Goal: Task Accomplishment & Management: Complete application form

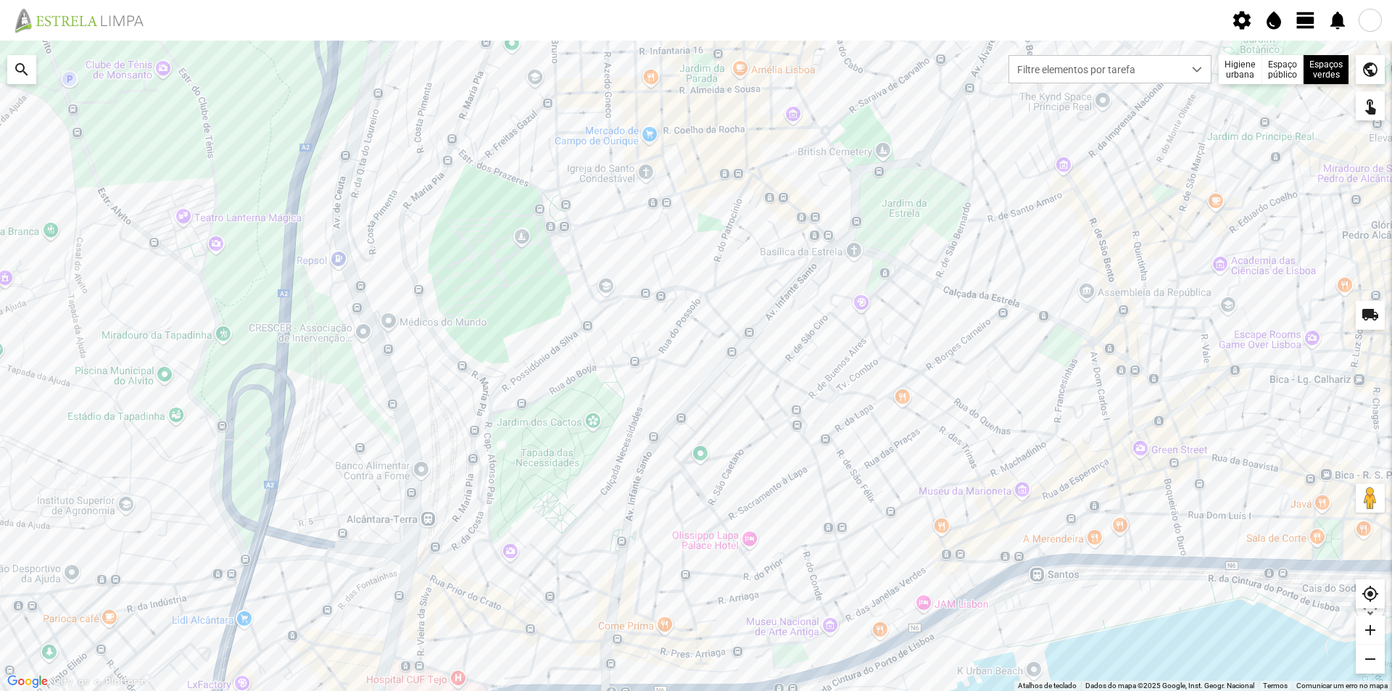
click at [1302, 22] on span "view_day" at bounding box center [1306, 20] width 22 height 22
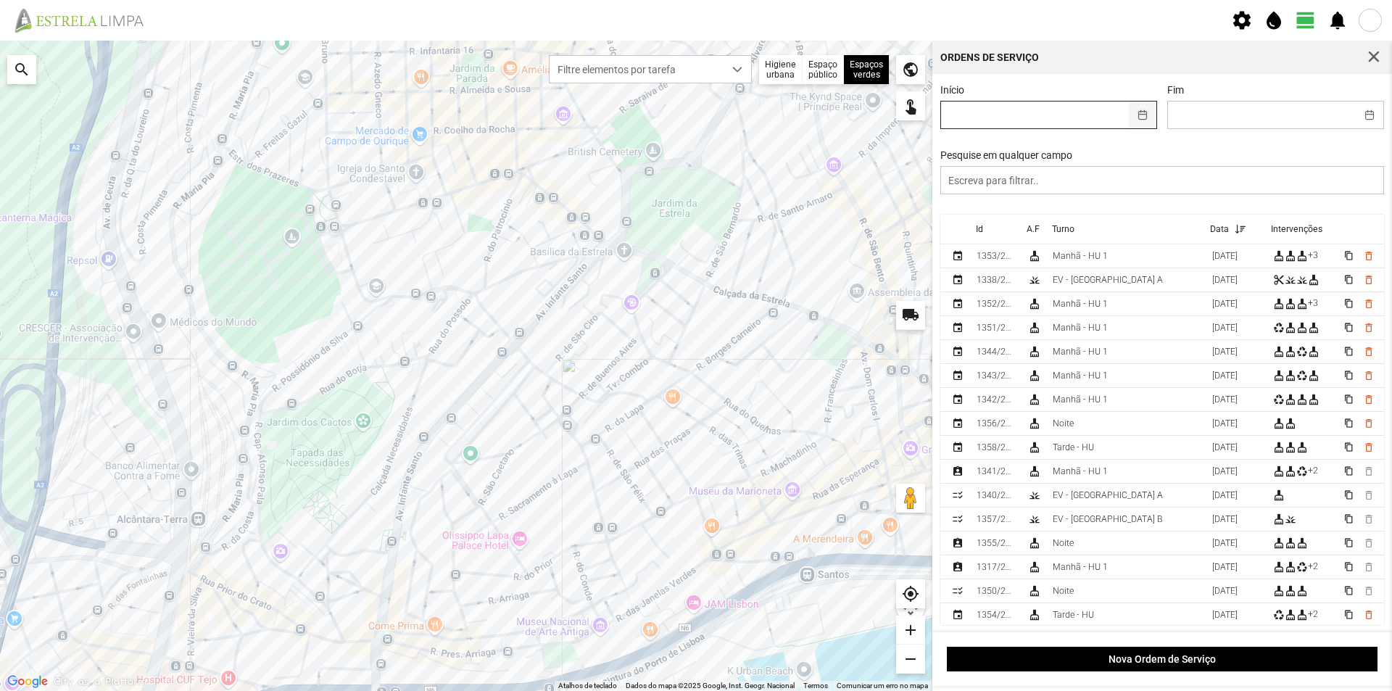
click at [1137, 113] on button "button" at bounding box center [1143, 114] width 28 height 27
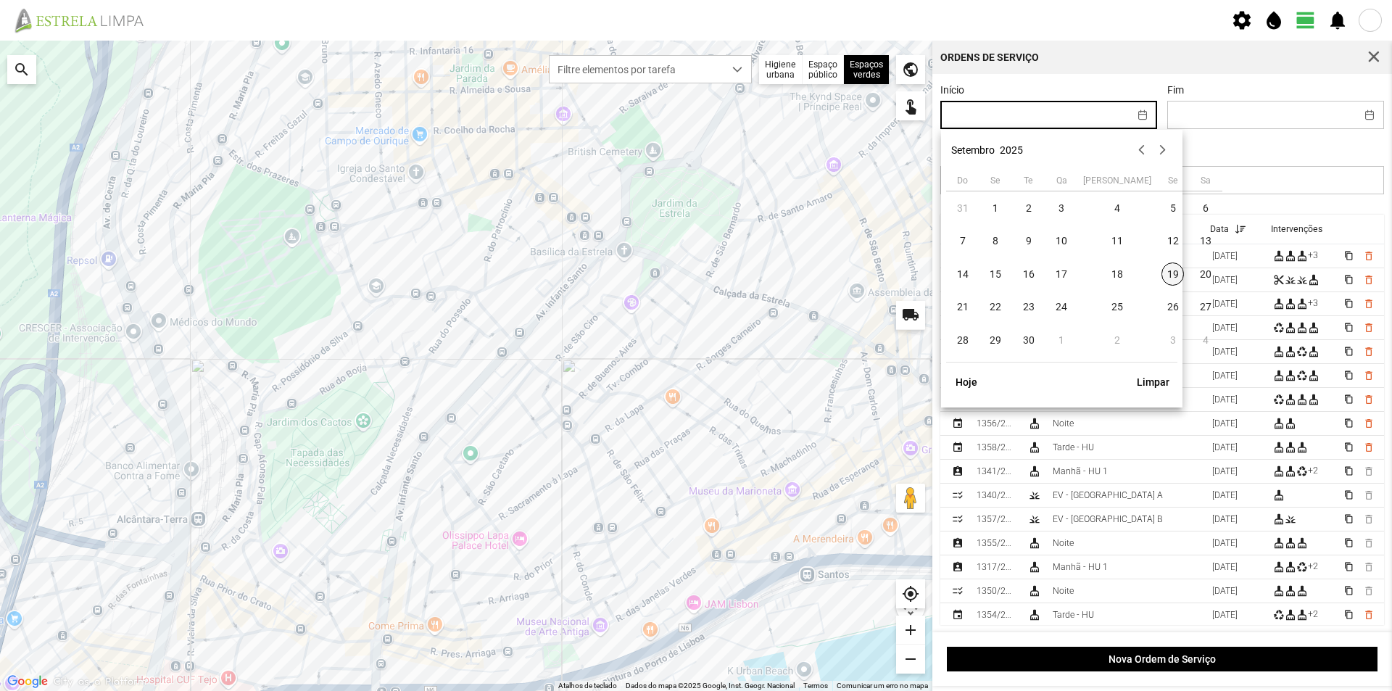
click at [1161, 278] on span "19" at bounding box center [1172, 273] width 23 height 23
type input "[DATE]"
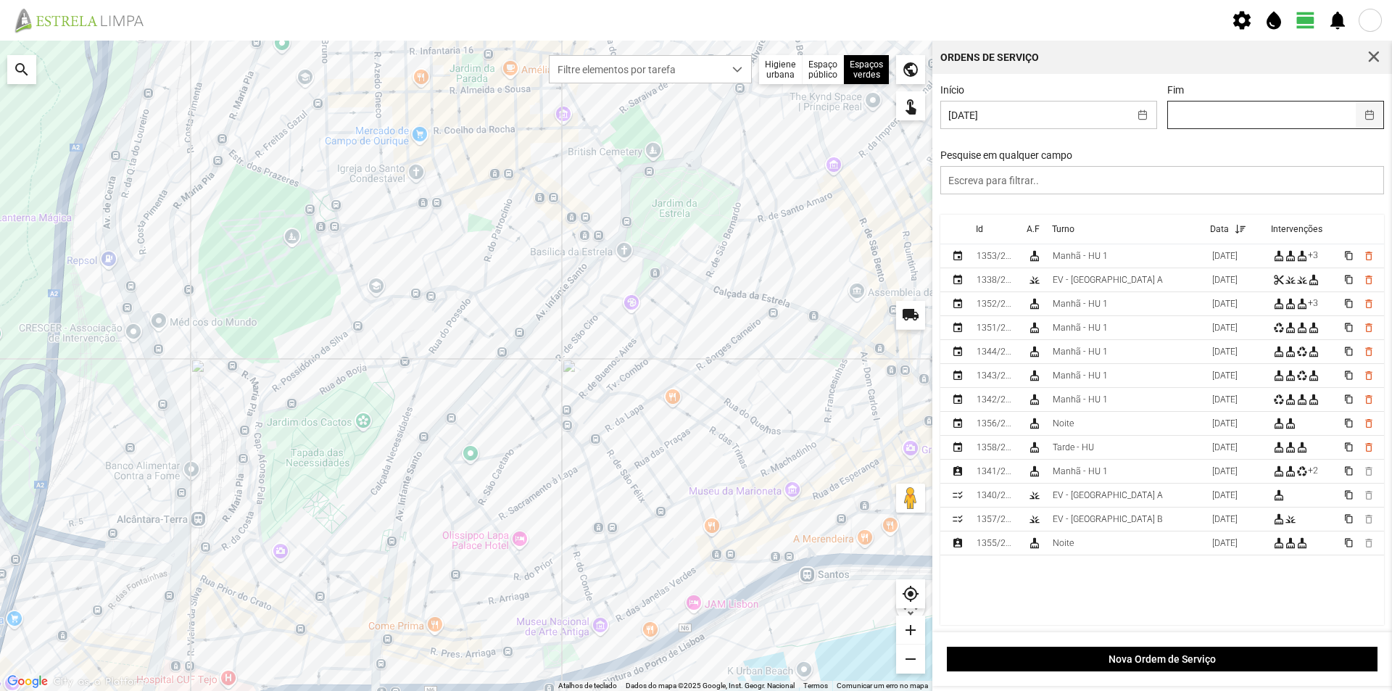
click at [1356, 119] on button "button" at bounding box center [1370, 114] width 28 height 27
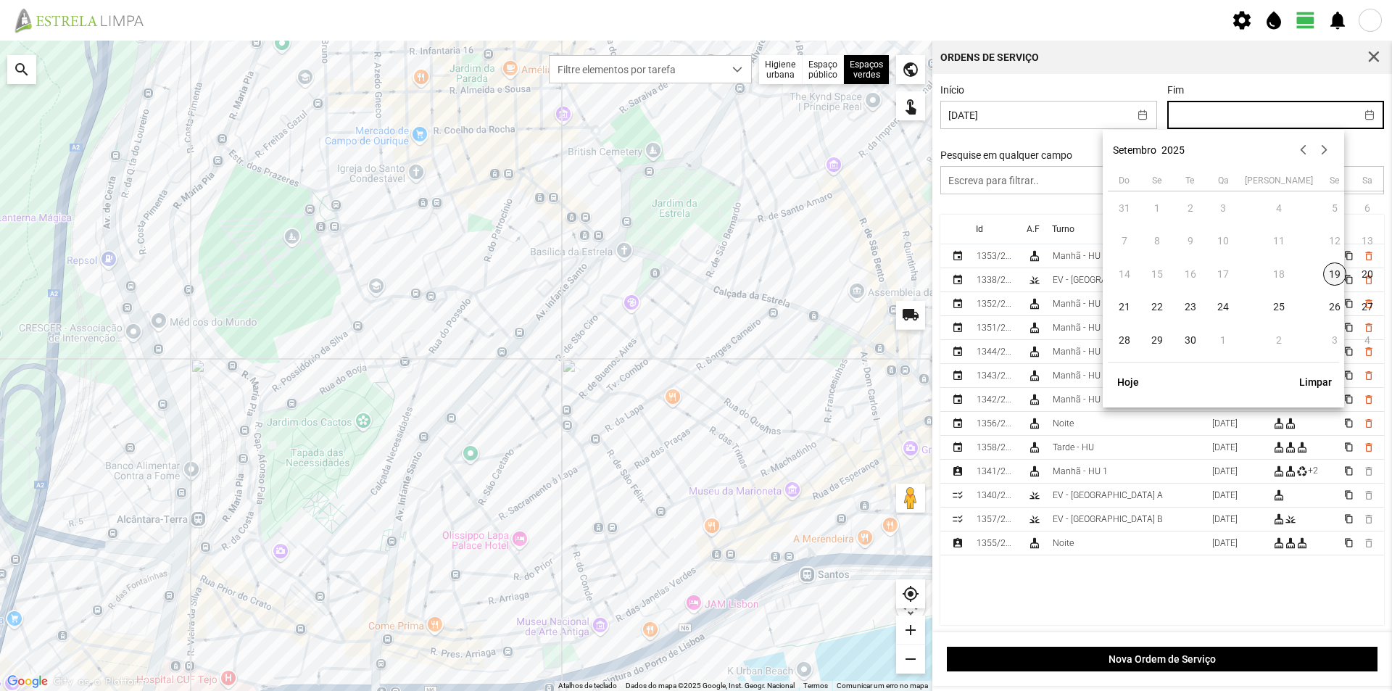
click at [1323, 275] on span "19" at bounding box center [1334, 273] width 23 height 23
type input "[DATE]"
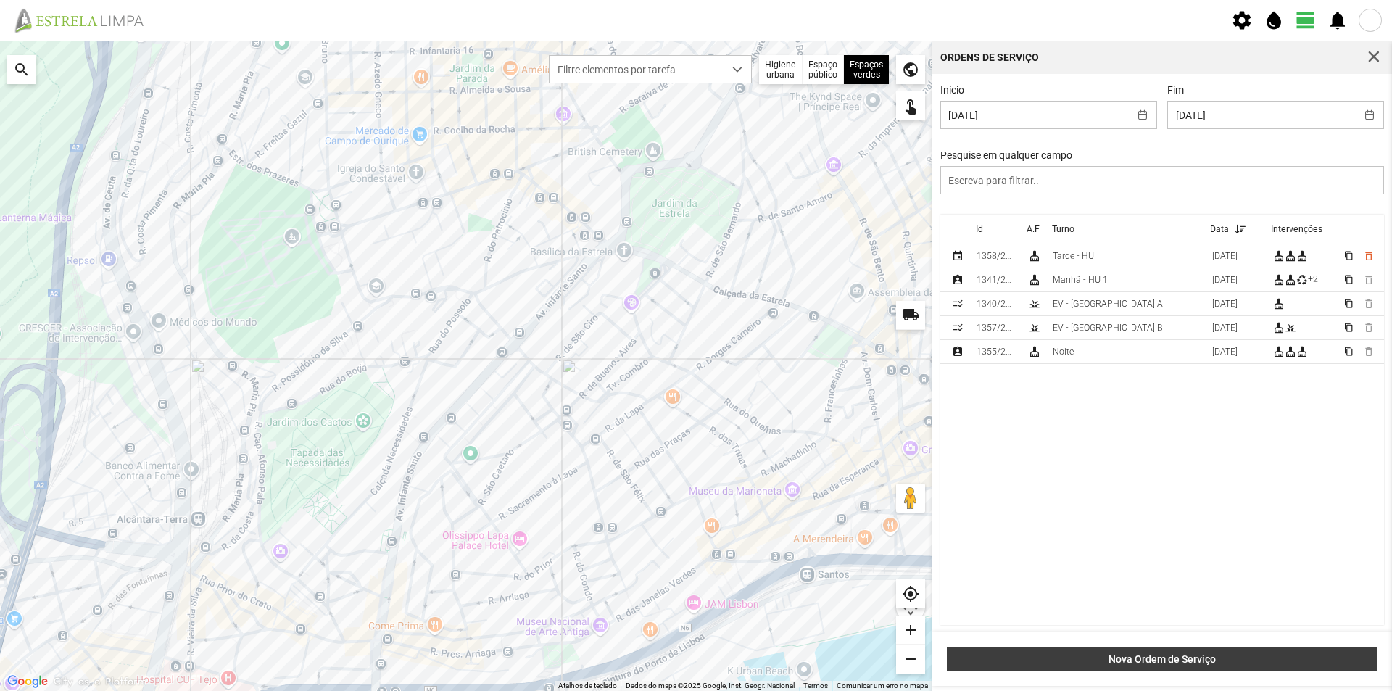
click at [1145, 655] on span "Nova Ordem de Serviço" at bounding box center [1162, 659] width 415 height 12
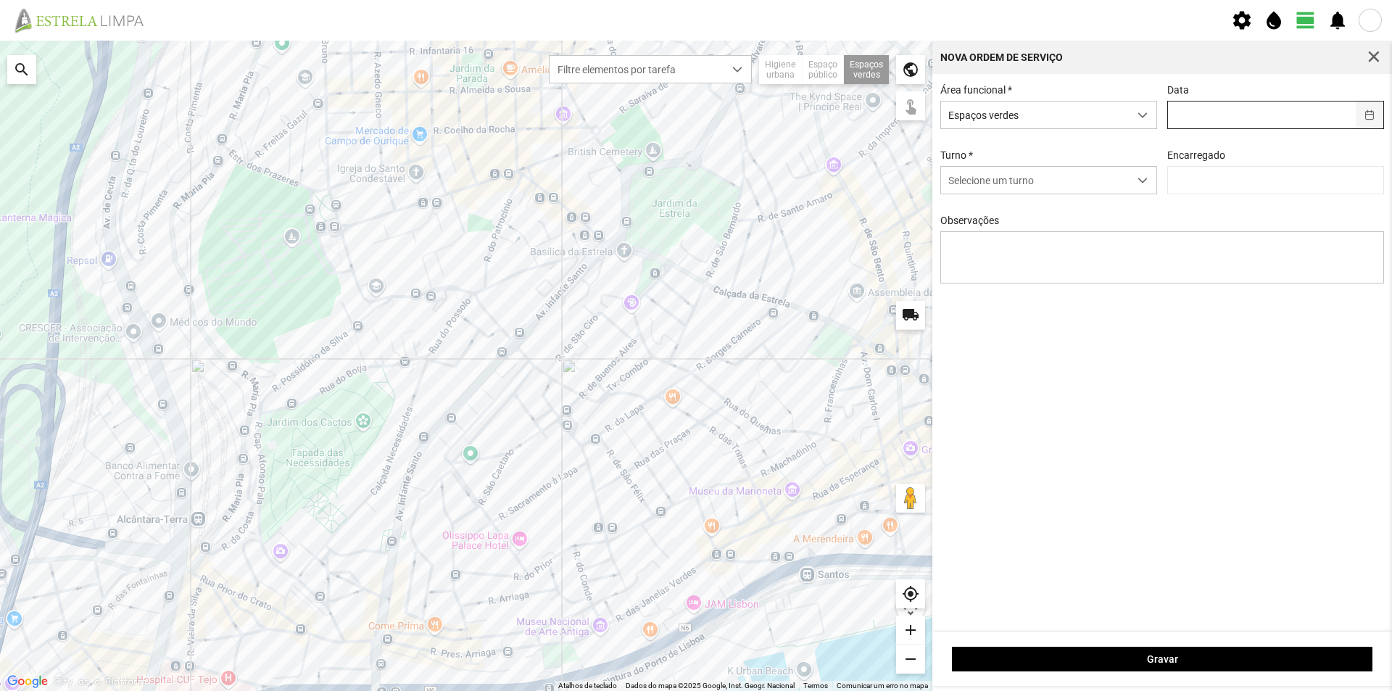
click at [1372, 115] on button "button" at bounding box center [1370, 114] width 28 height 27
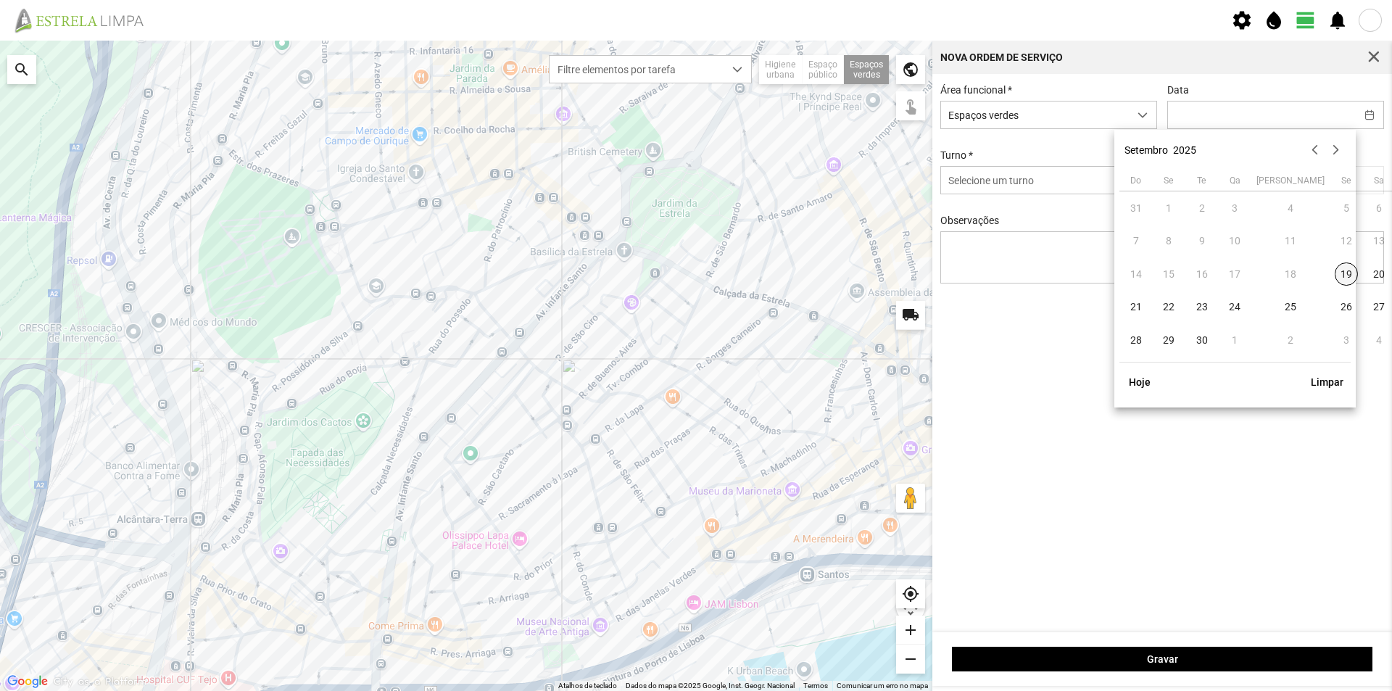
click at [1335, 279] on span "19" at bounding box center [1346, 273] width 23 height 23
type input "[DATE]"
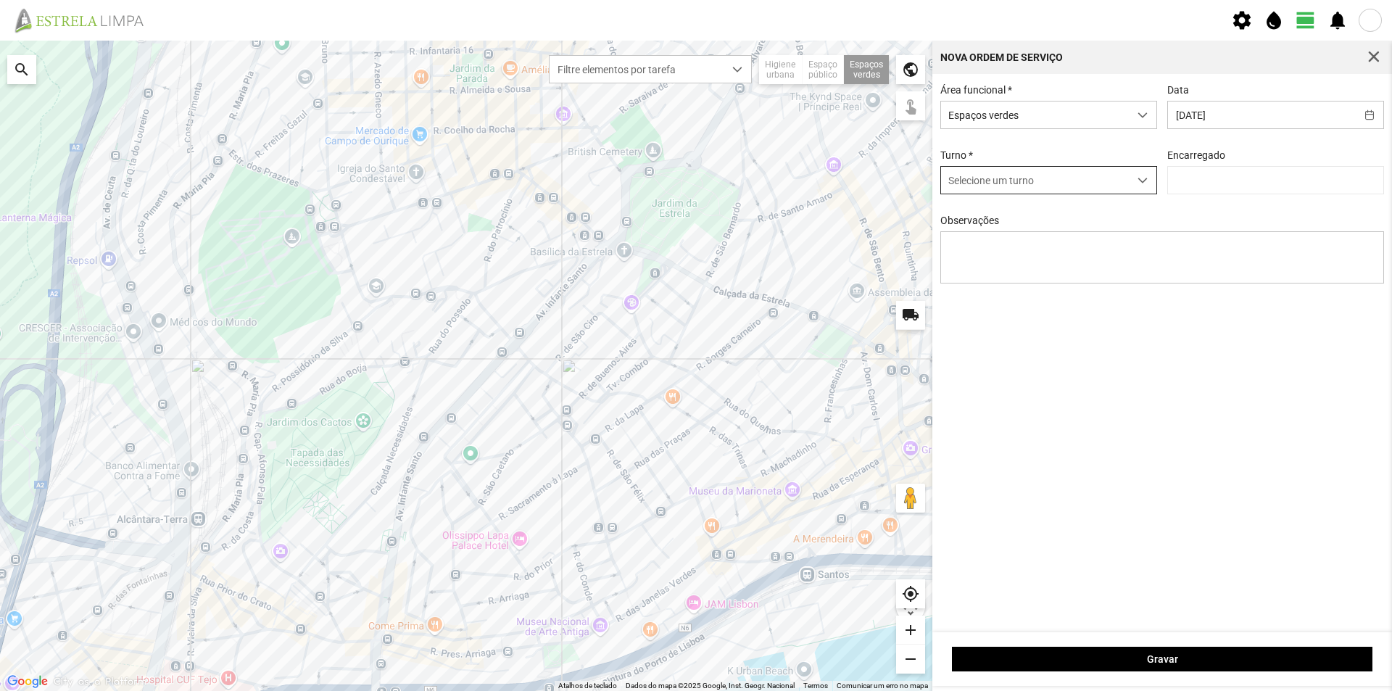
click at [1142, 178] on span "dropdown trigger" at bounding box center [1142, 180] width 10 height 10
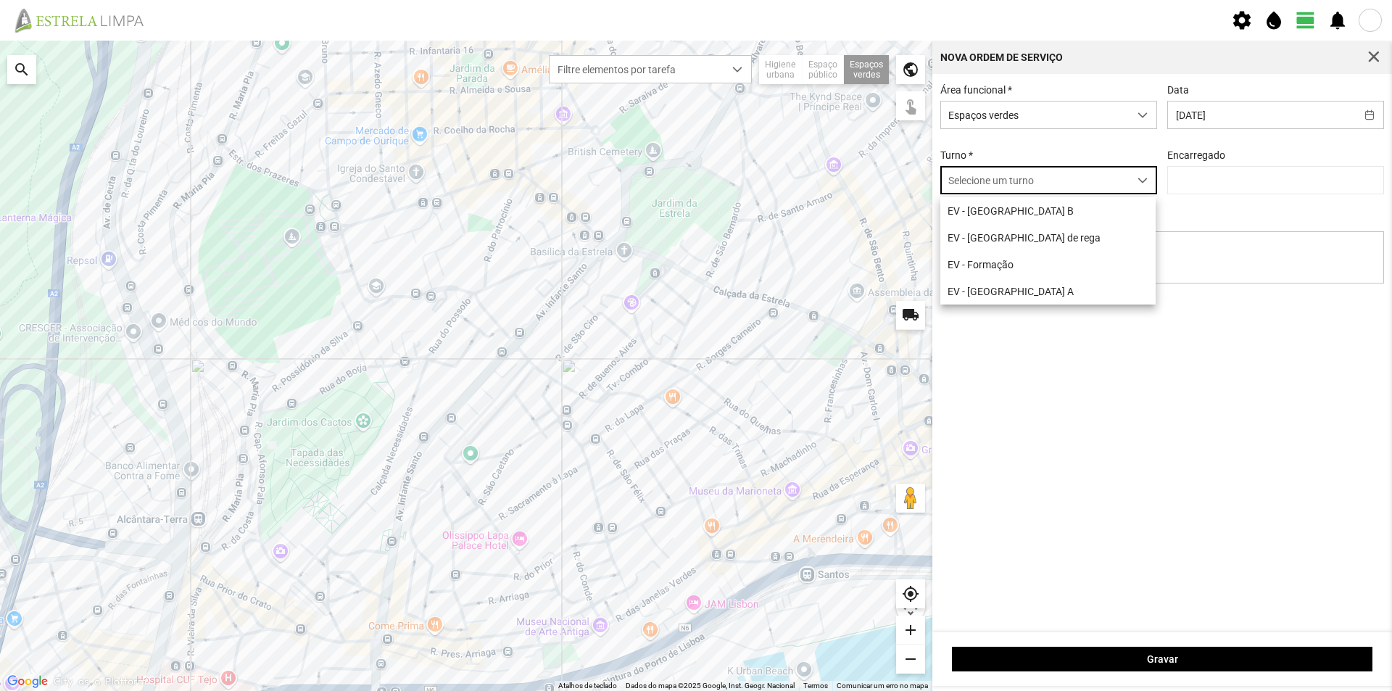
scroll to position [8, 65]
click at [995, 294] on li "EV - [GEOGRAPHIC_DATA] A" at bounding box center [1047, 291] width 215 height 27
type input "[PERSON_NAME]"
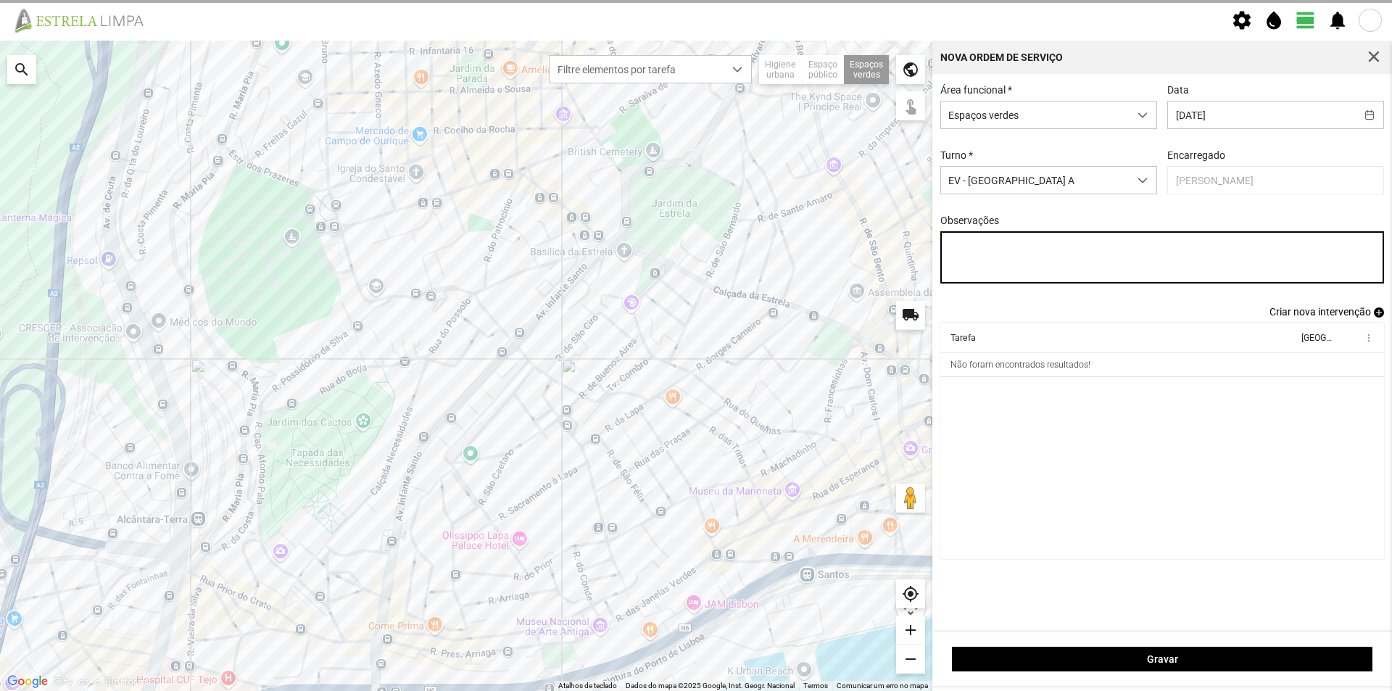
click at [1018, 249] on textarea "Observações" at bounding box center [1162, 257] width 444 height 52
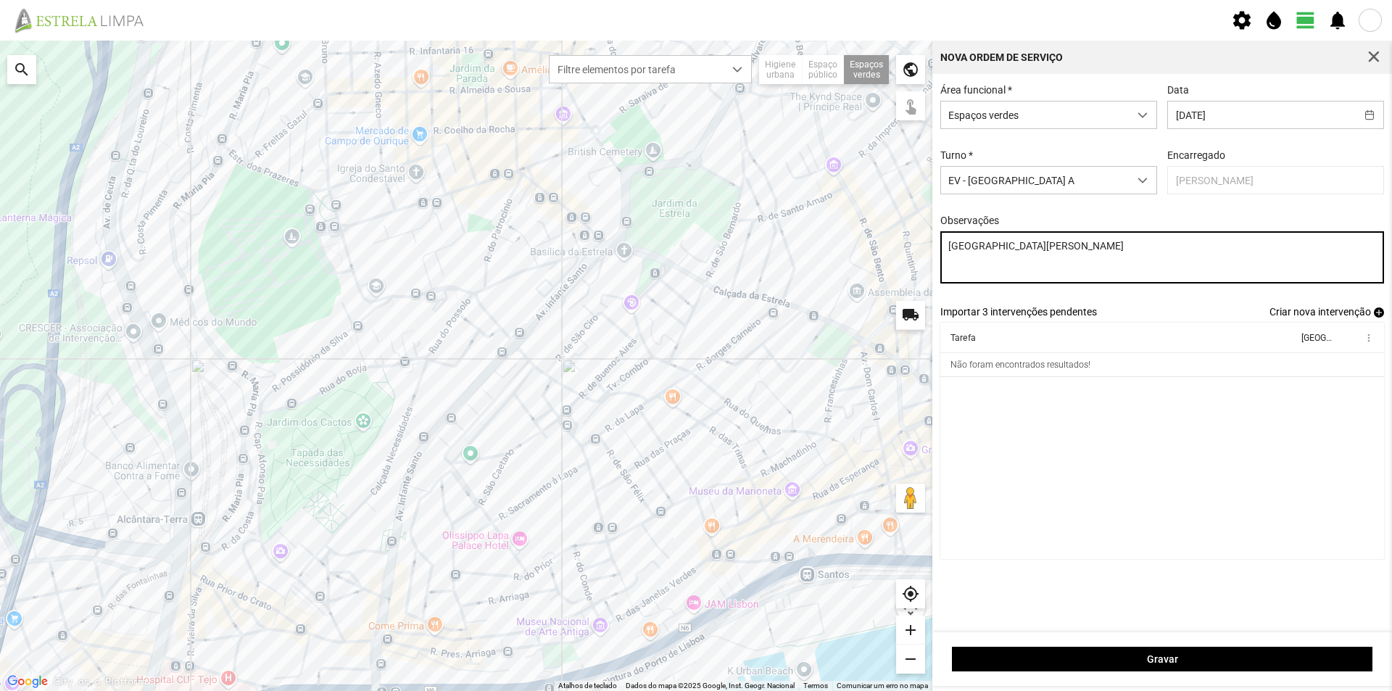
type textarea "[GEOGRAPHIC_DATA][PERSON_NAME]"
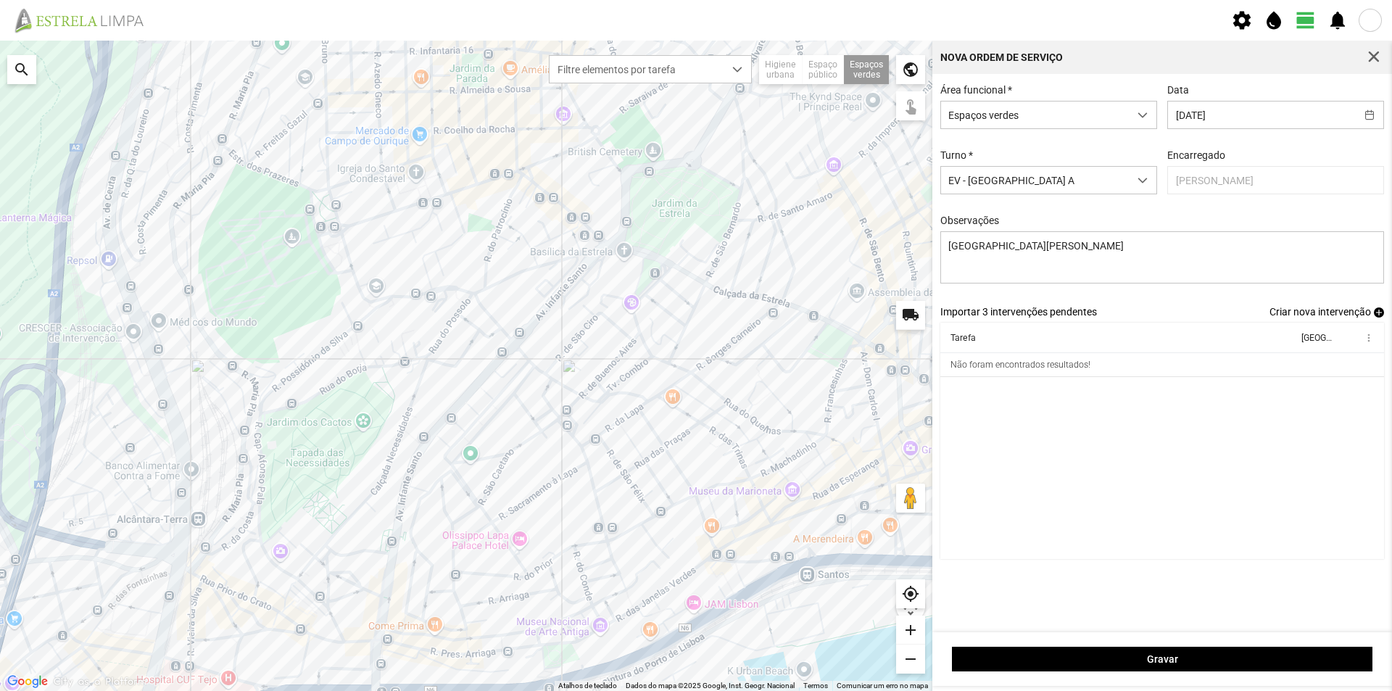
click at [1376, 318] on span "add" at bounding box center [1379, 312] width 10 height 10
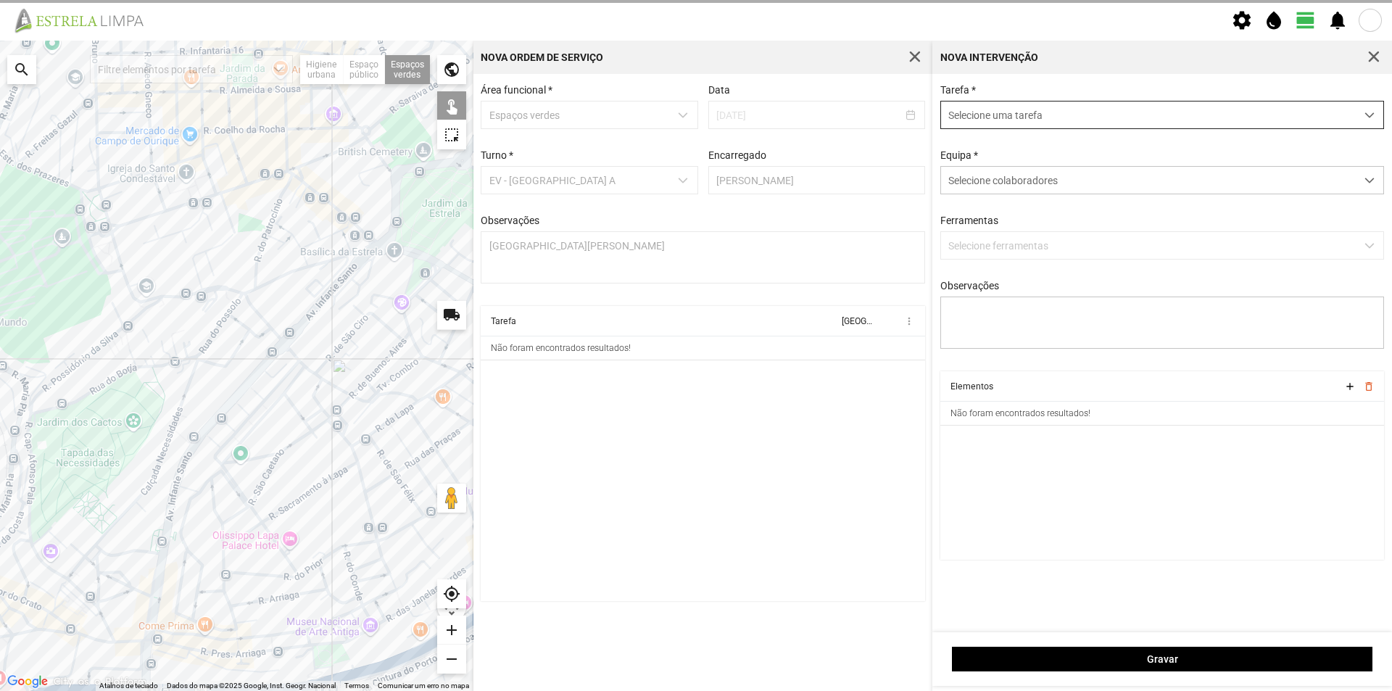
click at [999, 117] on span "Selecione uma tarefa" at bounding box center [1148, 114] width 415 height 27
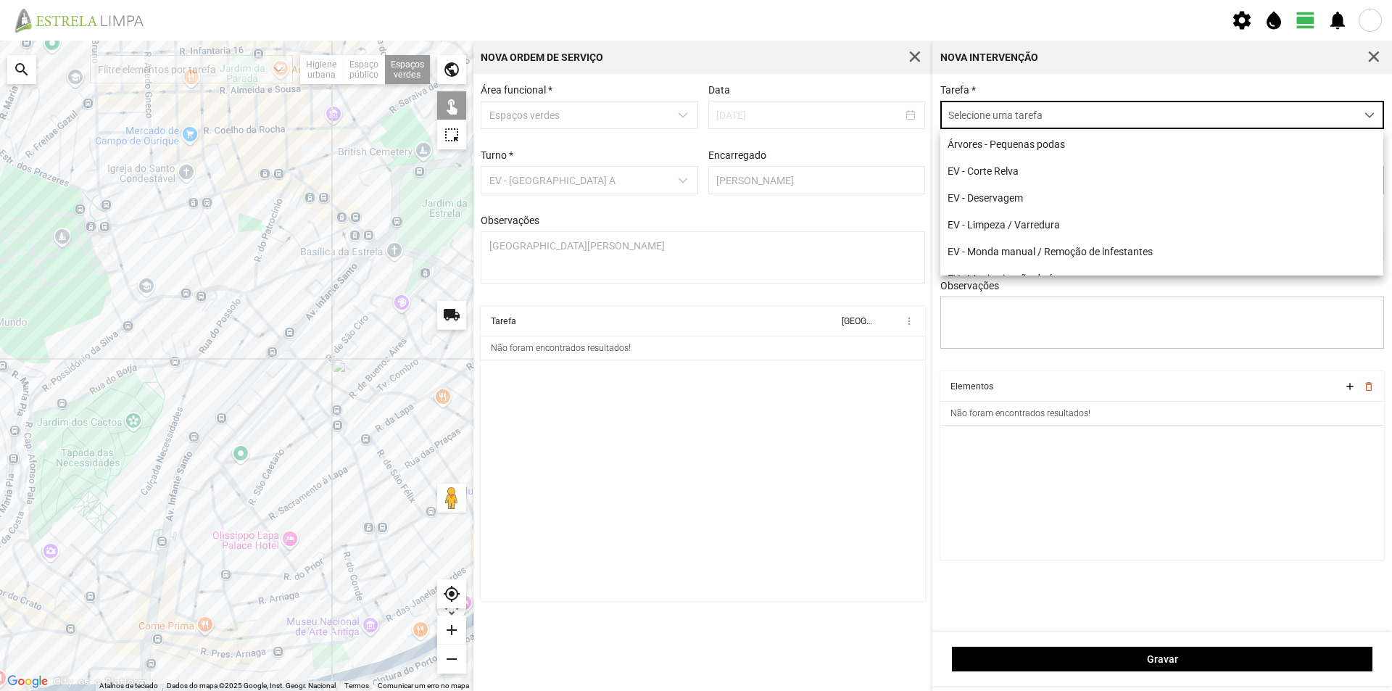
scroll to position [8, 65]
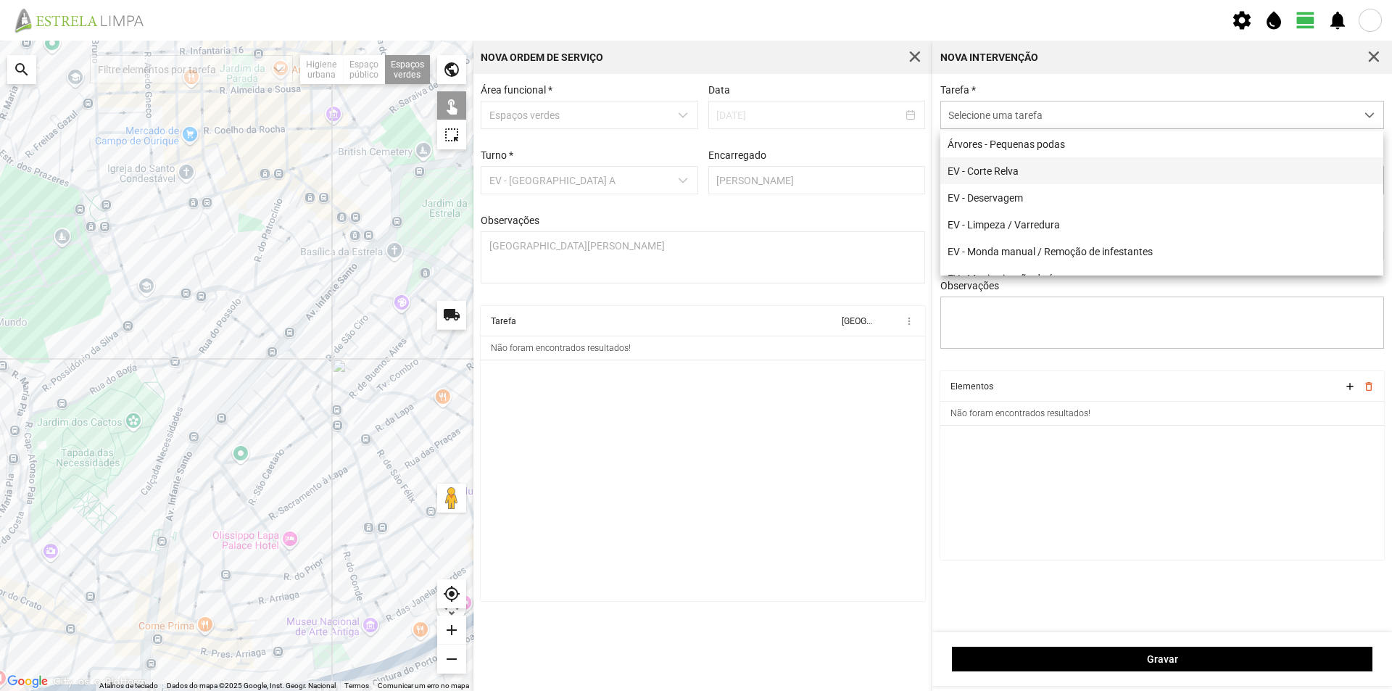
click at [1020, 168] on li "EV - Corte Relva" at bounding box center [1161, 170] width 443 height 27
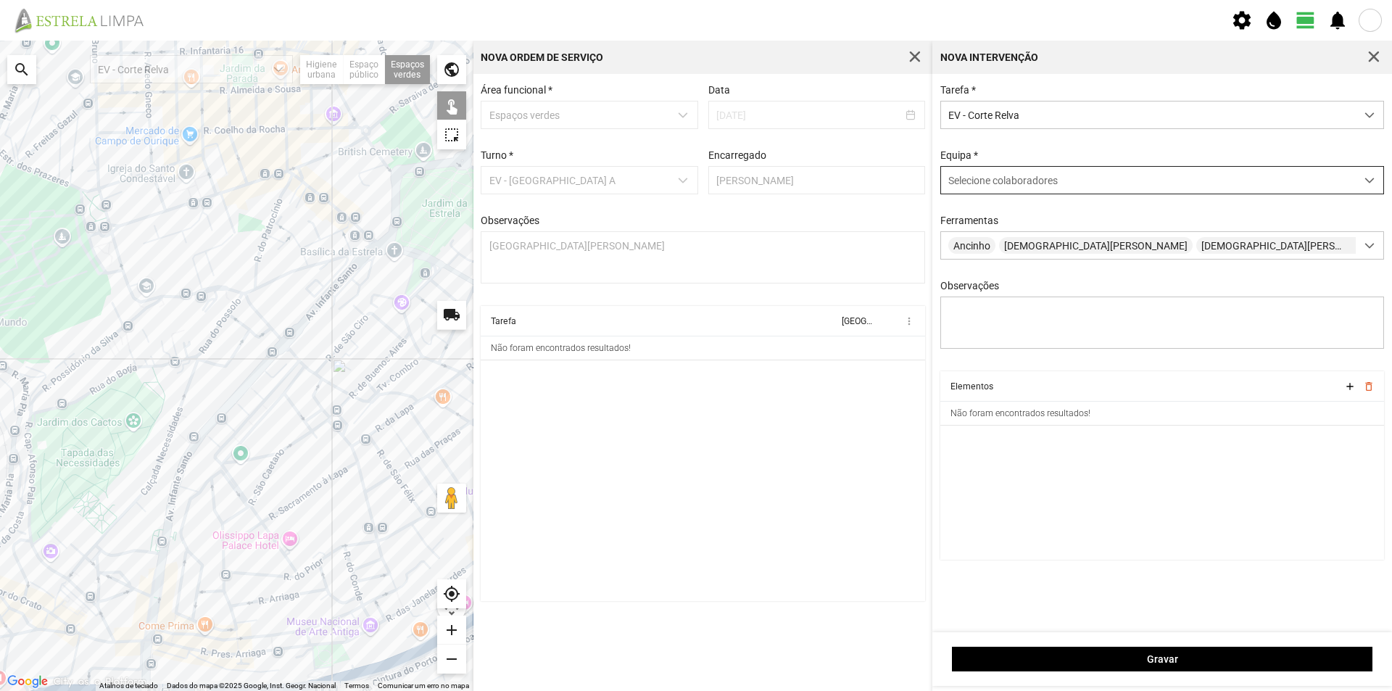
click at [1030, 186] on span "Selecione colaboradores" at bounding box center [1002, 181] width 109 height 12
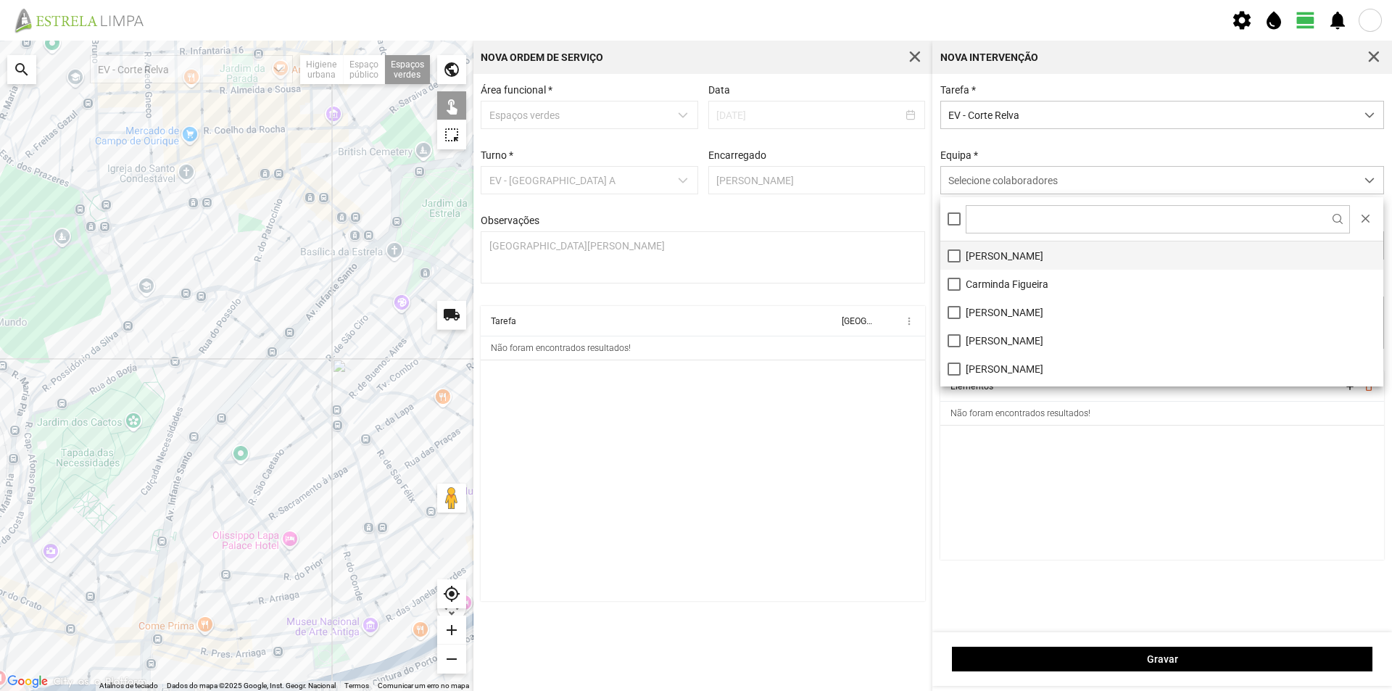
click at [1007, 249] on li "[PERSON_NAME]" at bounding box center [1161, 255] width 443 height 28
click at [1111, 463] on cdk-virtual-scroll-viewport "Elementos add delete_outline Não foram encontrados resultados!" at bounding box center [1162, 465] width 444 height 188
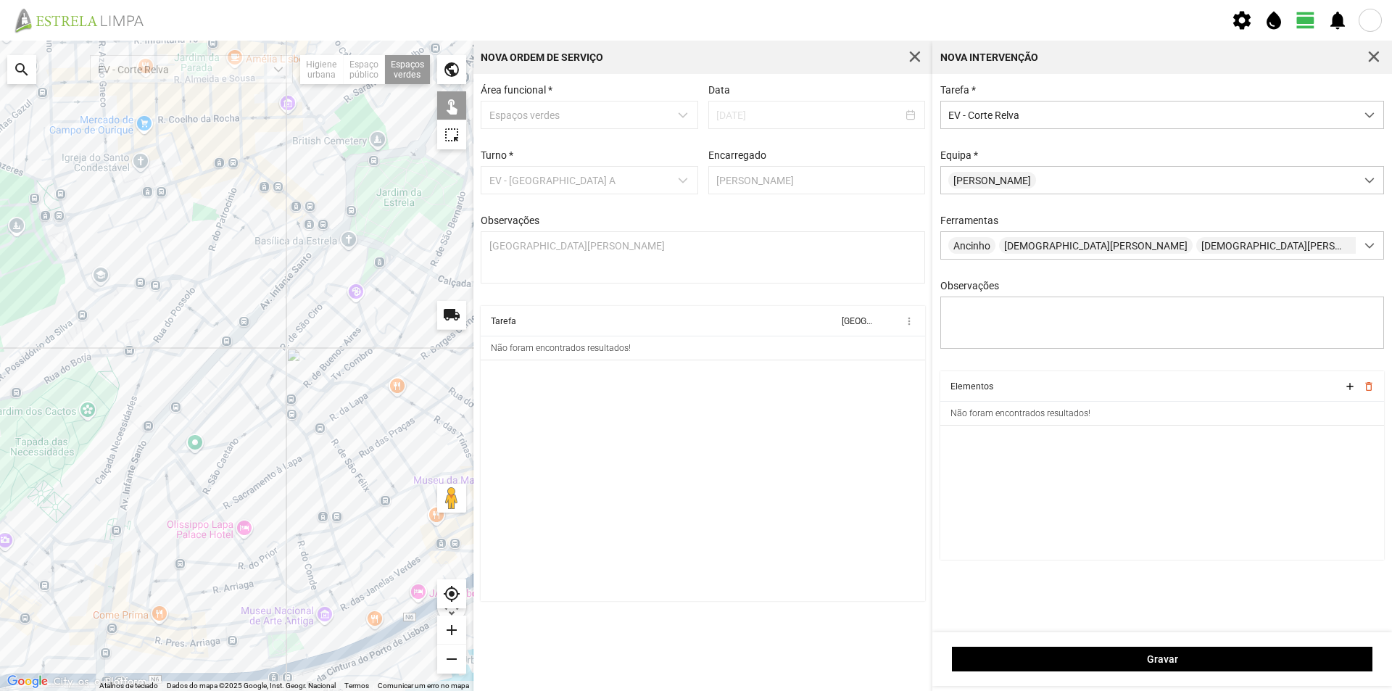
drag, startPoint x: 365, startPoint y: 365, endPoint x: 227, endPoint y: 337, distance: 141.2
click at [229, 340] on div at bounding box center [236, 366] width 473 height 650
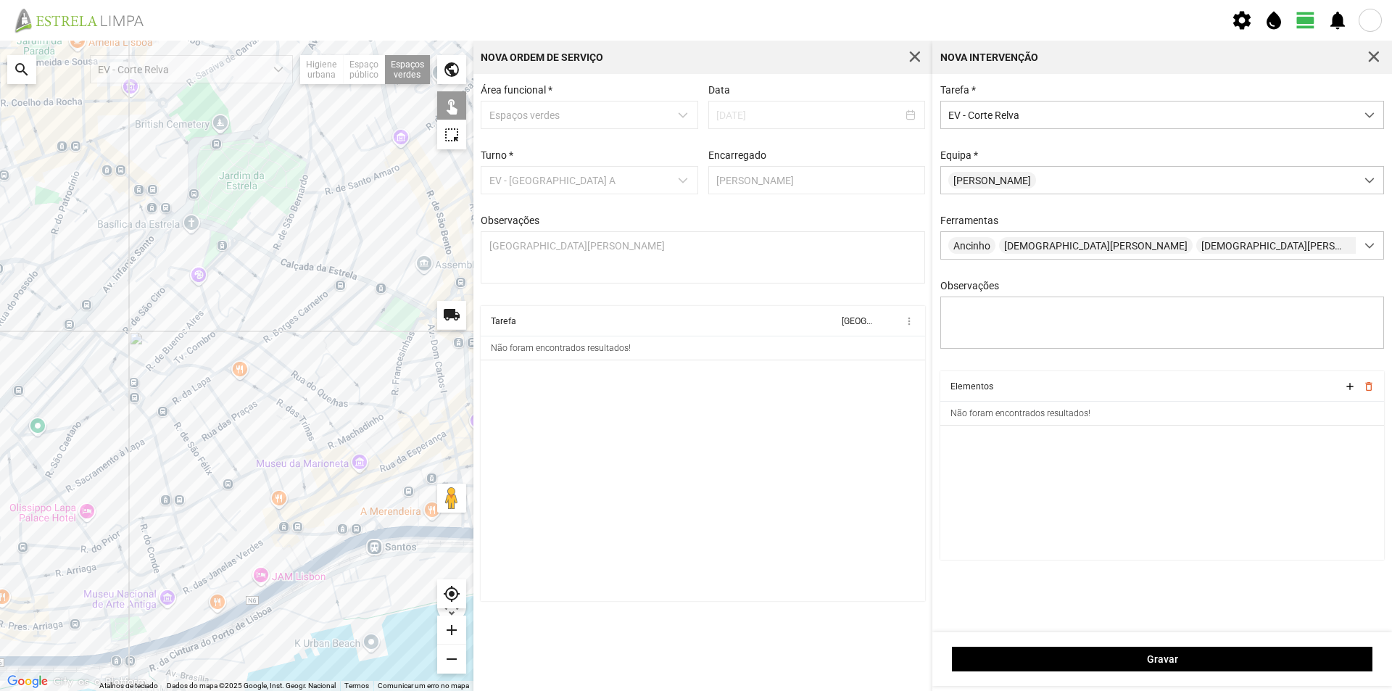
drag, startPoint x: 327, startPoint y: 333, endPoint x: 257, endPoint y: 327, distance: 69.9
click at [257, 328] on div at bounding box center [236, 366] width 473 height 650
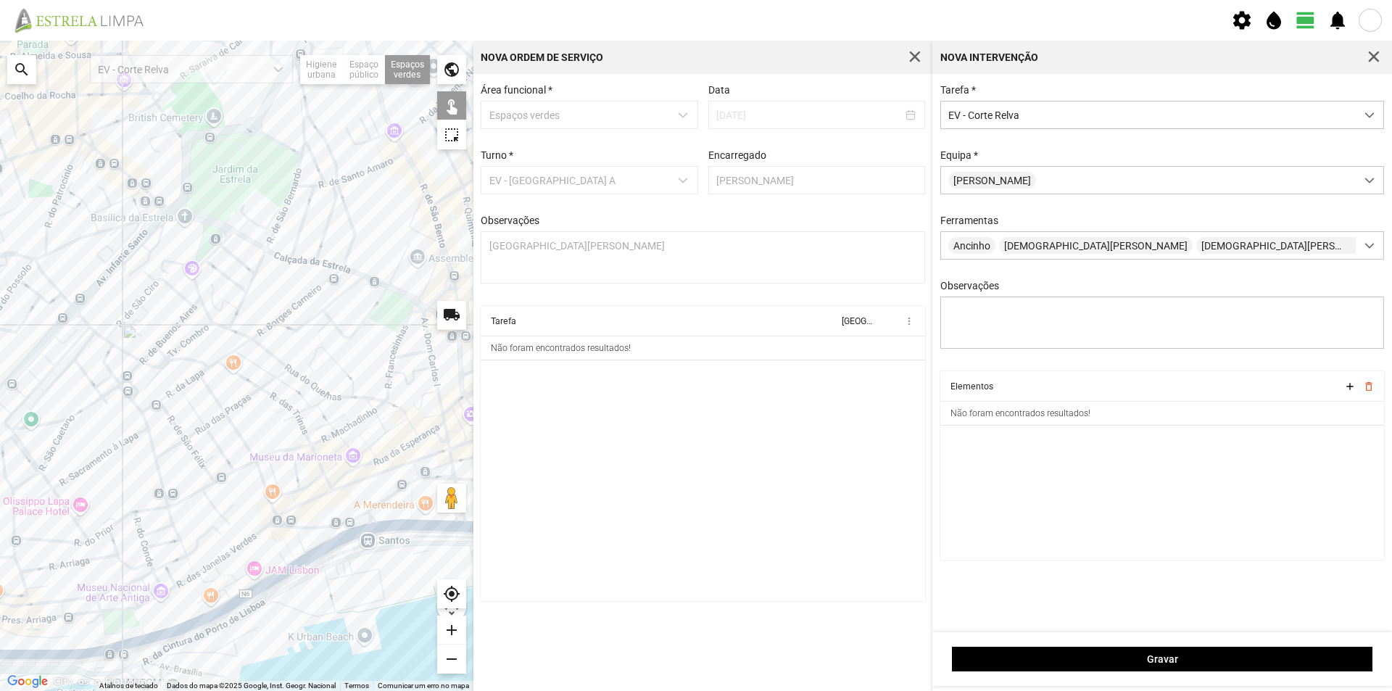
click at [400, 502] on div at bounding box center [236, 366] width 473 height 650
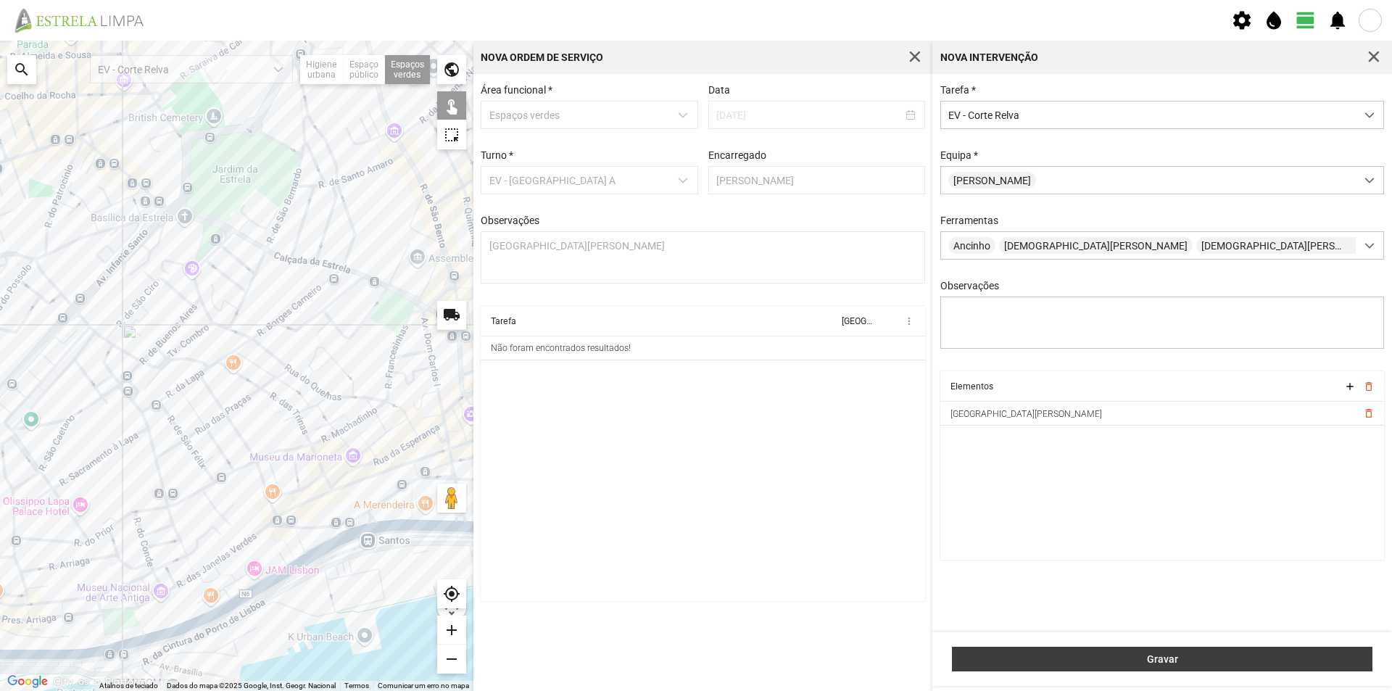
click at [1132, 662] on span "Gravar" at bounding box center [1162, 659] width 405 height 12
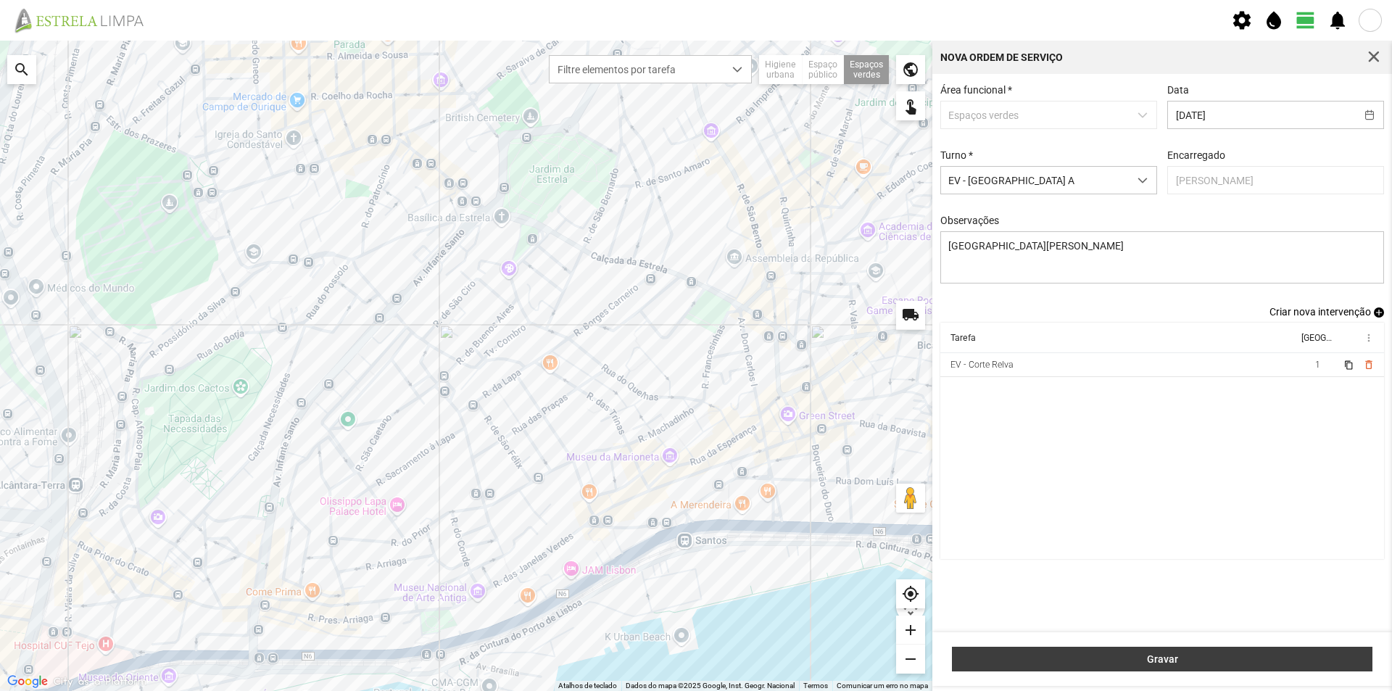
click at [1164, 662] on span "Gravar" at bounding box center [1162, 659] width 405 height 12
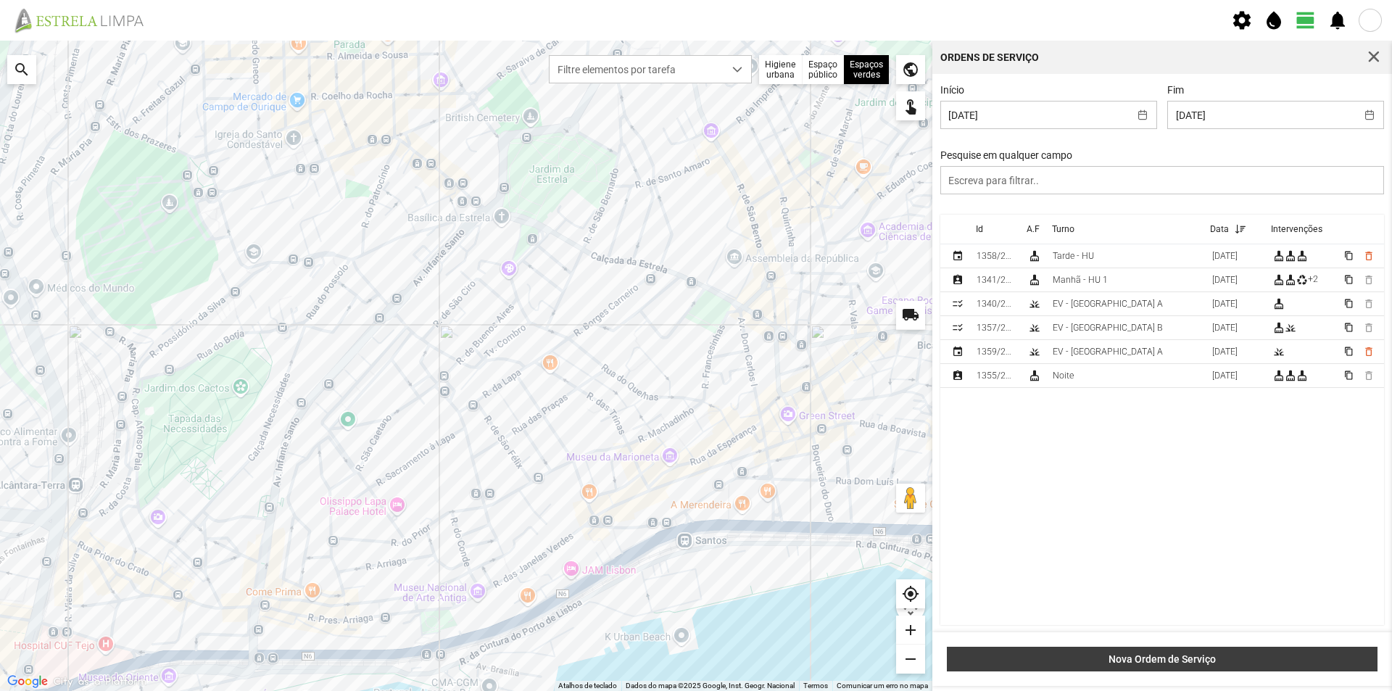
click at [1158, 663] on span "Nova Ordem de Serviço" at bounding box center [1162, 659] width 415 height 12
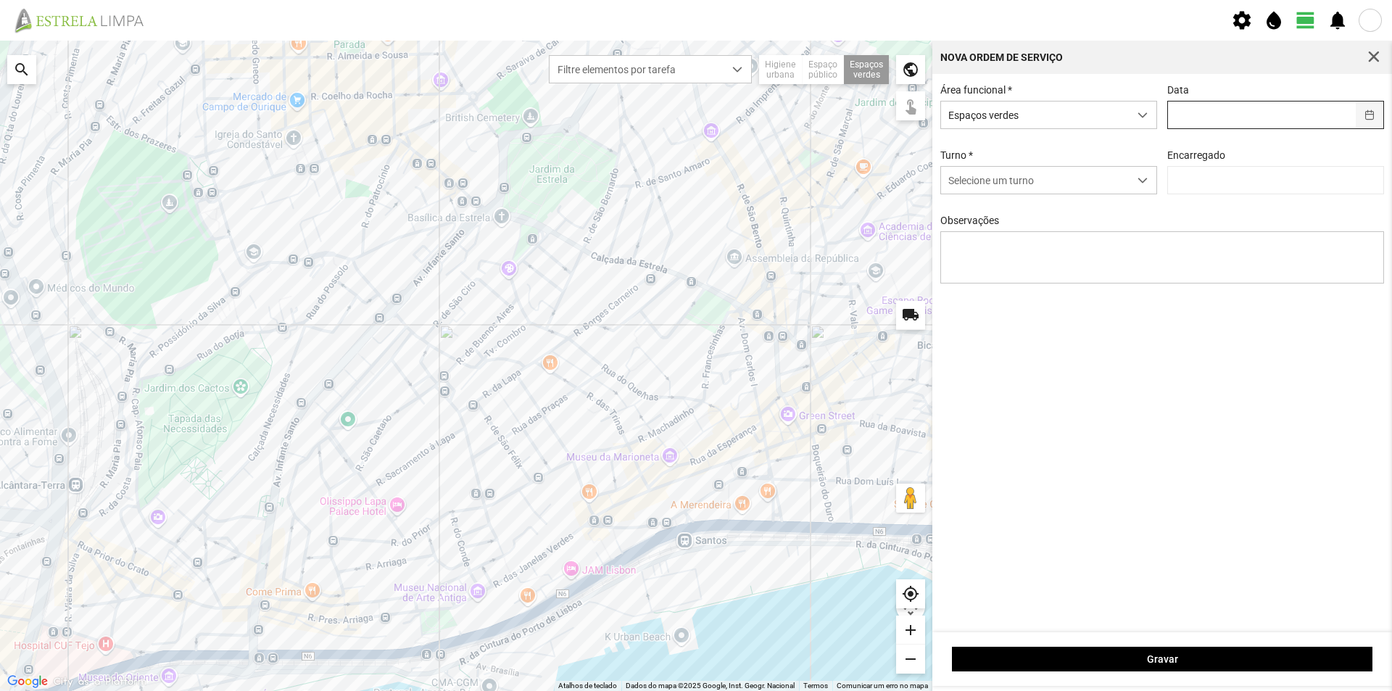
click at [1371, 113] on button "button" at bounding box center [1370, 114] width 28 height 27
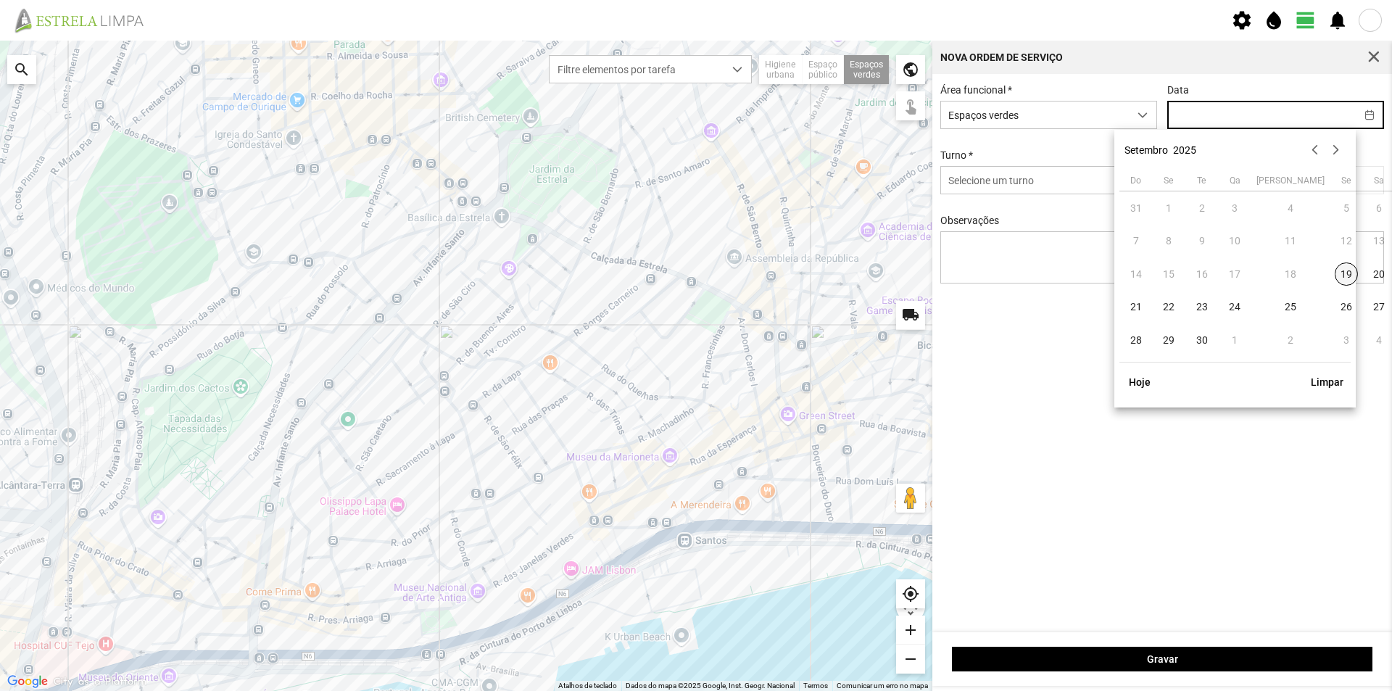
click at [1335, 275] on span "19" at bounding box center [1346, 273] width 23 height 23
type input "[DATE]"
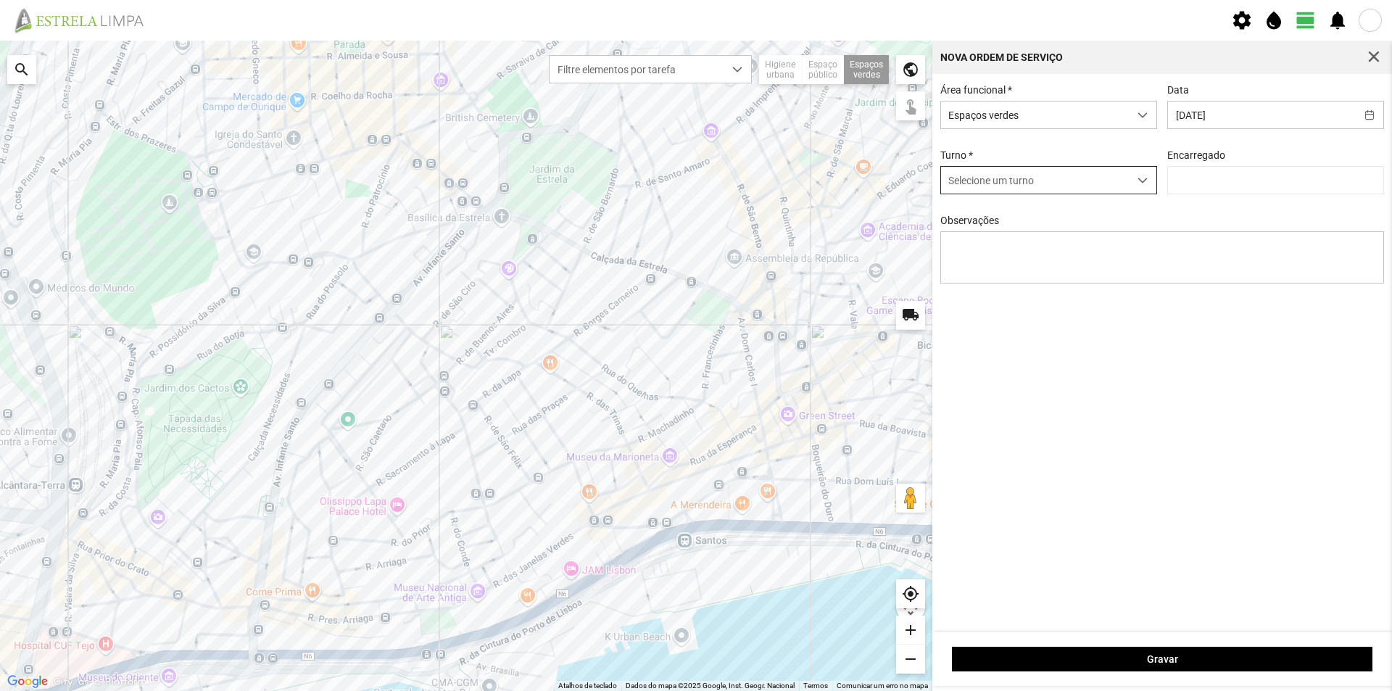
click at [1034, 181] on span "Selecione um turno" at bounding box center [1035, 180] width 188 height 27
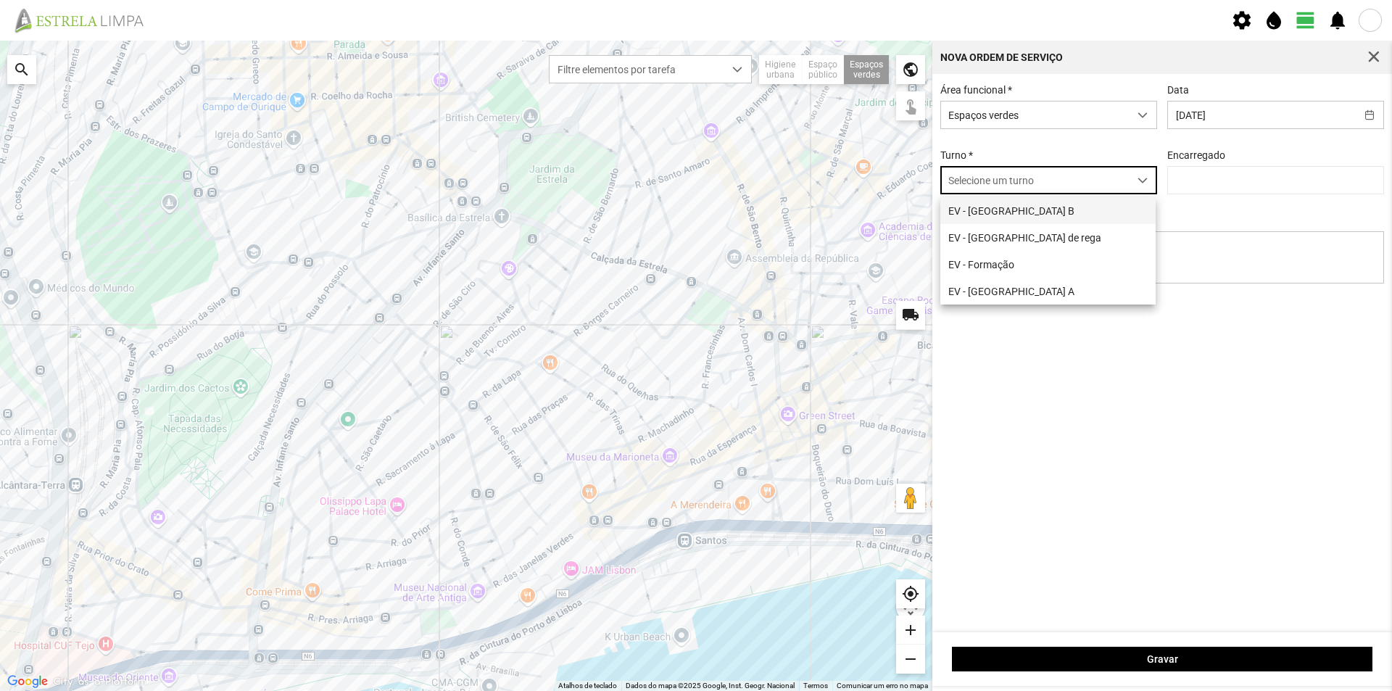
scroll to position [8, 65]
click at [994, 210] on li "EV - [GEOGRAPHIC_DATA] B" at bounding box center [1047, 210] width 215 height 27
type input "[PERSON_NAME]"
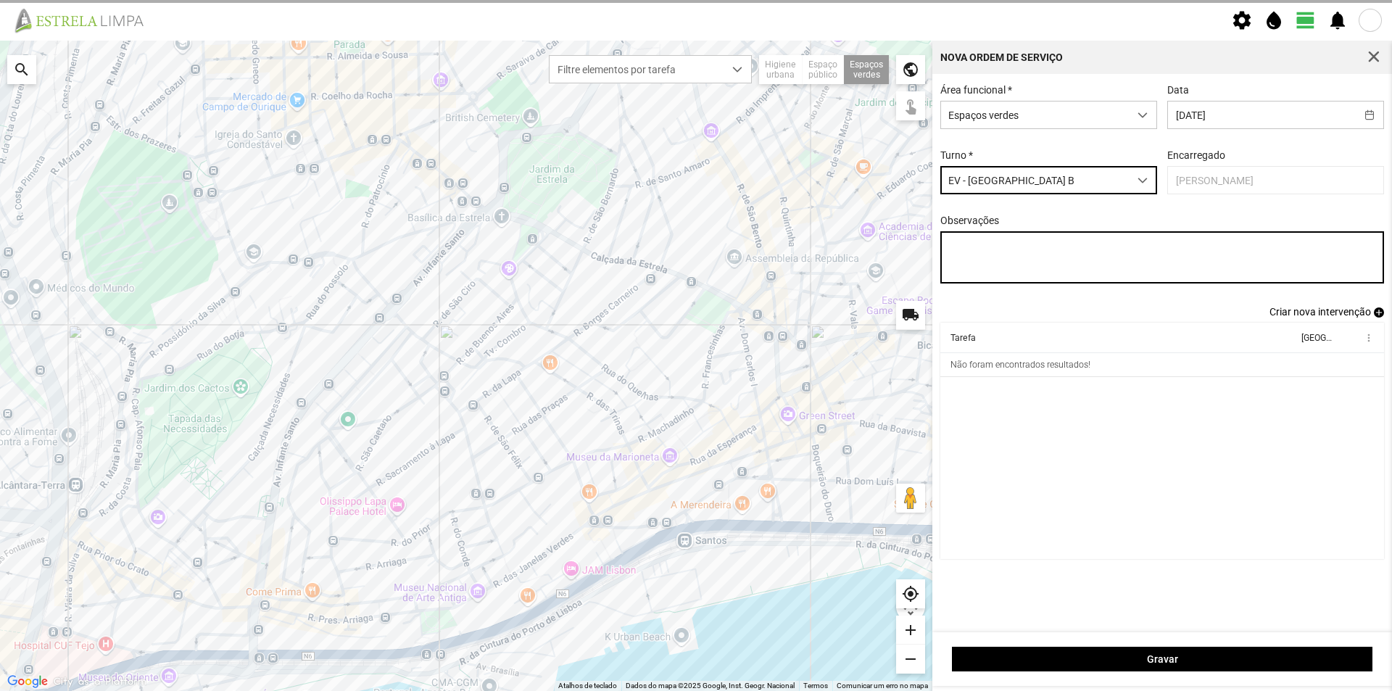
click at [1048, 244] on textarea "Observações" at bounding box center [1162, 257] width 444 height 52
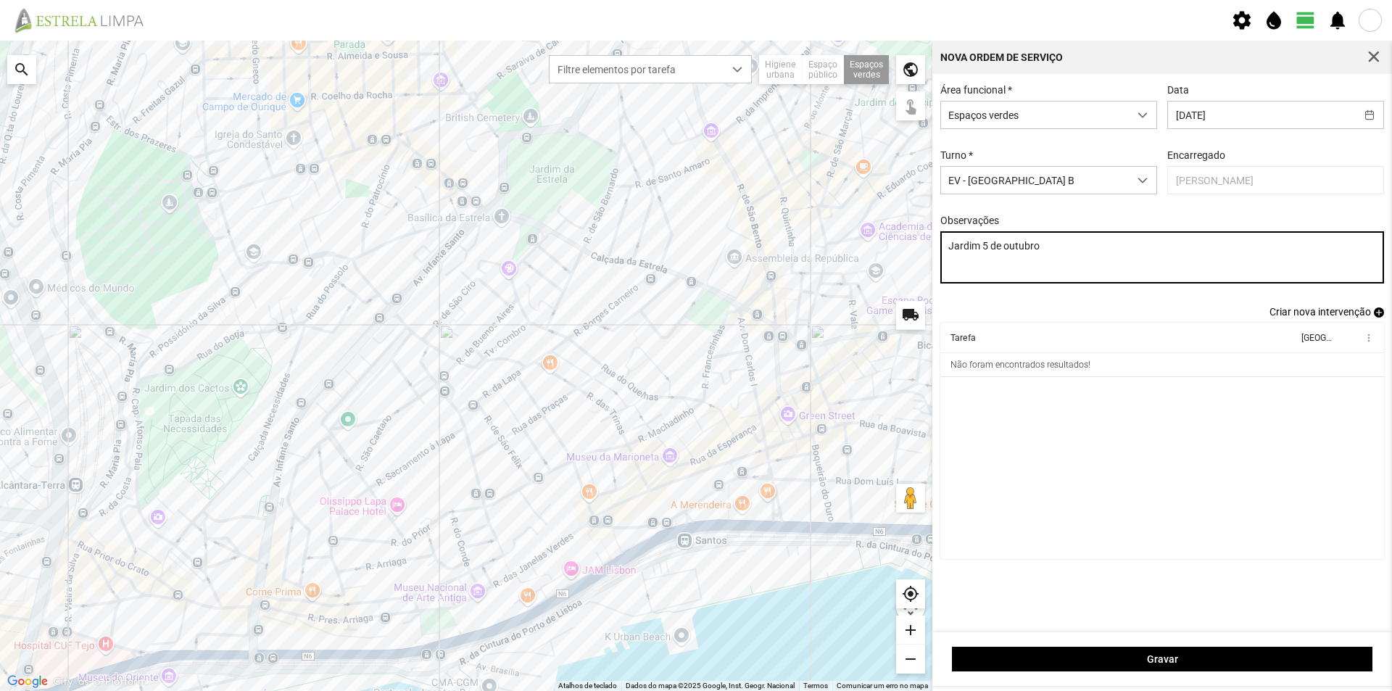
type textarea "Jardim 5 de outubro"
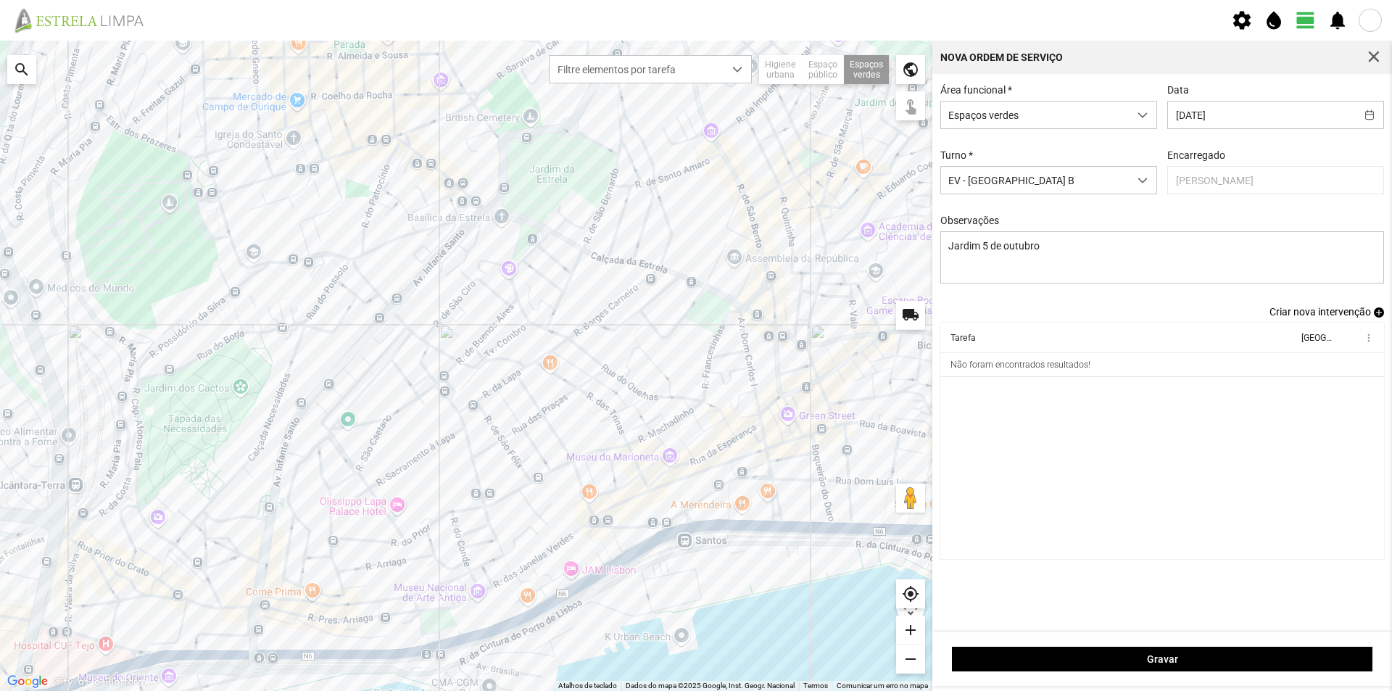
click at [1376, 317] on span "add" at bounding box center [1379, 312] width 10 height 10
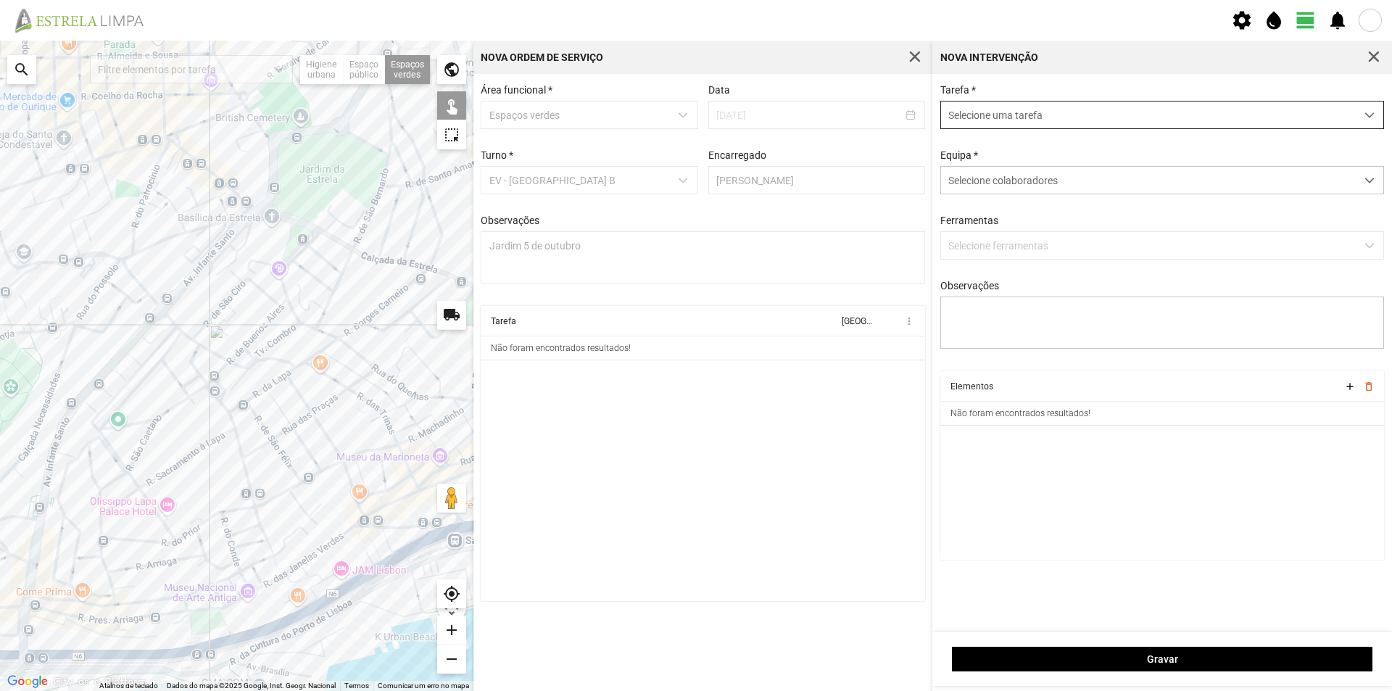
click at [1026, 120] on span "Selecione uma tarefa" at bounding box center [1148, 114] width 415 height 27
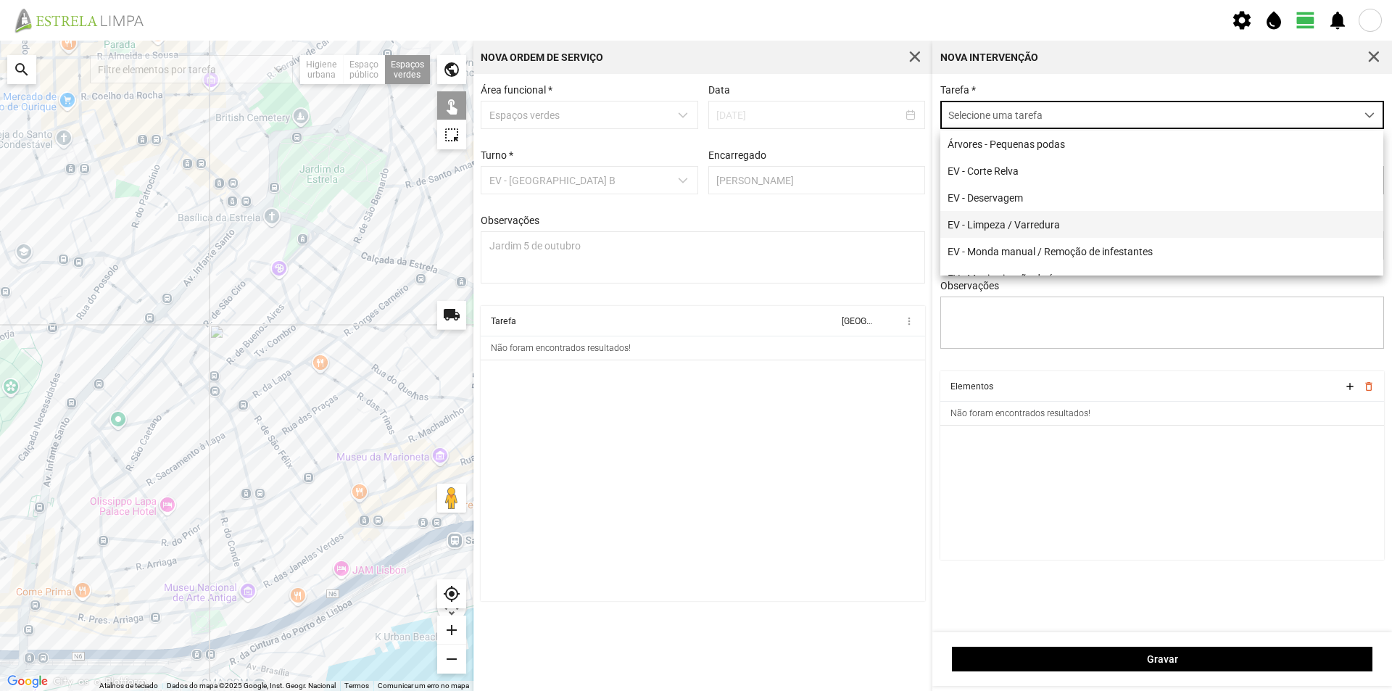
click at [1034, 221] on li "EV - Limpeza / Varredura" at bounding box center [1161, 224] width 443 height 27
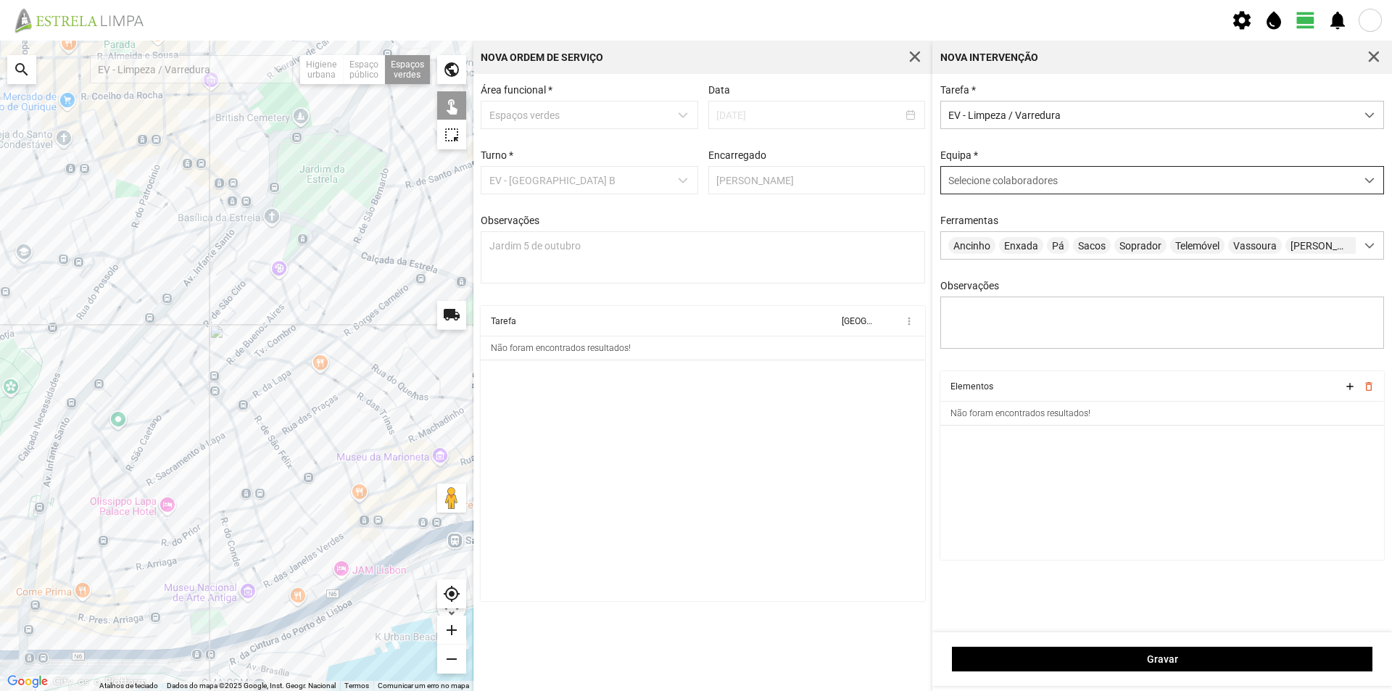
click at [996, 183] on span "Selecione colaboradores" at bounding box center [1002, 181] width 109 height 12
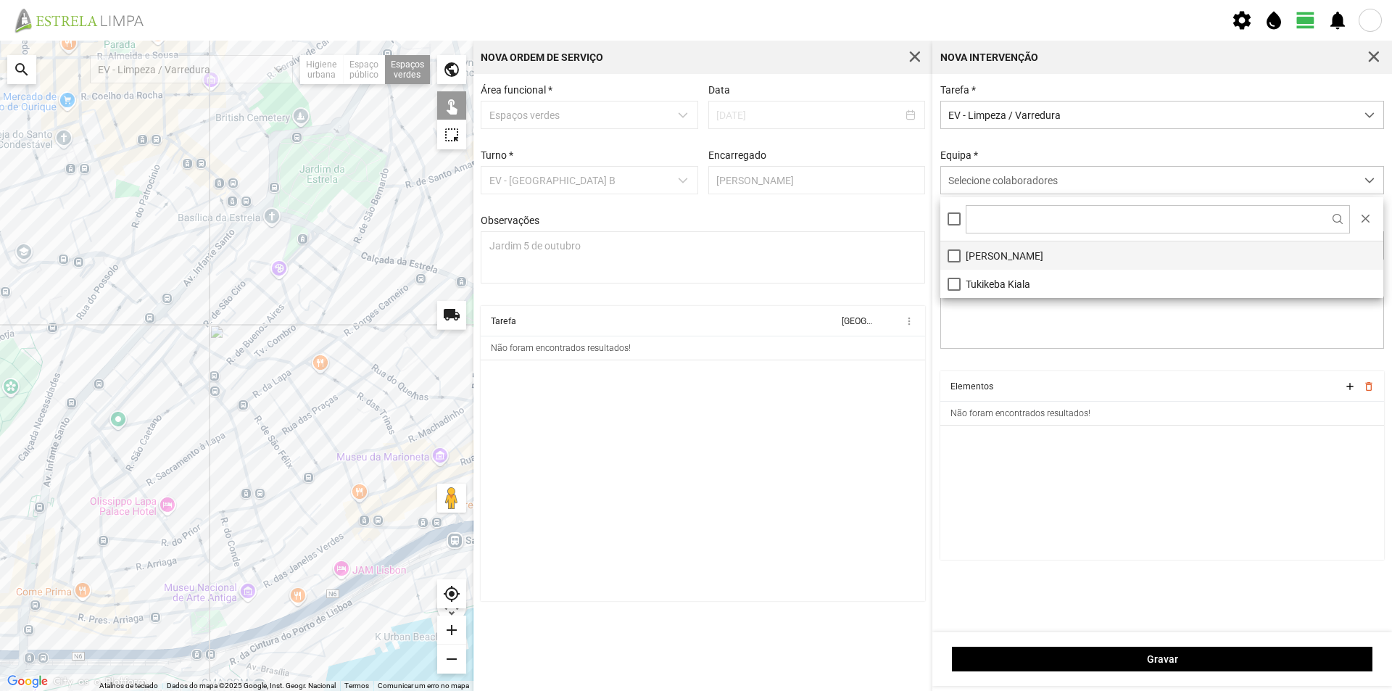
click at [1010, 257] on li "[PERSON_NAME]" at bounding box center [1161, 255] width 443 height 28
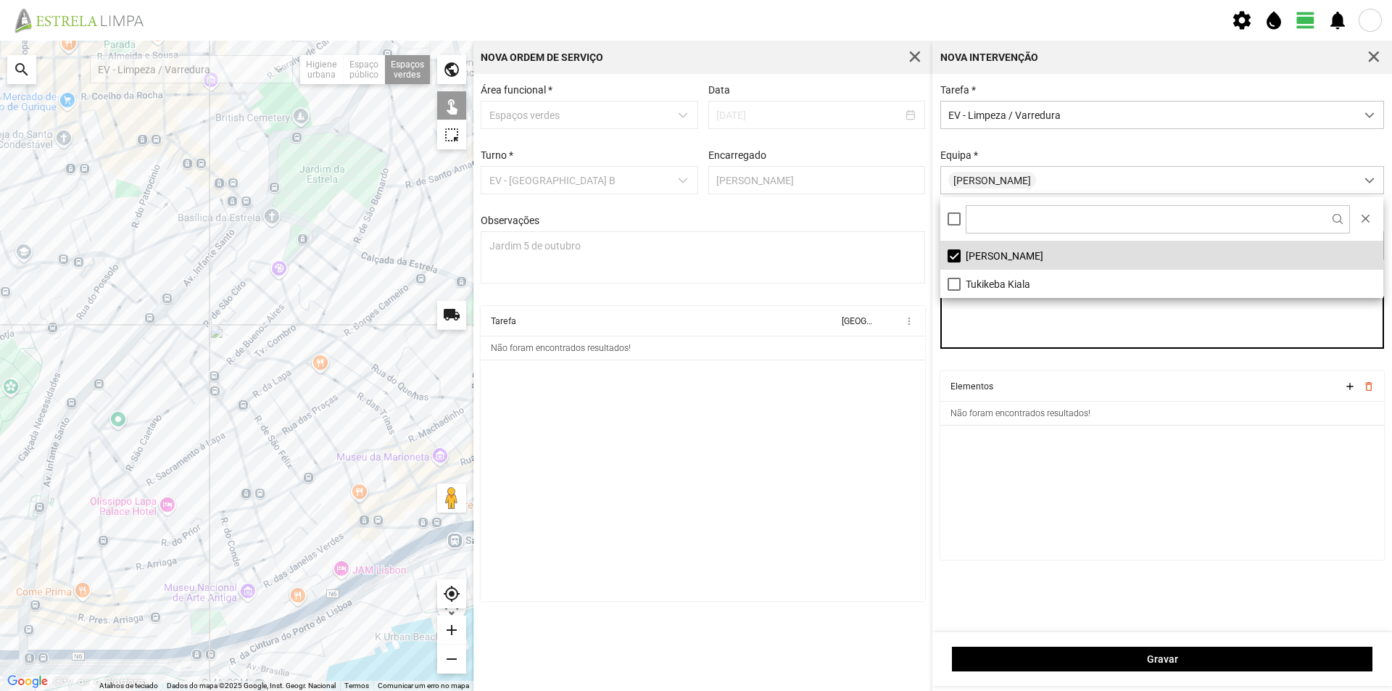
click at [998, 331] on textarea "Observações" at bounding box center [1162, 323] width 444 height 52
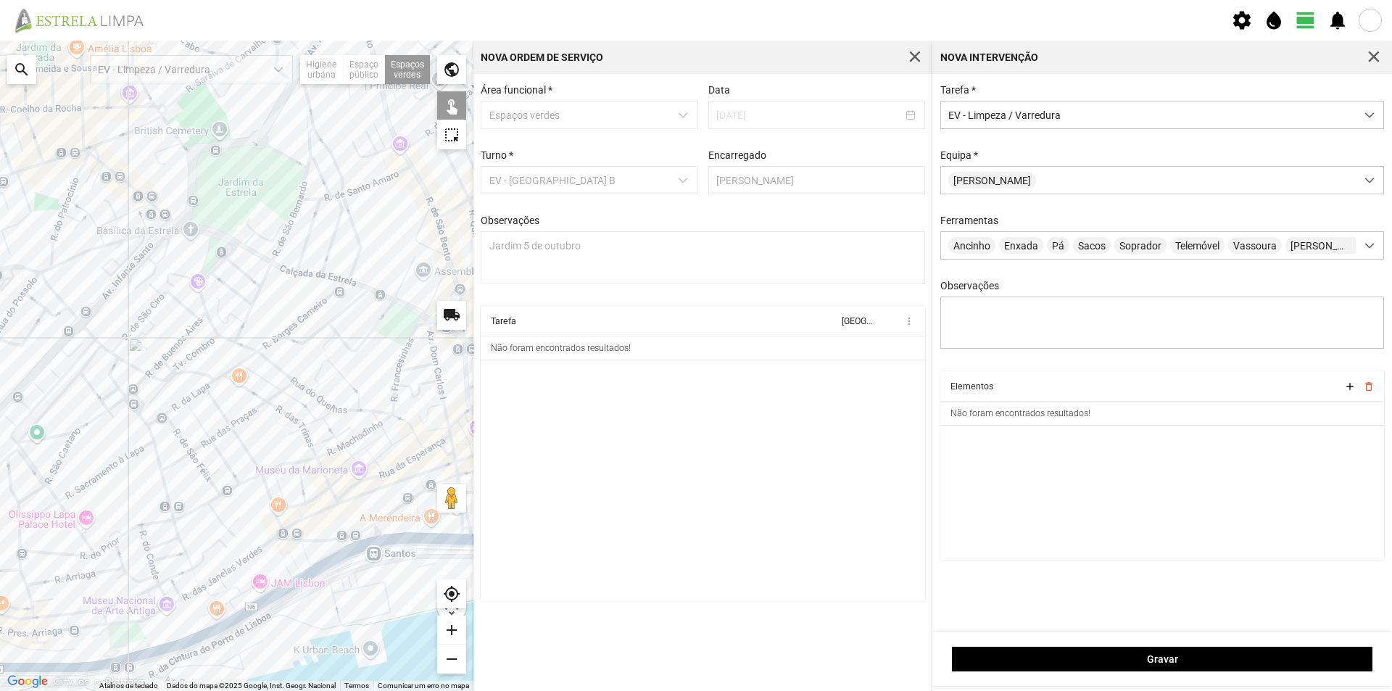
drag, startPoint x: 352, startPoint y: 457, endPoint x: 267, endPoint y: 471, distance: 86.0
click at [267, 471] on div at bounding box center [236, 366] width 473 height 650
click at [208, 254] on div at bounding box center [236, 366] width 473 height 650
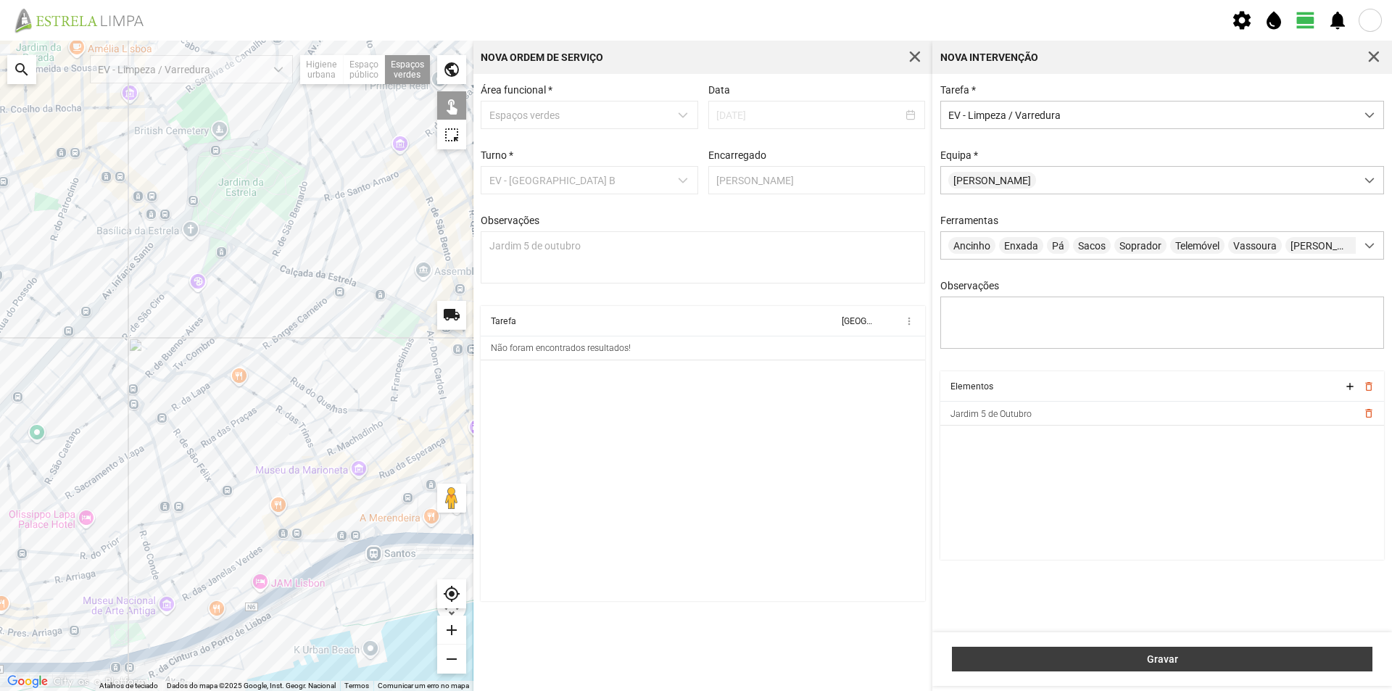
click at [1069, 650] on button "Gravar" at bounding box center [1162, 659] width 420 height 25
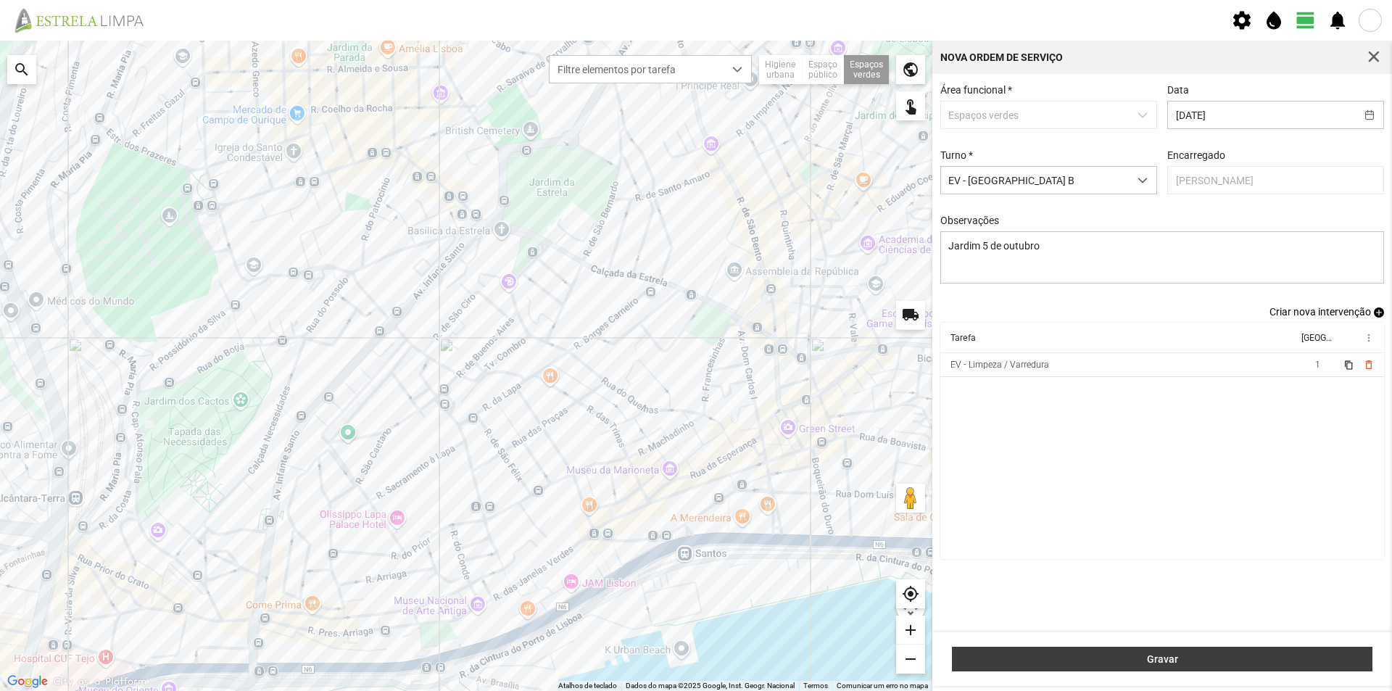
click at [1131, 660] on span "Gravar" at bounding box center [1162, 659] width 405 height 12
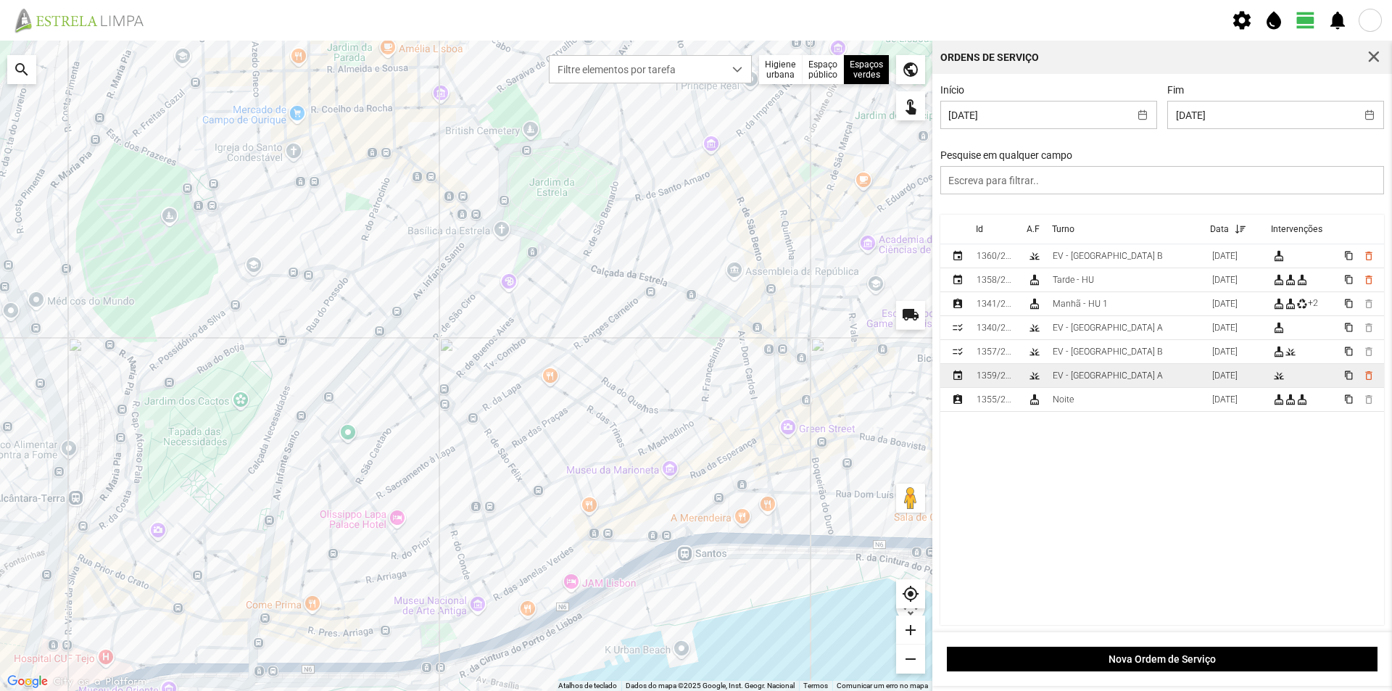
click at [1115, 373] on td "EV - [GEOGRAPHIC_DATA] A" at bounding box center [1126, 376] width 159 height 24
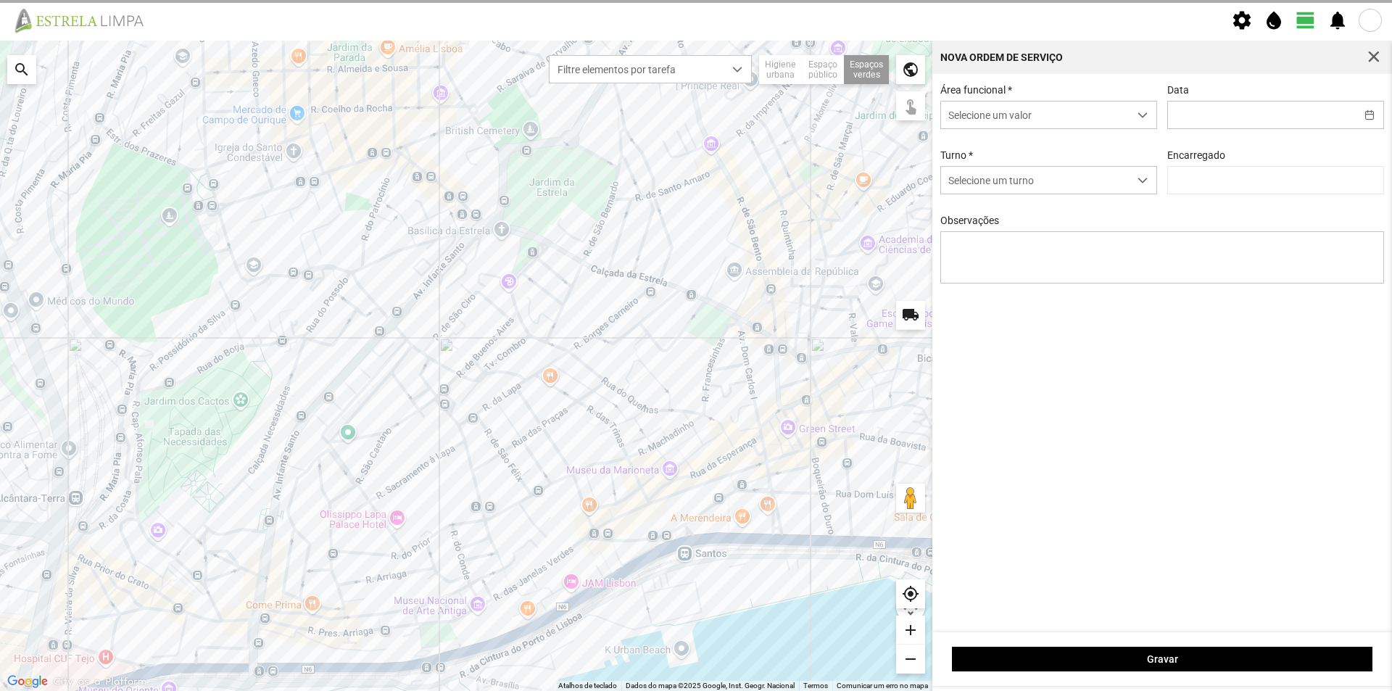
type input "[DATE]"
type textarea "[GEOGRAPHIC_DATA][PERSON_NAME]"
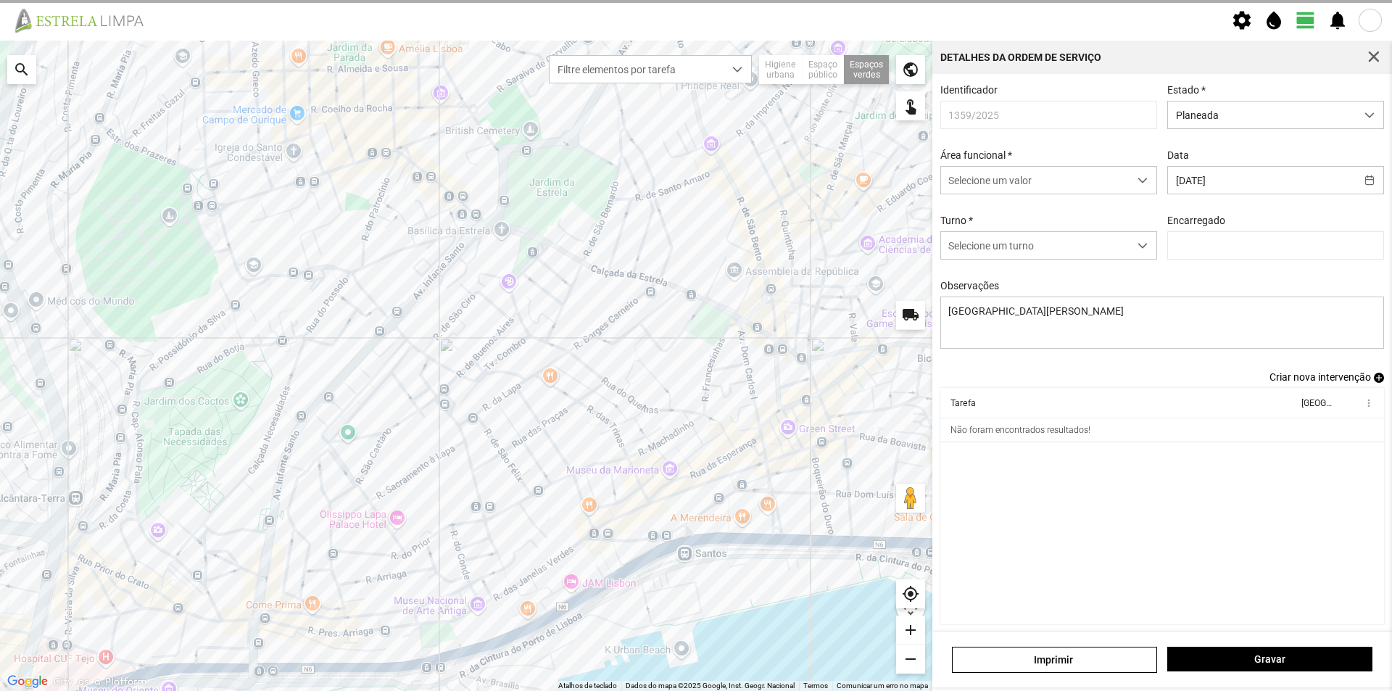
type input "[PERSON_NAME]"
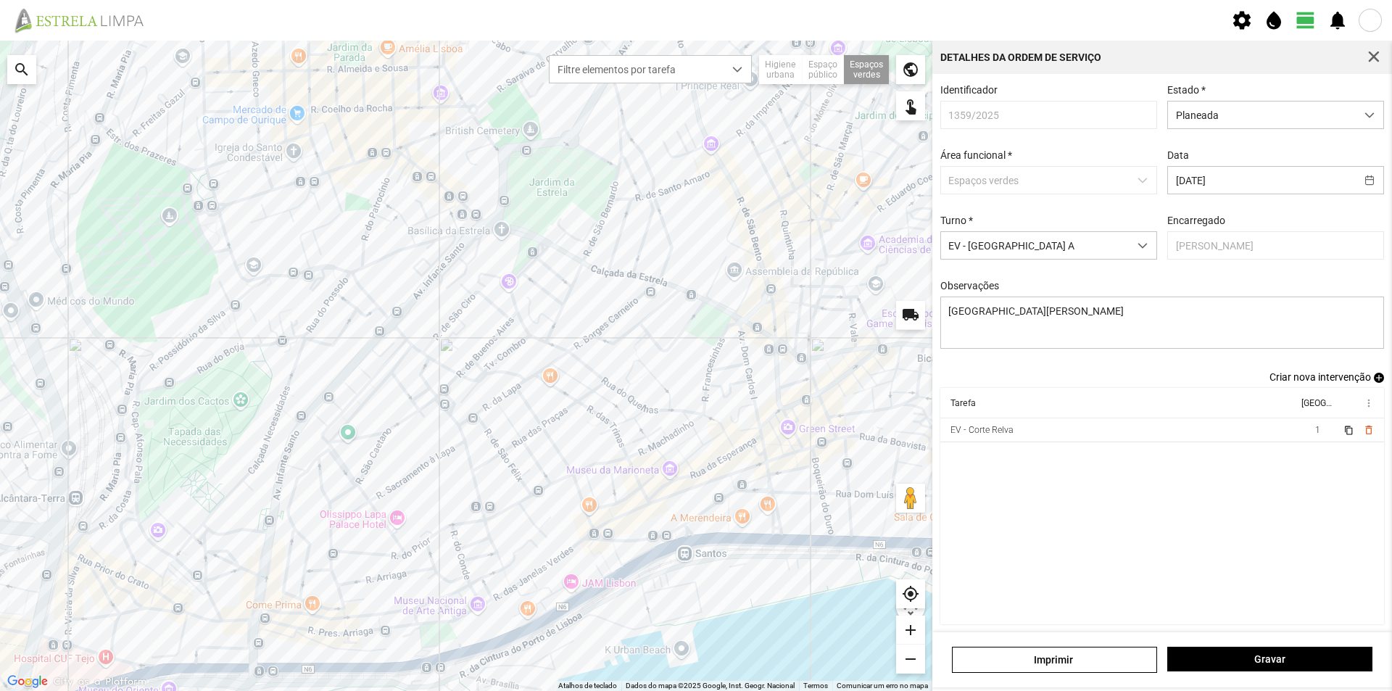
click at [1374, 383] on span "add" at bounding box center [1379, 378] width 10 height 10
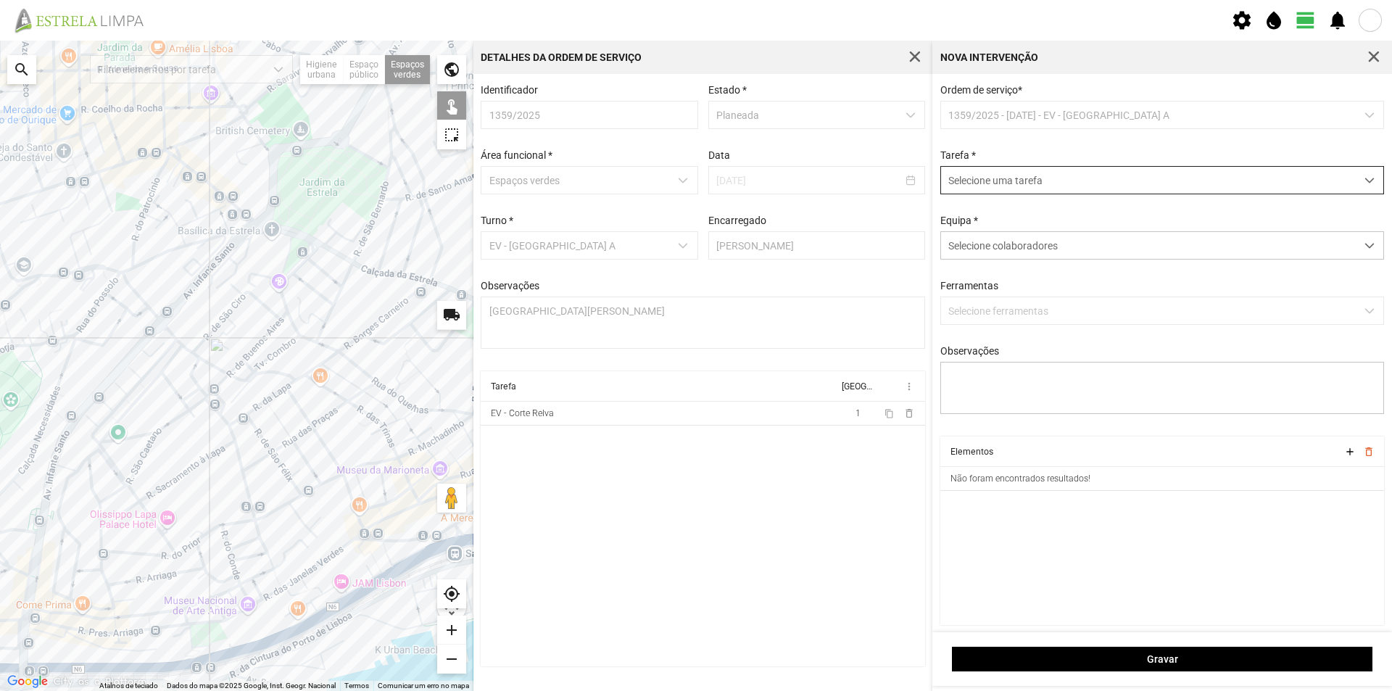
click at [1002, 184] on span "Selecione uma tarefa" at bounding box center [1148, 180] width 415 height 27
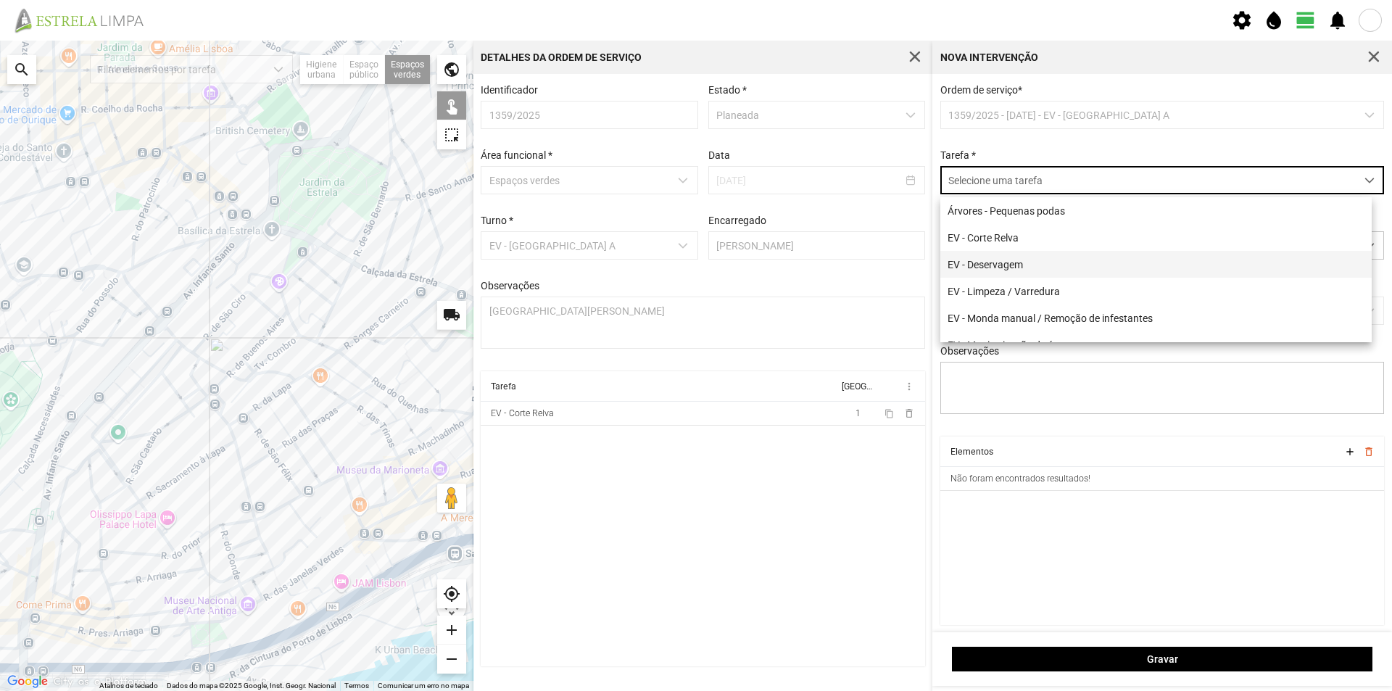
click at [1024, 264] on li "EV - Deservagem" at bounding box center [1155, 264] width 431 height 27
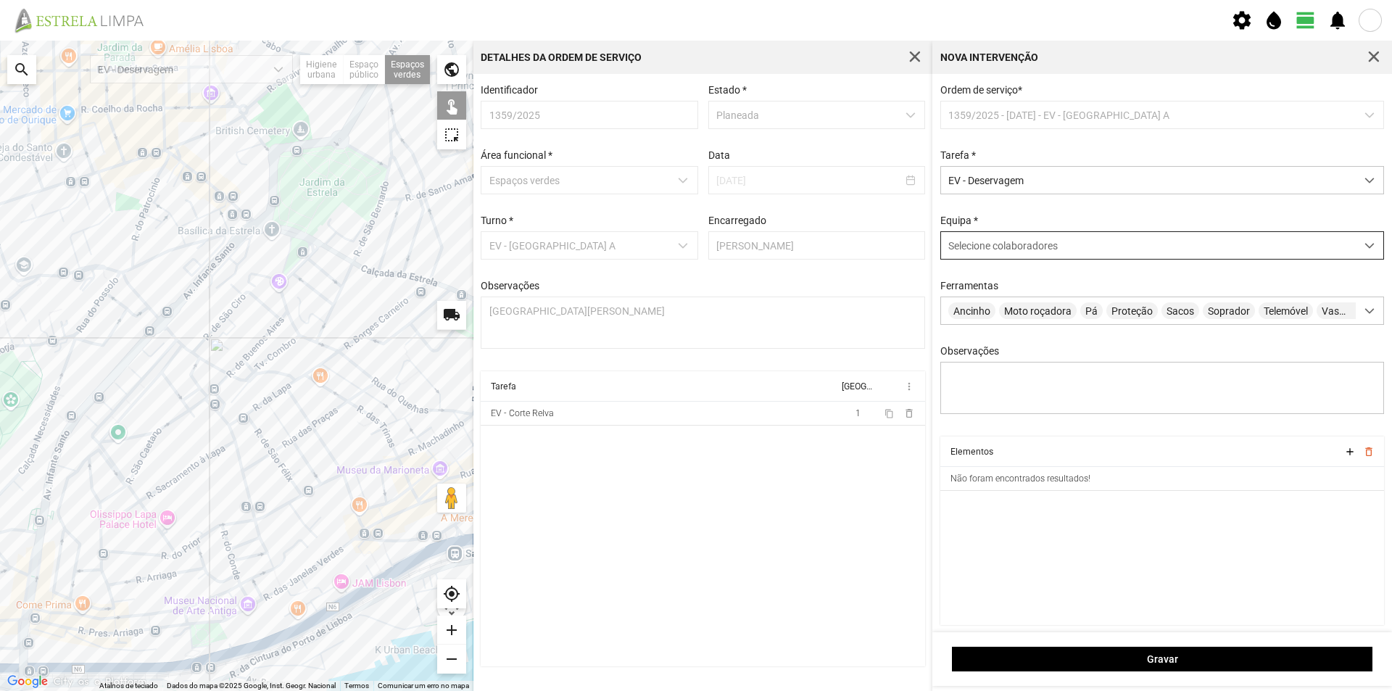
click at [1016, 247] on span "Selecione colaboradores" at bounding box center [1002, 246] width 109 height 12
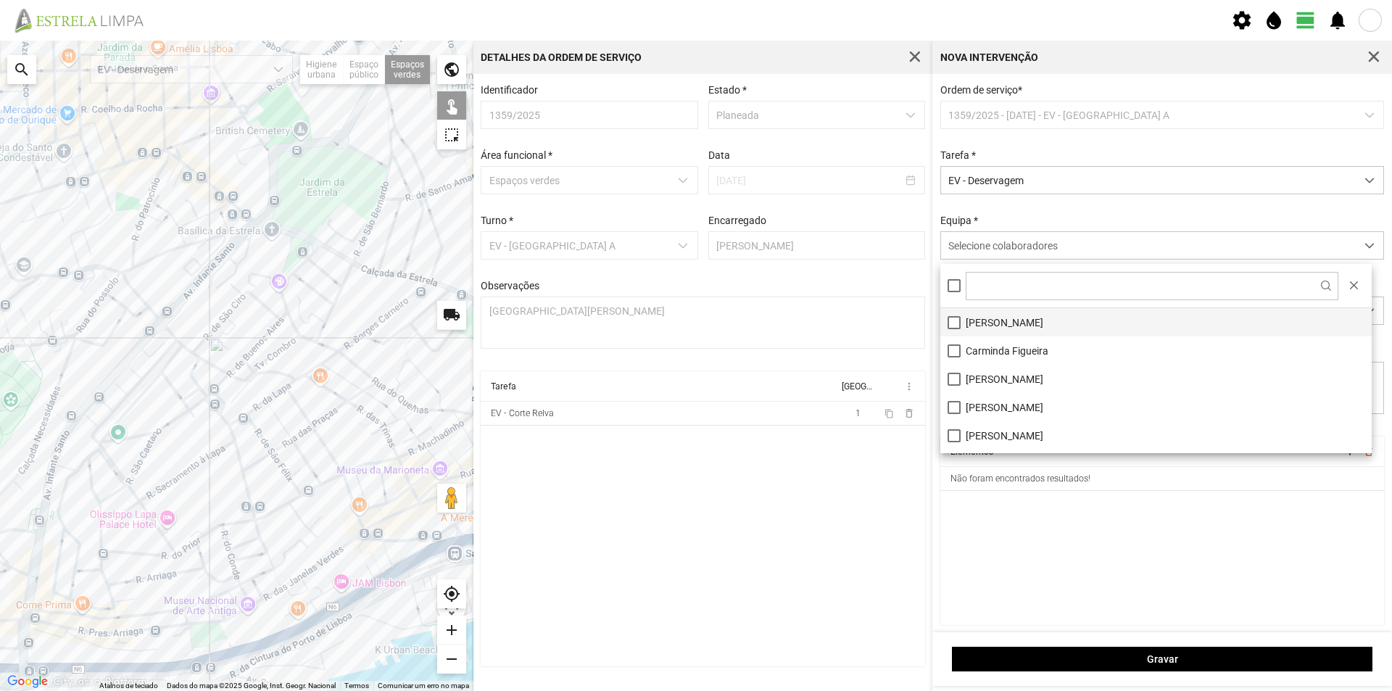
click at [1003, 325] on li "[PERSON_NAME]" at bounding box center [1155, 322] width 431 height 28
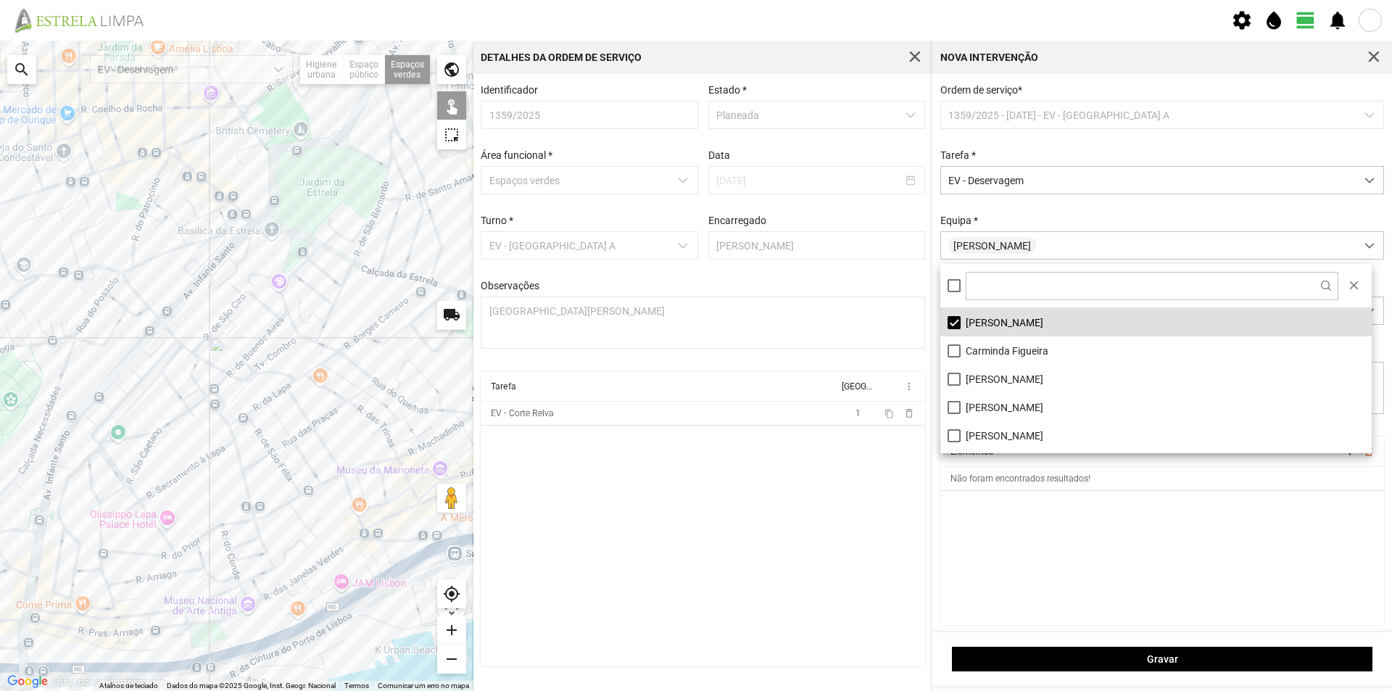
click at [1019, 589] on cdk-virtual-scroll-viewport "Elementos add delete_outline Não foram encontrados resultados!" at bounding box center [1162, 530] width 444 height 188
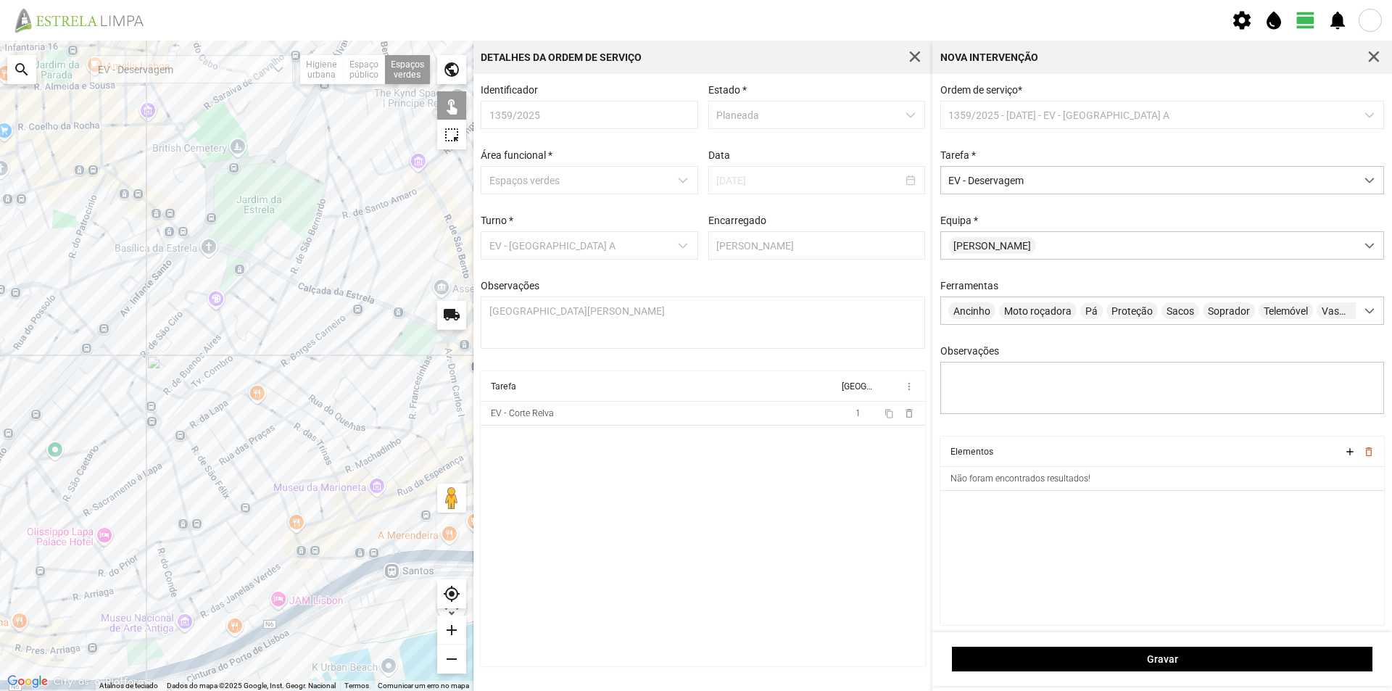
drag, startPoint x: 314, startPoint y: 299, endPoint x: 274, endPoint y: 306, distance: 40.4
click at [274, 306] on div at bounding box center [236, 366] width 473 height 650
click at [426, 542] on div at bounding box center [236, 366] width 473 height 650
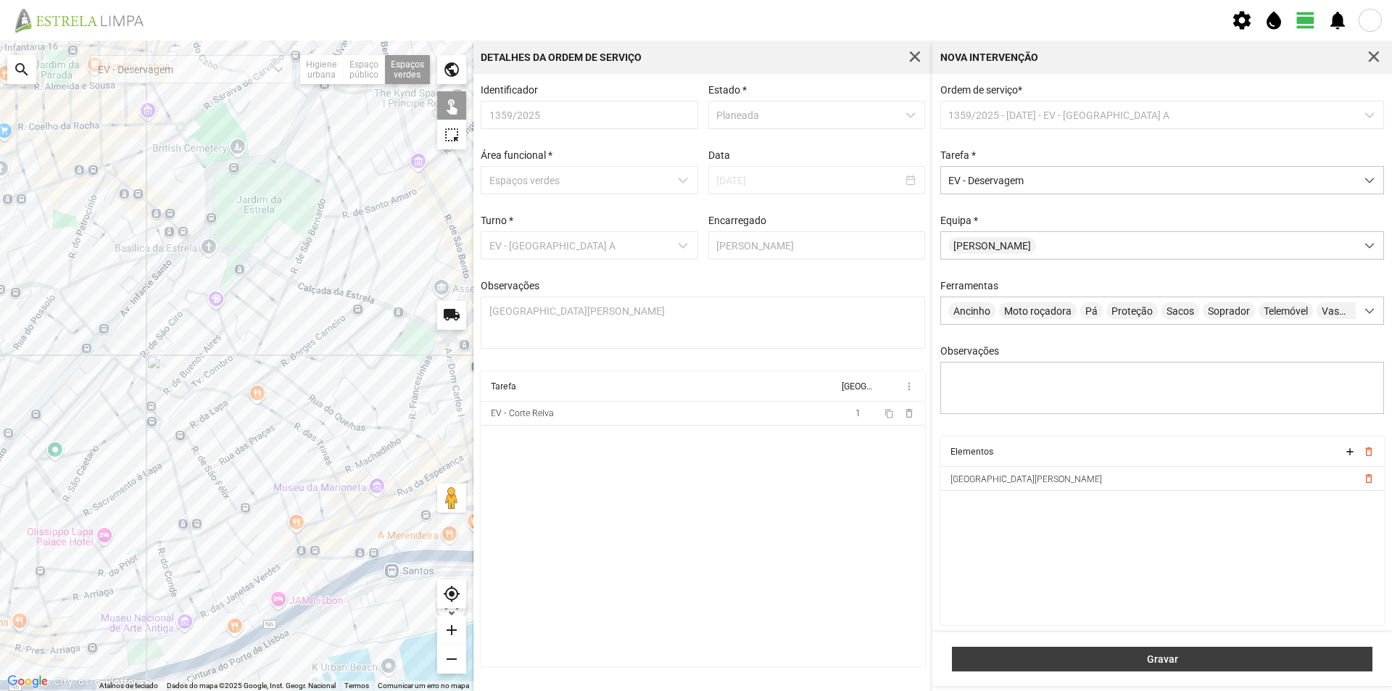
click at [1183, 660] on span "Gravar" at bounding box center [1162, 659] width 405 height 12
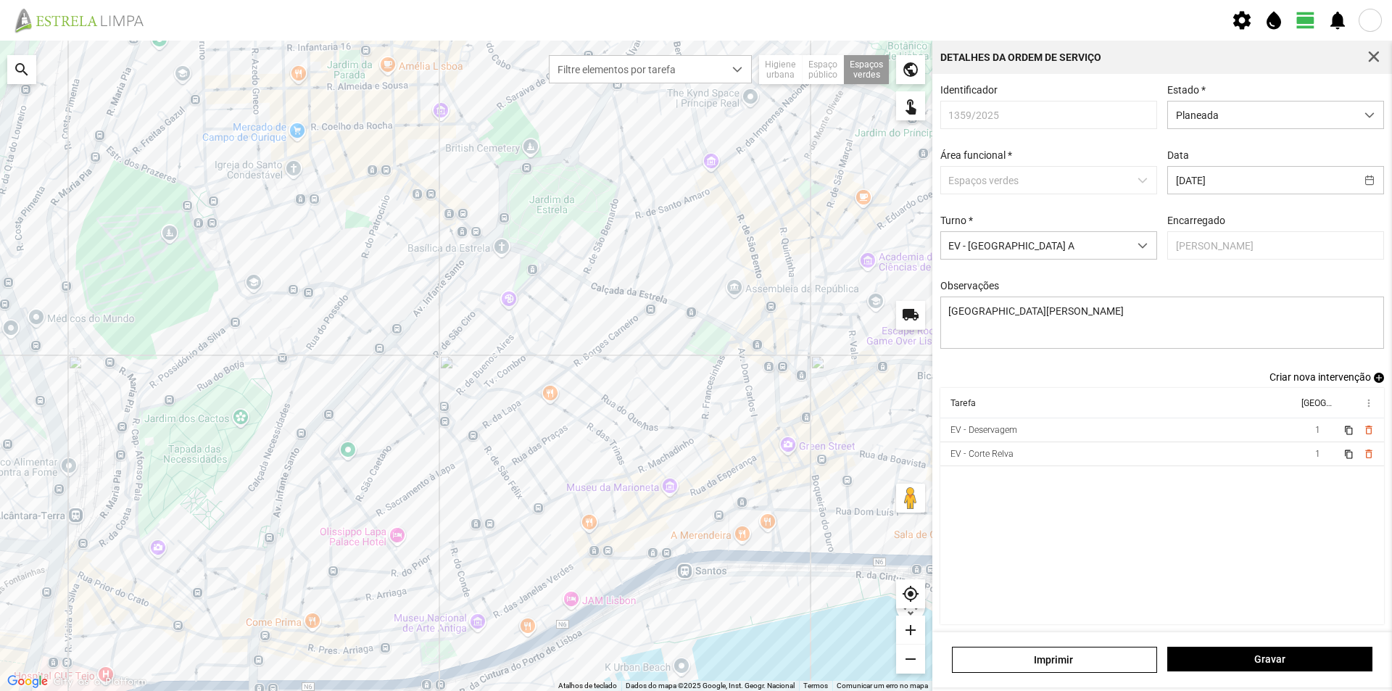
click at [1374, 383] on span "add" at bounding box center [1379, 378] width 10 height 10
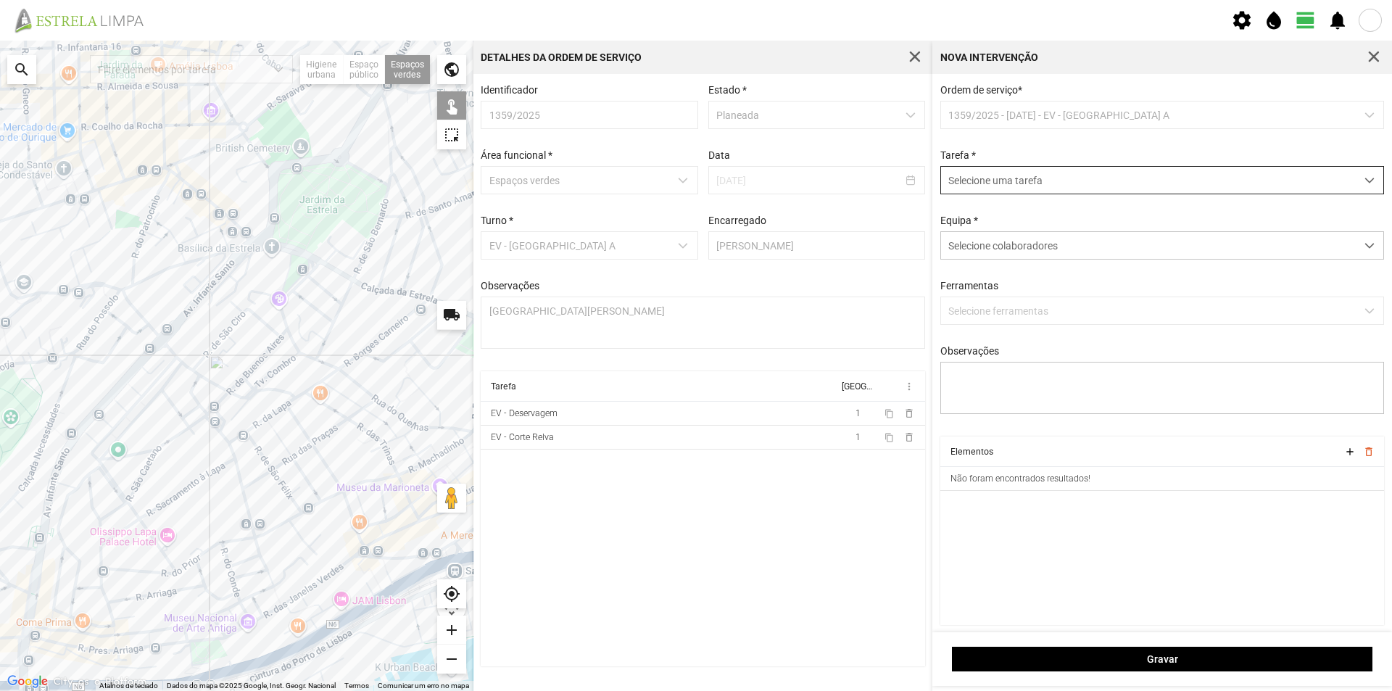
click at [990, 186] on span "Selecione uma tarefa" at bounding box center [1148, 180] width 415 height 27
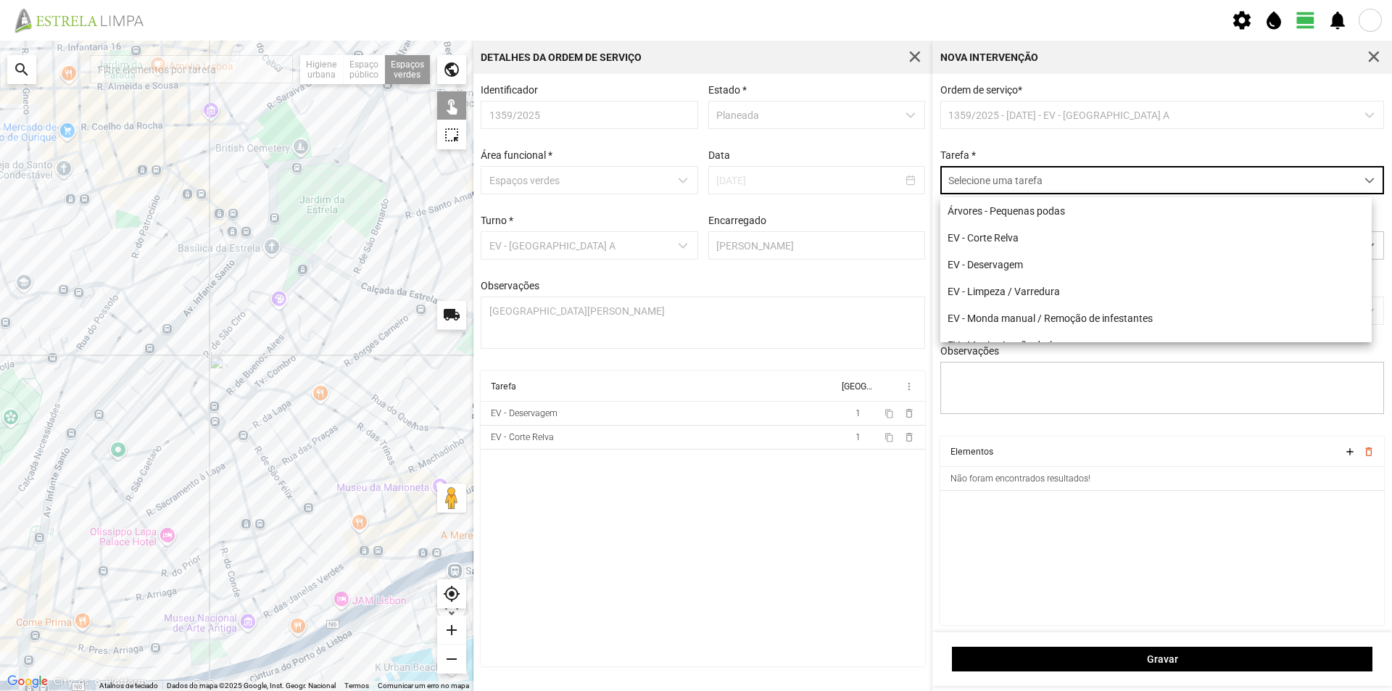
scroll to position [8, 65]
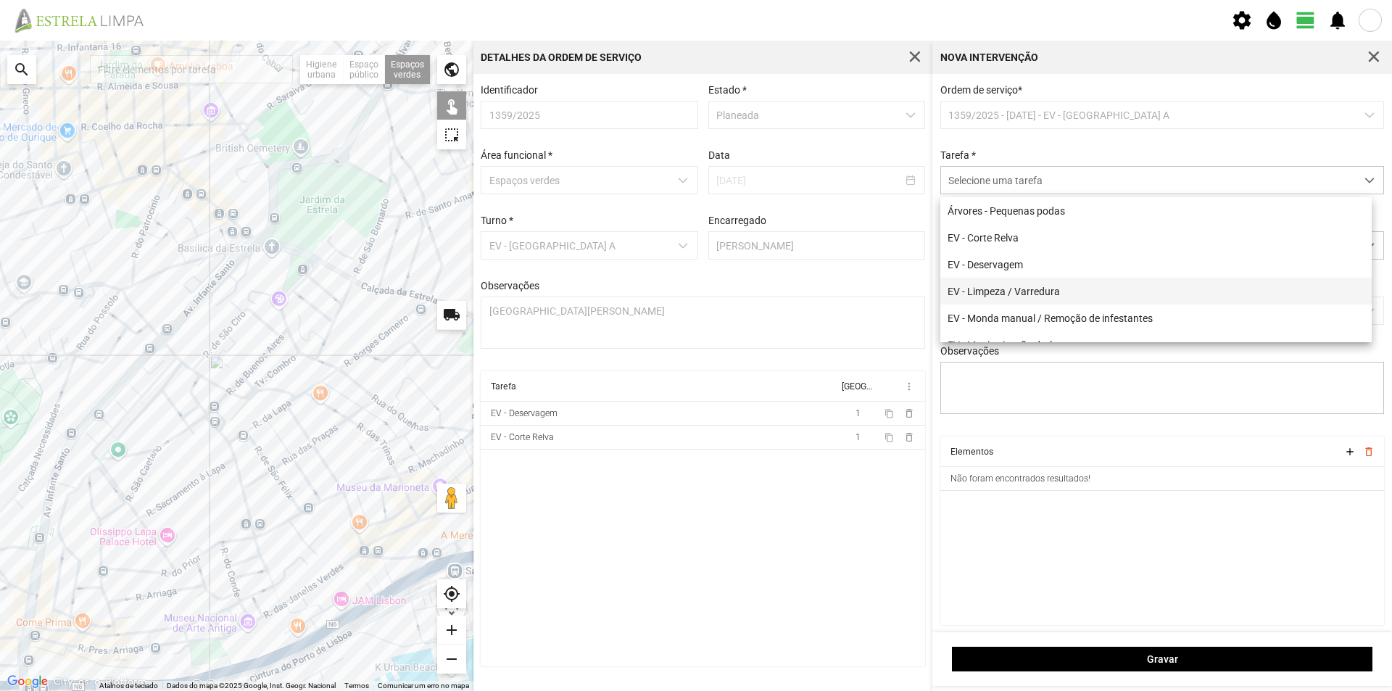
click at [1070, 293] on li "EV - Limpeza / Varredura" at bounding box center [1155, 291] width 431 height 27
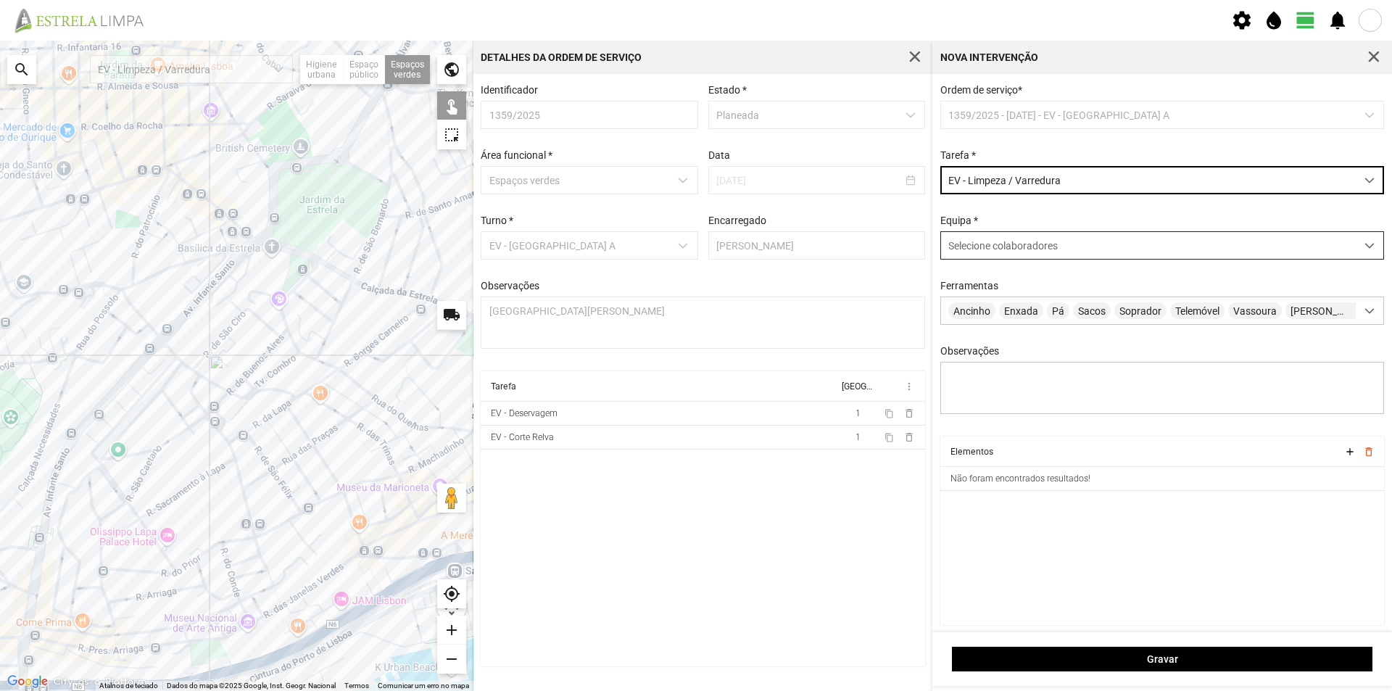
click at [989, 246] on span "Selecione colaboradores" at bounding box center [1002, 246] width 109 height 12
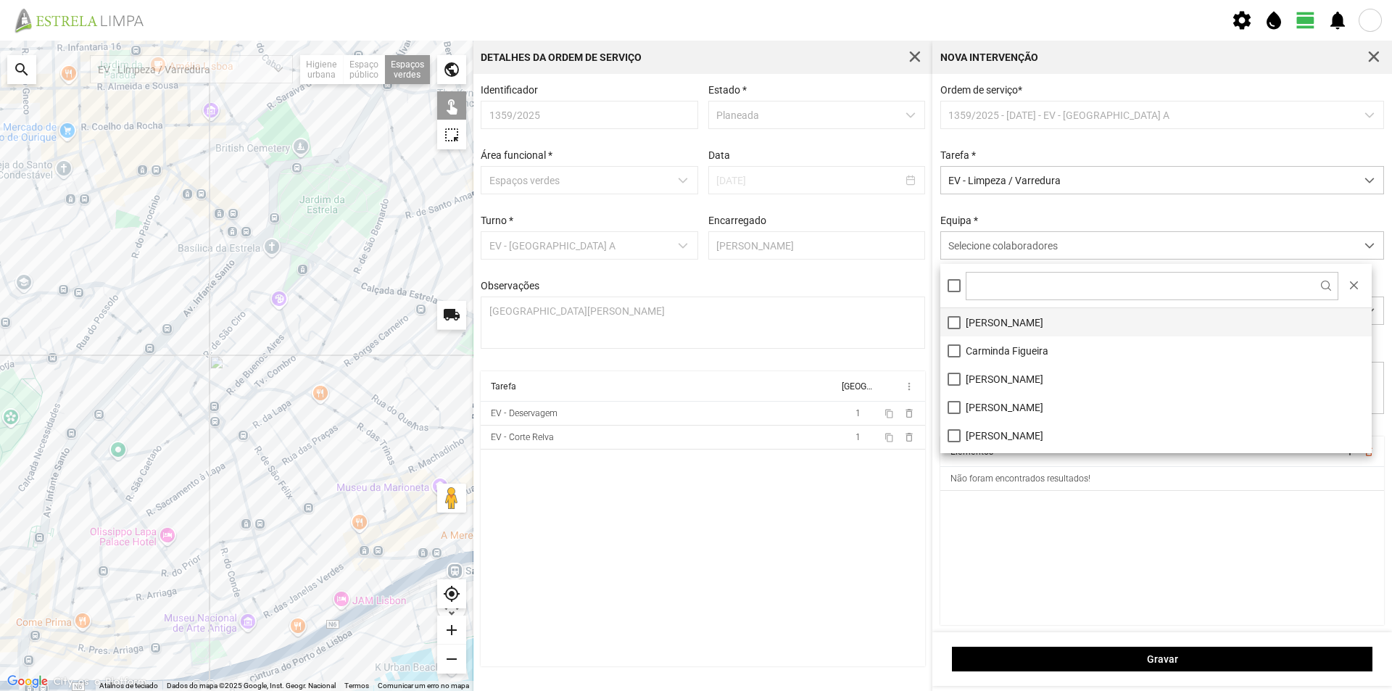
click at [1024, 324] on li "[PERSON_NAME]" at bounding box center [1155, 322] width 431 height 28
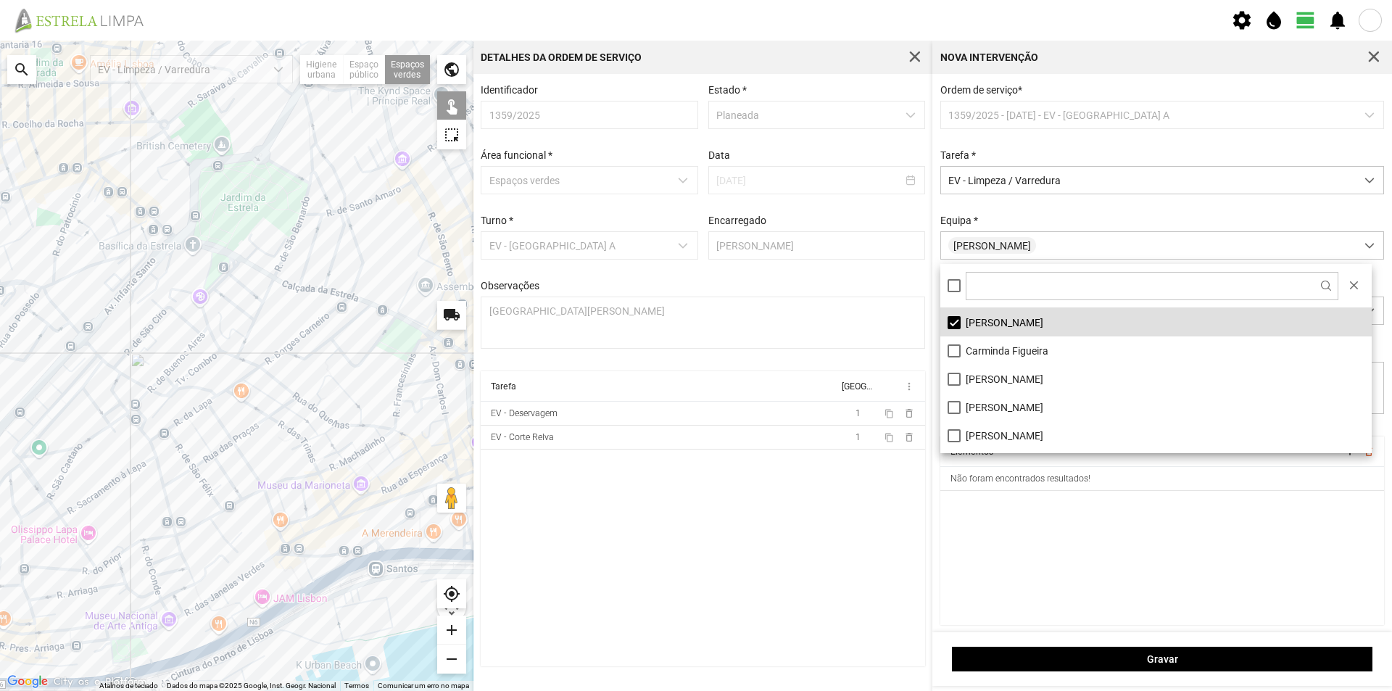
drag, startPoint x: 397, startPoint y: 318, endPoint x: 313, endPoint y: 312, distance: 84.3
click at [314, 315] on div at bounding box center [236, 366] width 473 height 650
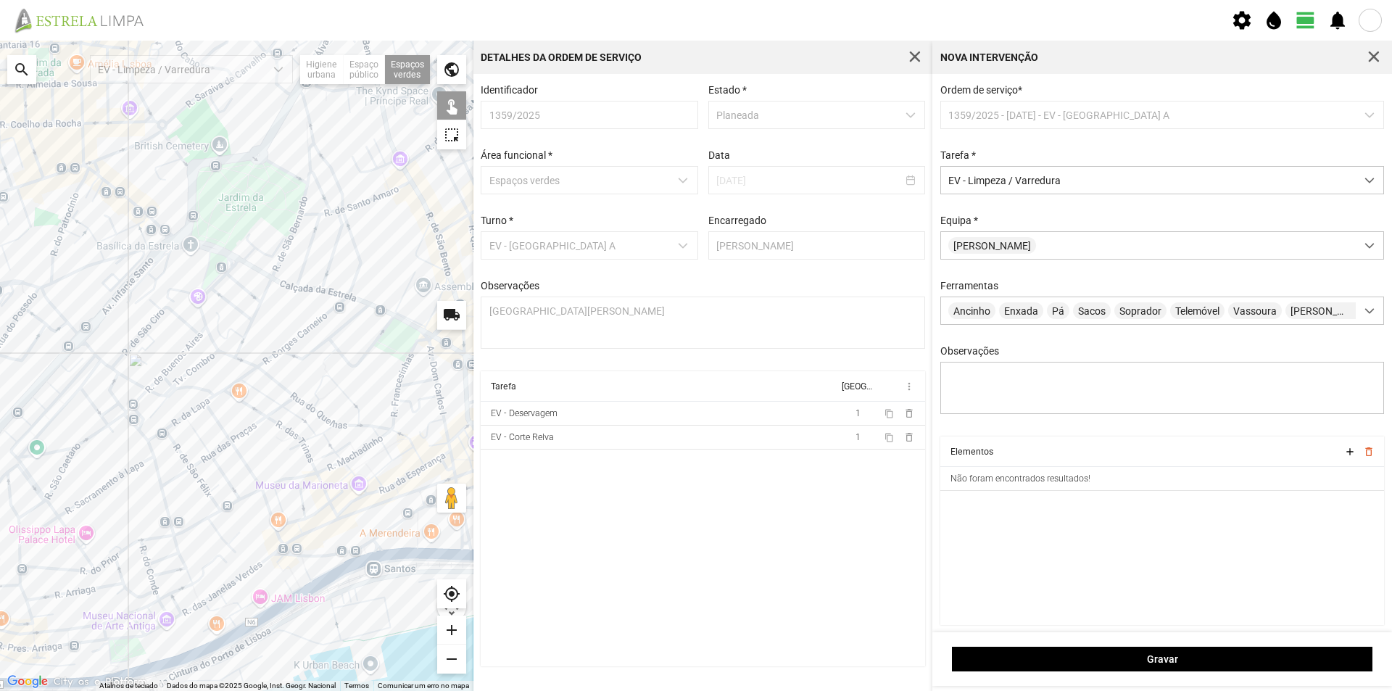
click at [404, 531] on div at bounding box center [236, 366] width 473 height 650
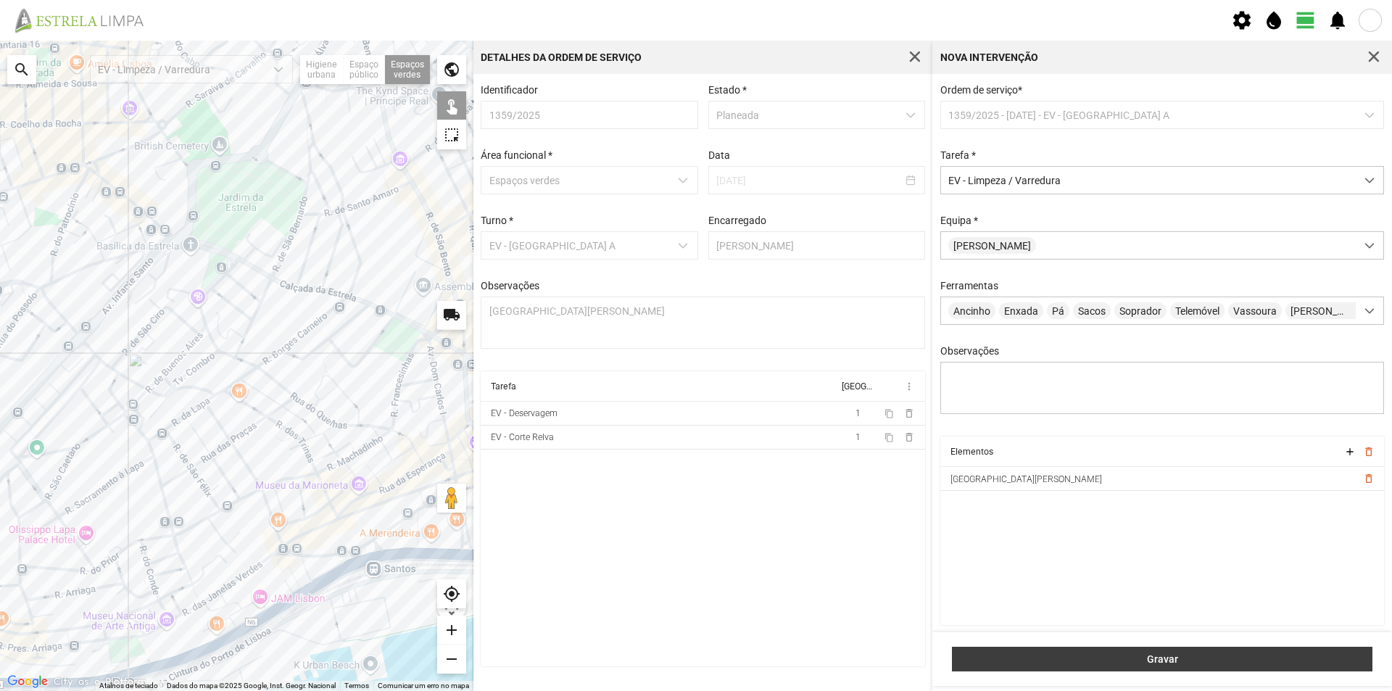
click at [1176, 659] on span "Gravar" at bounding box center [1162, 659] width 405 height 12
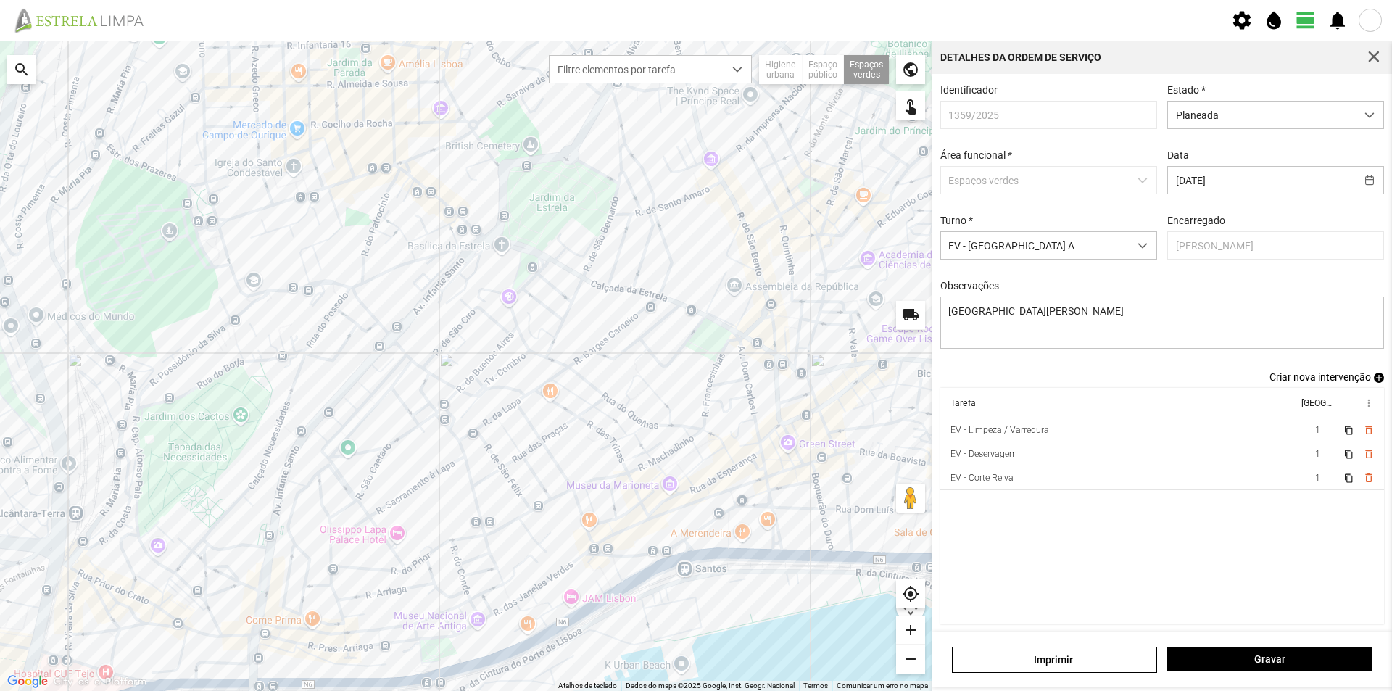
click at [1374, 382] on span "add" at bounding box center [1379, 378] width 10 height 10
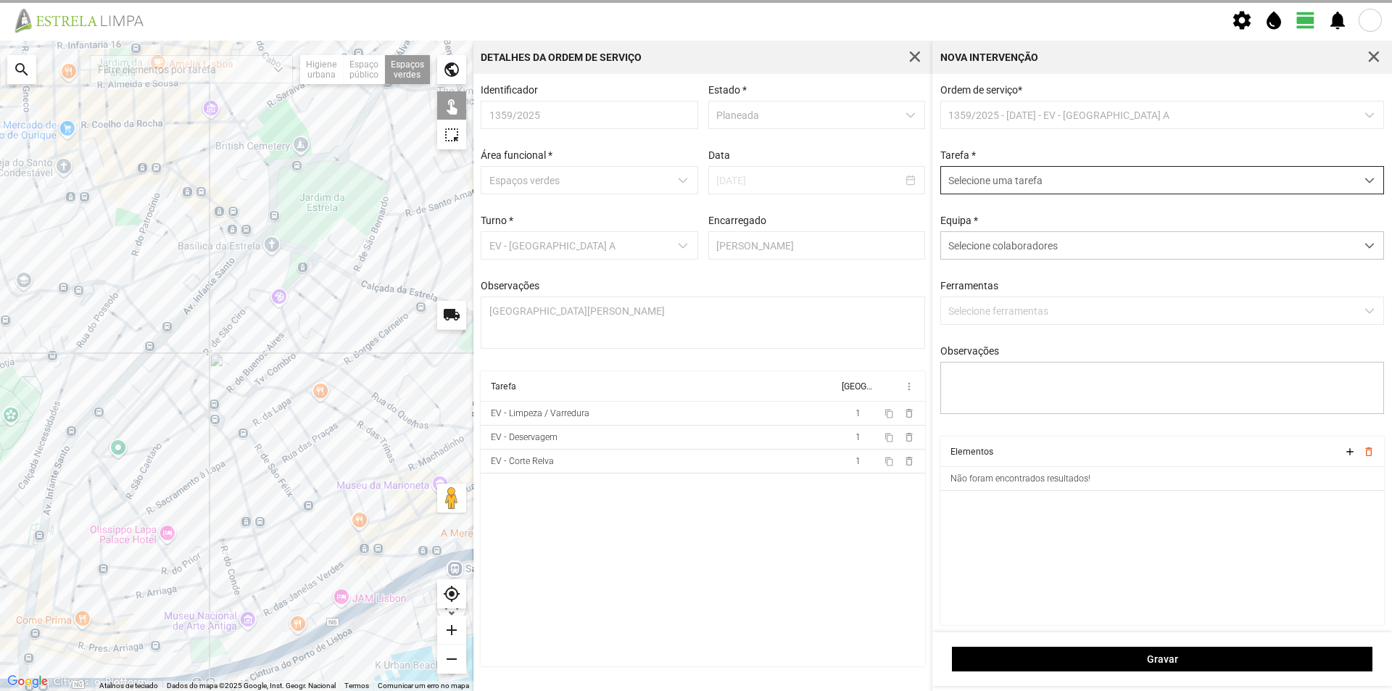
click at [999, 181] on span "Selecione uma tarefa" at bounding box center [1148, 180] width 415 height 27
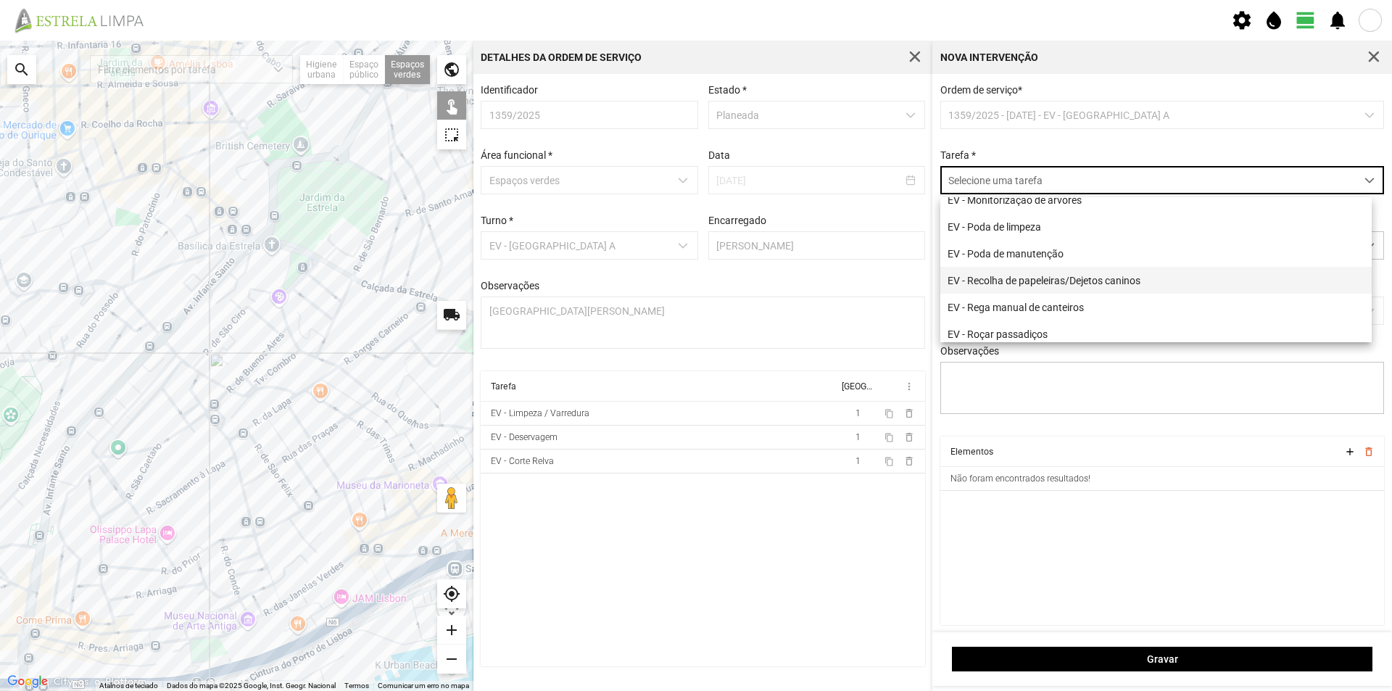
scroll to position [186, 0]
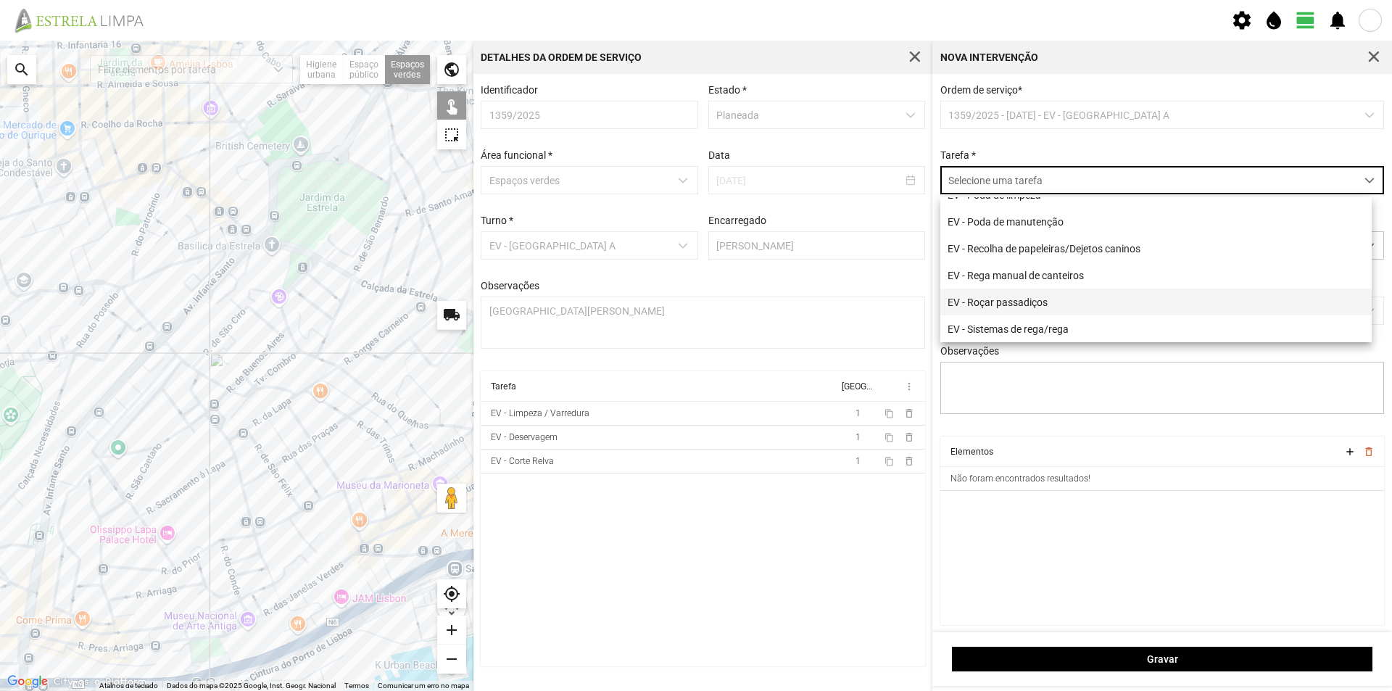
click at [1048, 299] on li "EV - Roçar passadiços" at bounding box center [1155, 302] width 431 height 27
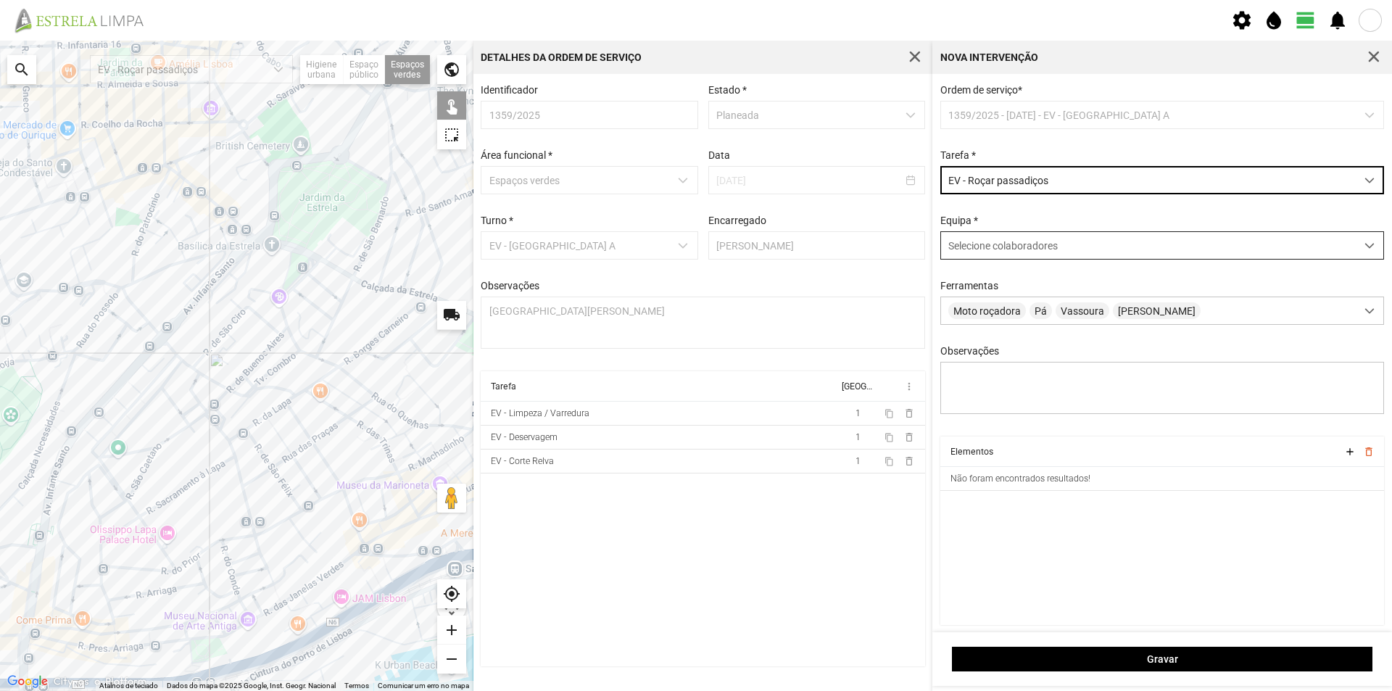
click at [1019, 251] on span "Selecione colaboradores" at bounding box center [1002, 246] width 109 height 12
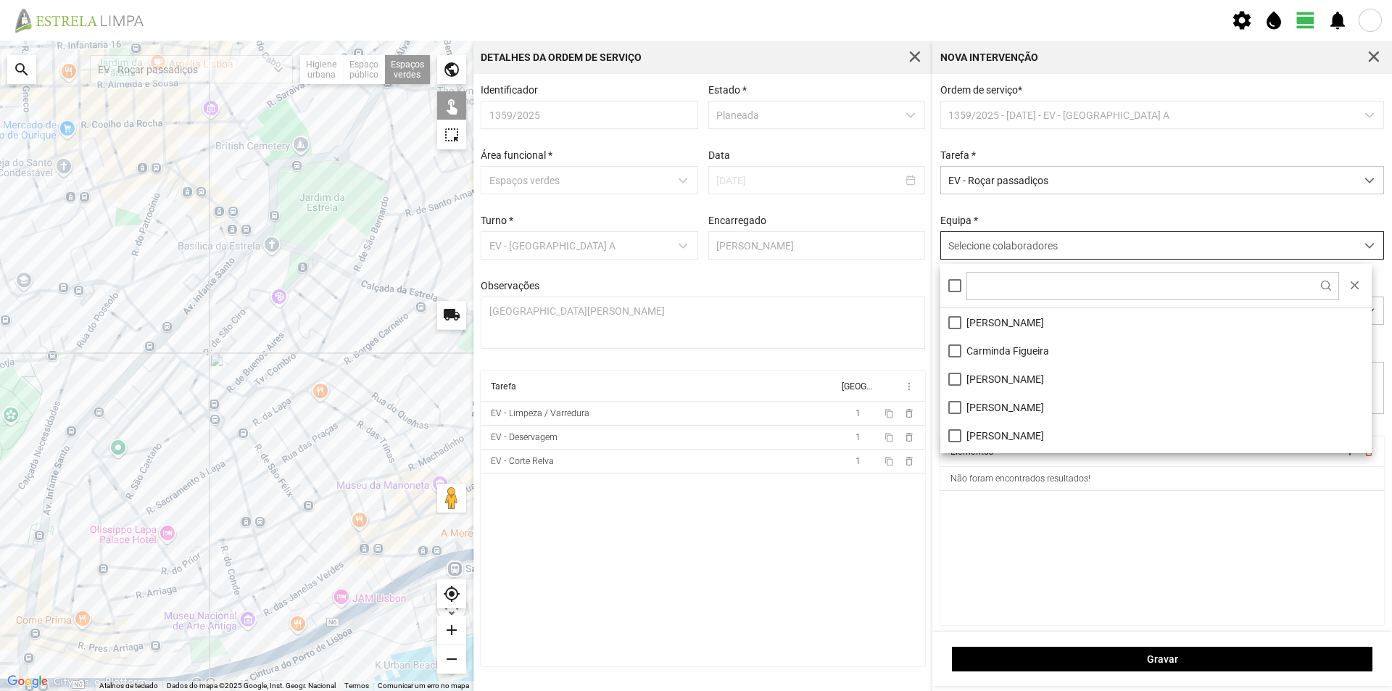
scroll to position [8, 65]
click at [989, 318] on li "[PERSON_NAME]" at bounding box center [1155, 322] width 431 height 28
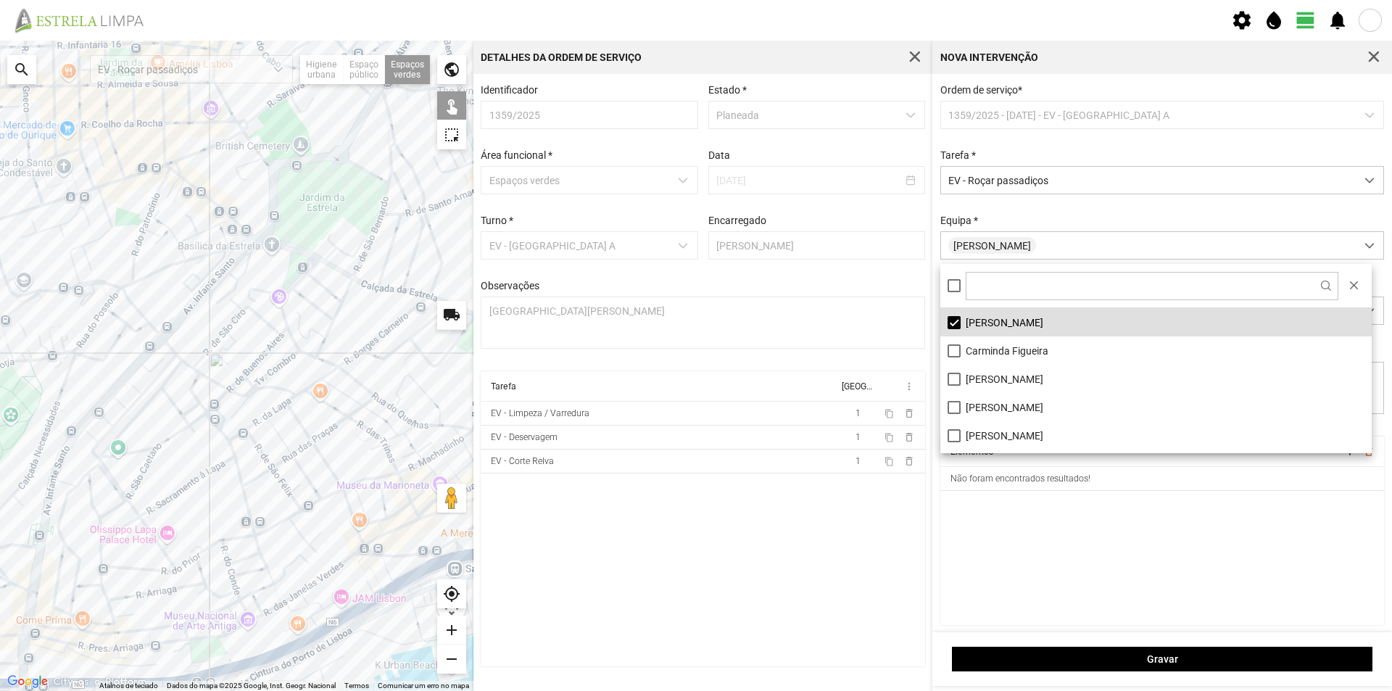
click at [1066, 555] on cdk-virtual-scroll-viewport "Elementos add delete_outline Não foram encontrados resultados!" at bounding box center [1162, 530] width 444 height 188
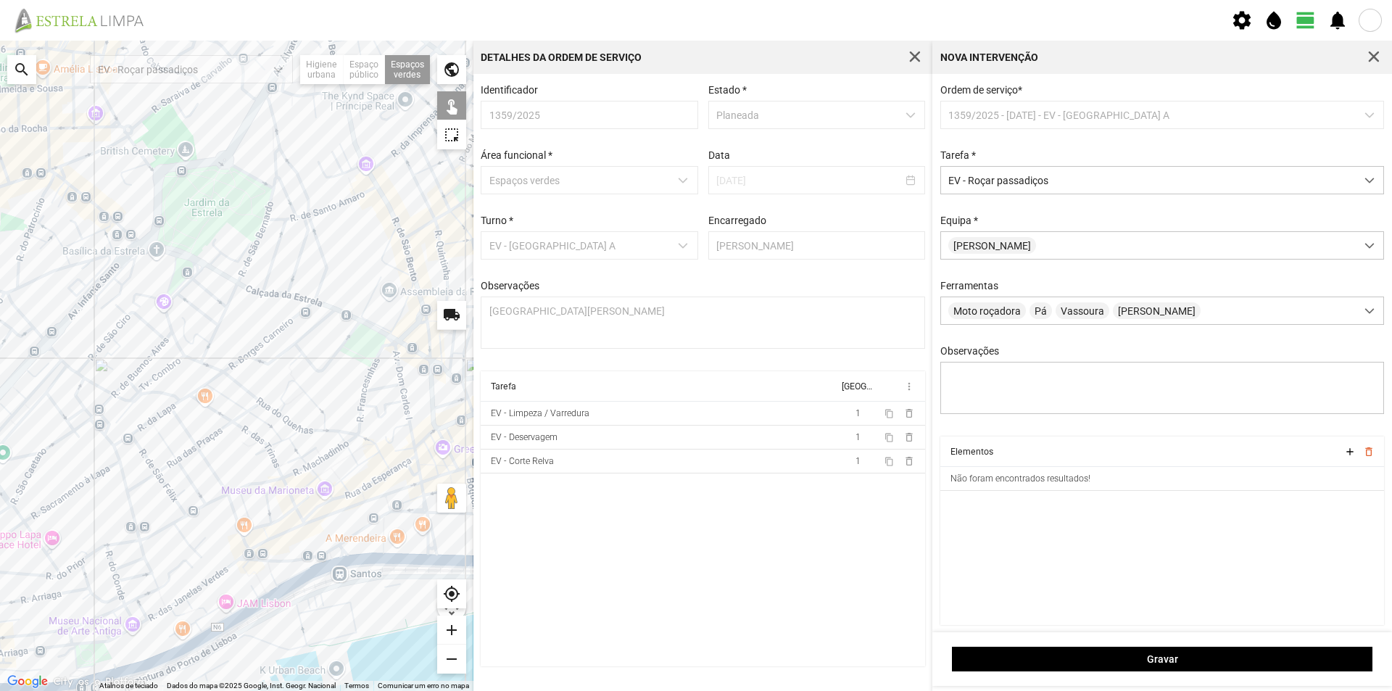
drag, startPoint x: 411, startPoint y: 410, endPoint x: 275, endPoint y: 415, distance: 135.7
click at [275, 415] on div at bounding box center [236, 366] width 473 height 650
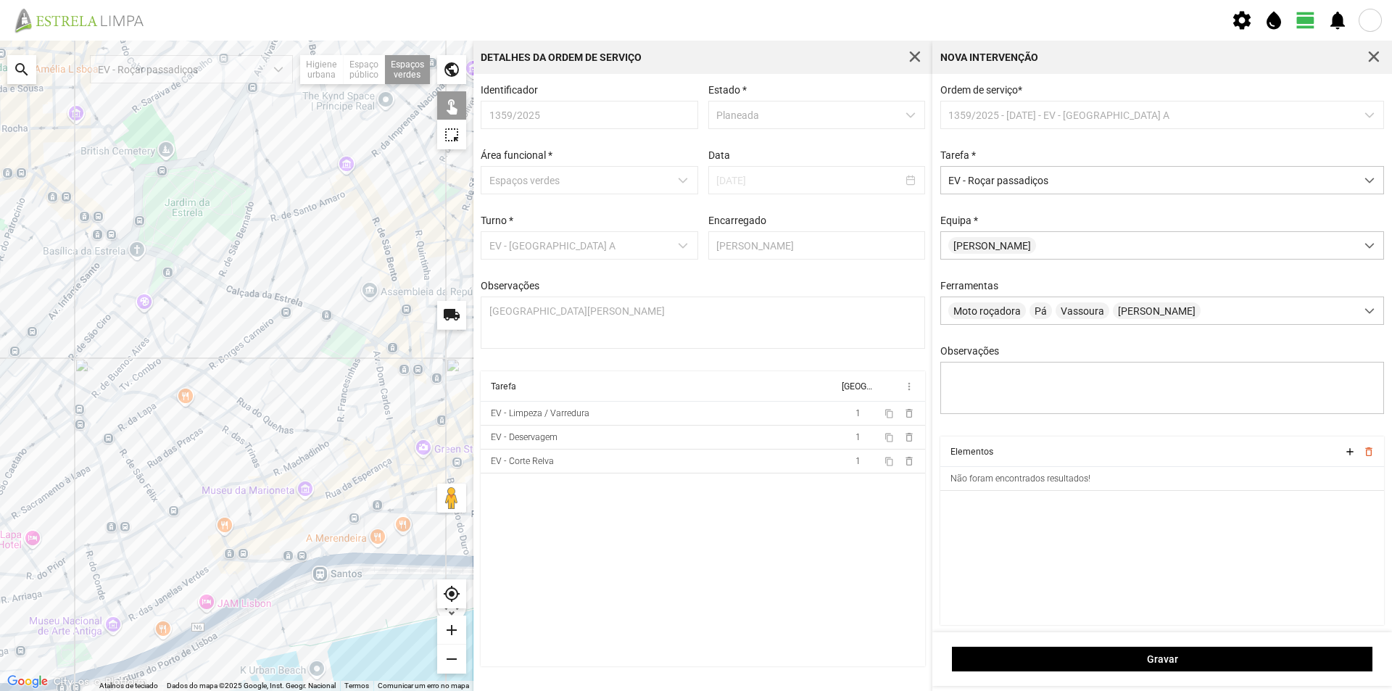
click at [348, 539] on div at bounding box center [236, 366] width 473 height 650
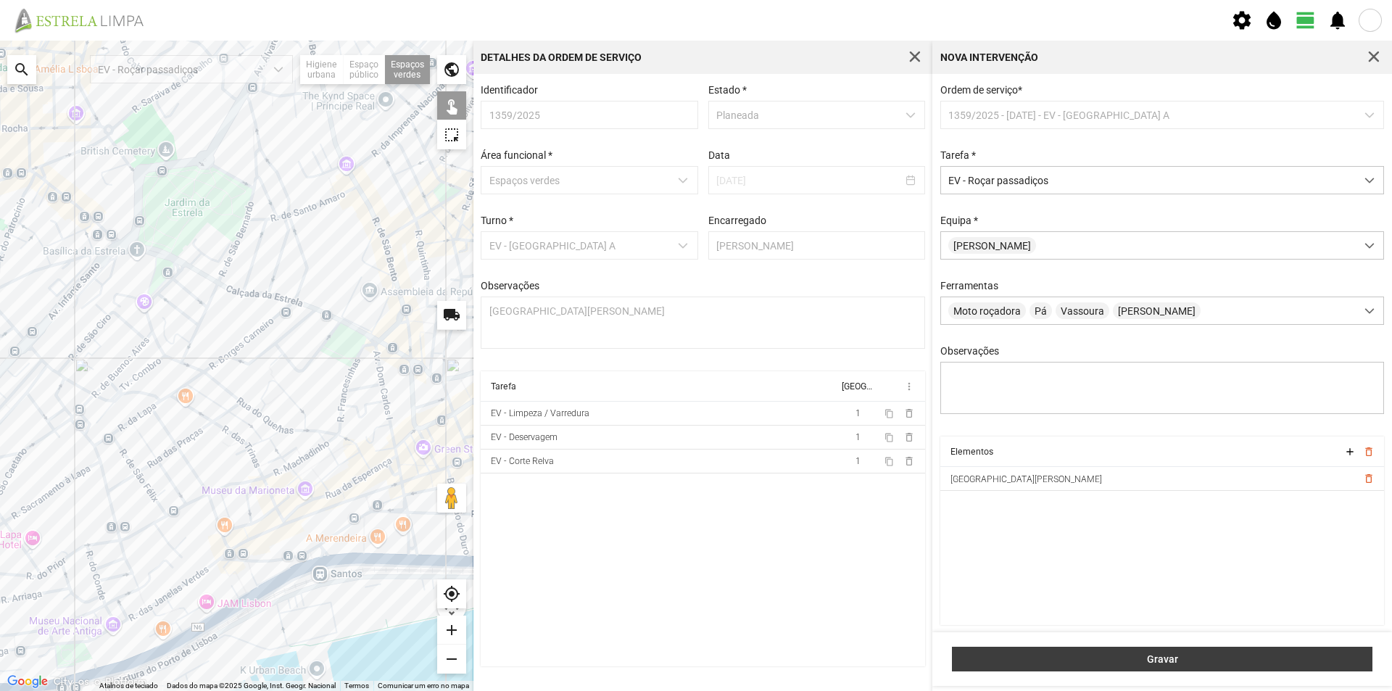
click at [1120, 656] on span "Gravar" at bounding box center [1162, 659] width 405 height 12
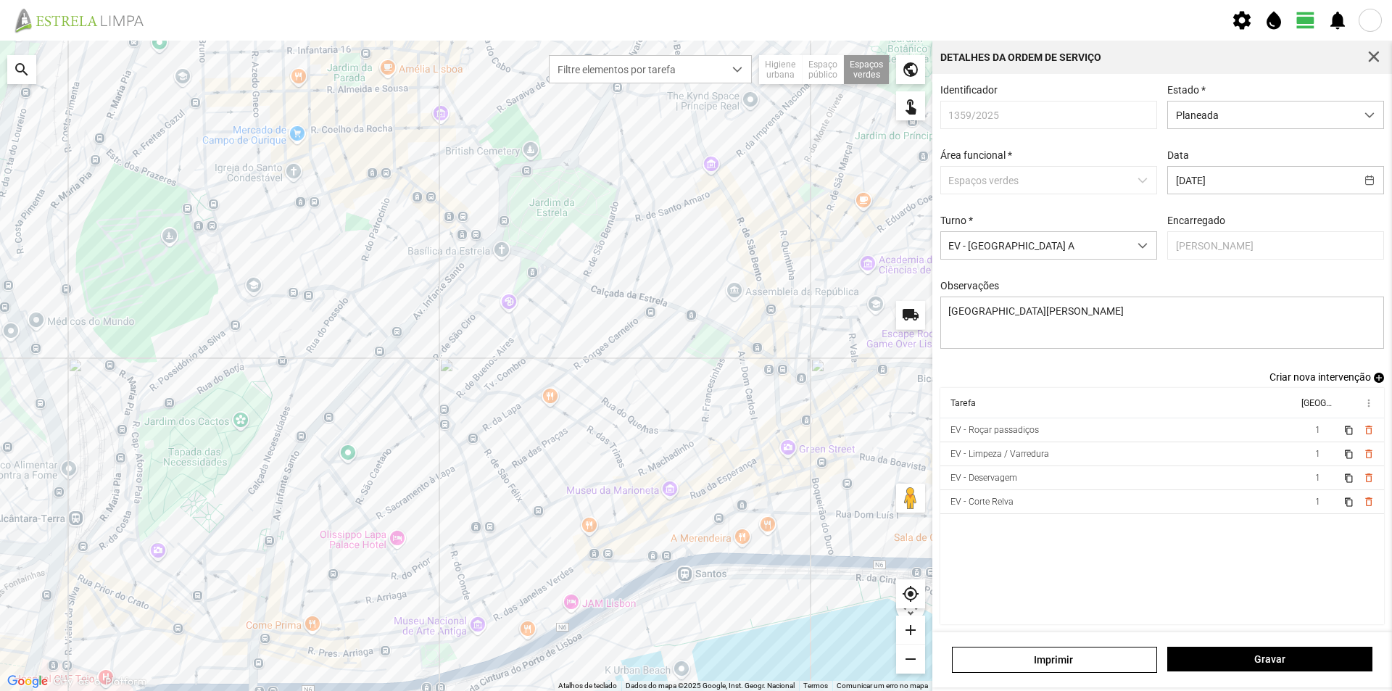
click at [1374, 382] on span "add" at bounding box center [1379, 378] width 10 height 10
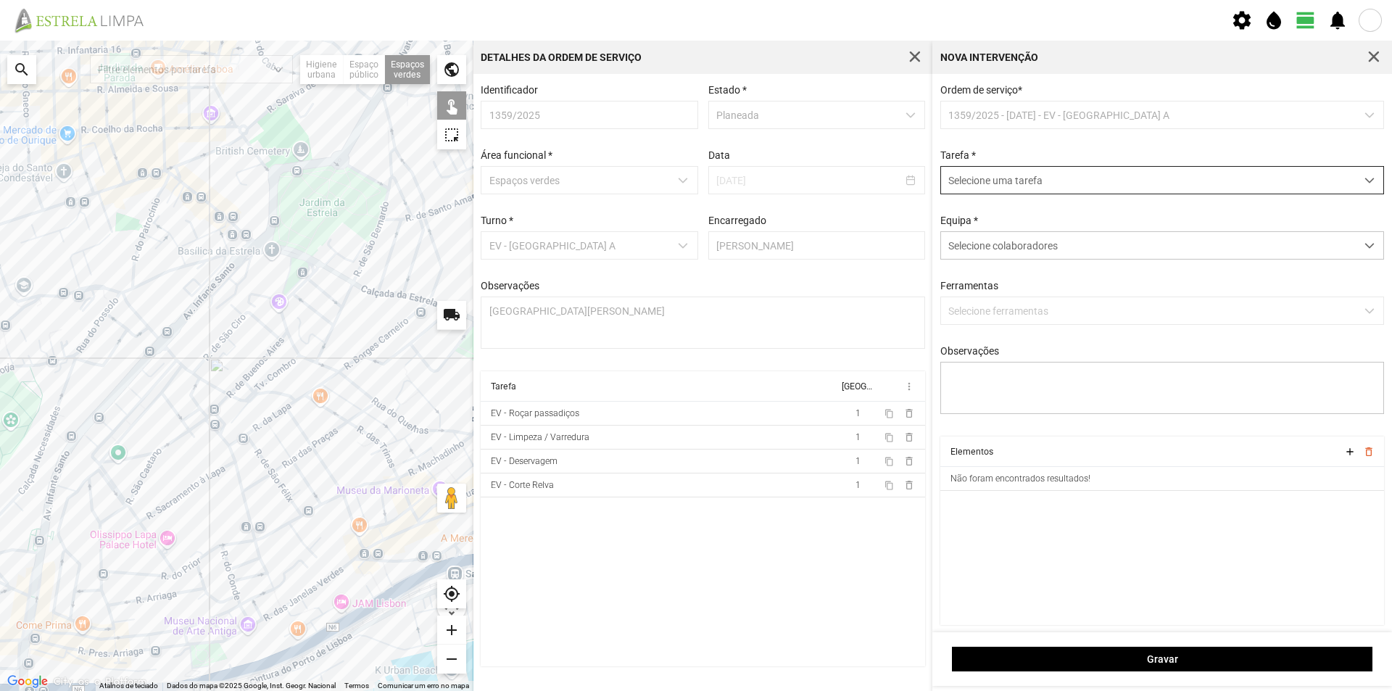
click at [1011, 178] on span "Selecione uma tarefa" at bounding box center [1148, 180] width 415 height 27
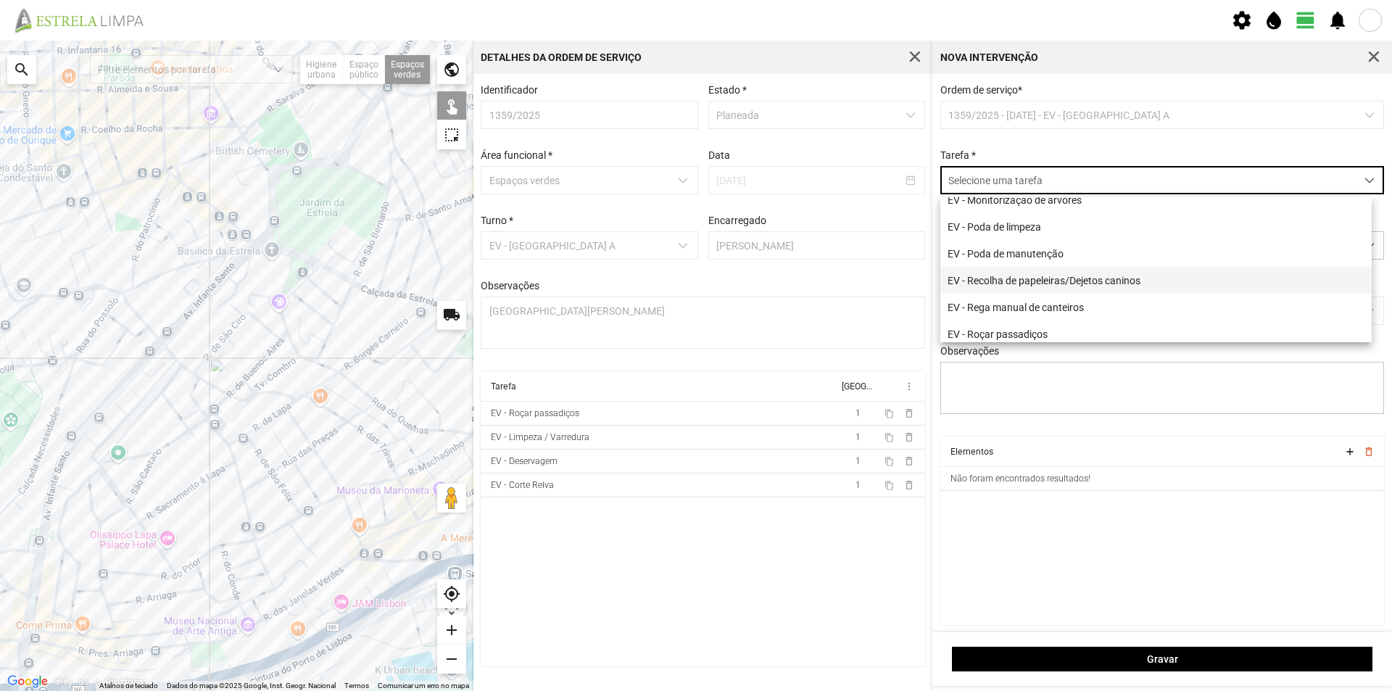
scroll to position [186, 0]
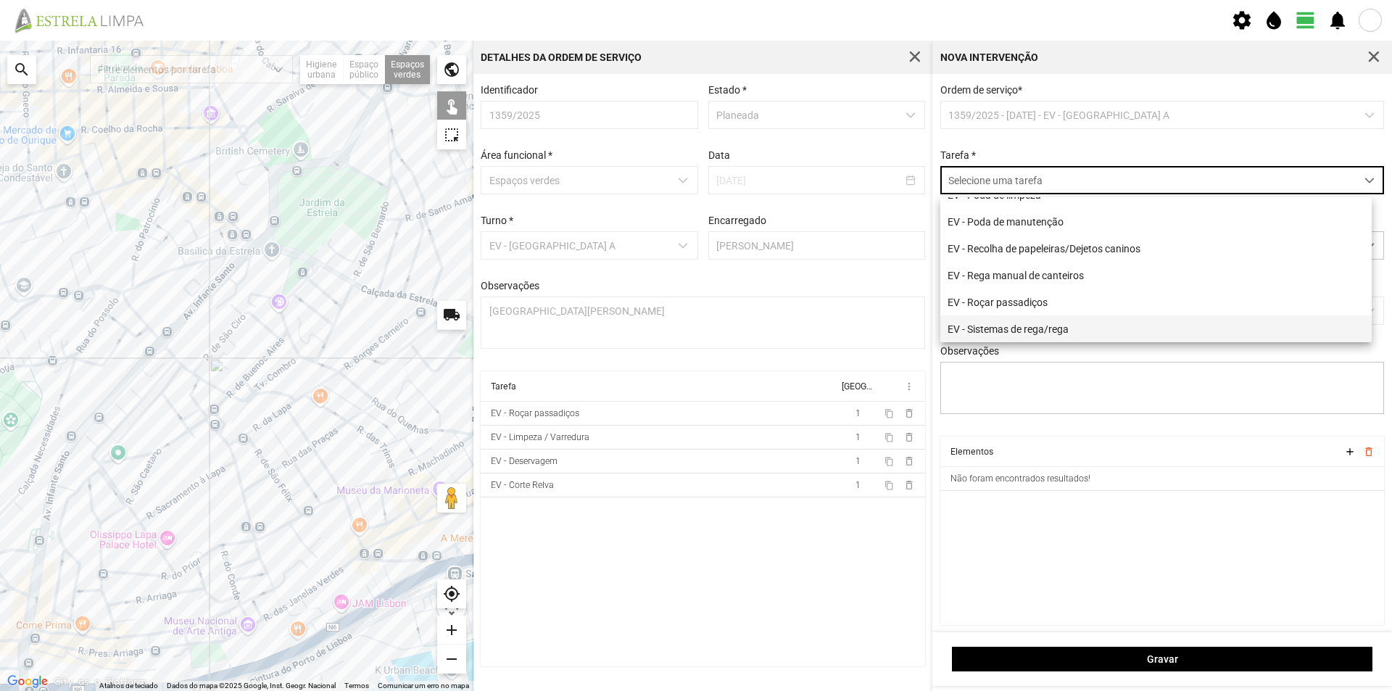
click at [1058, 325] on li "EV - Sistemas de rega/rega" at bounding box center [1155, 328] width 431 height 27
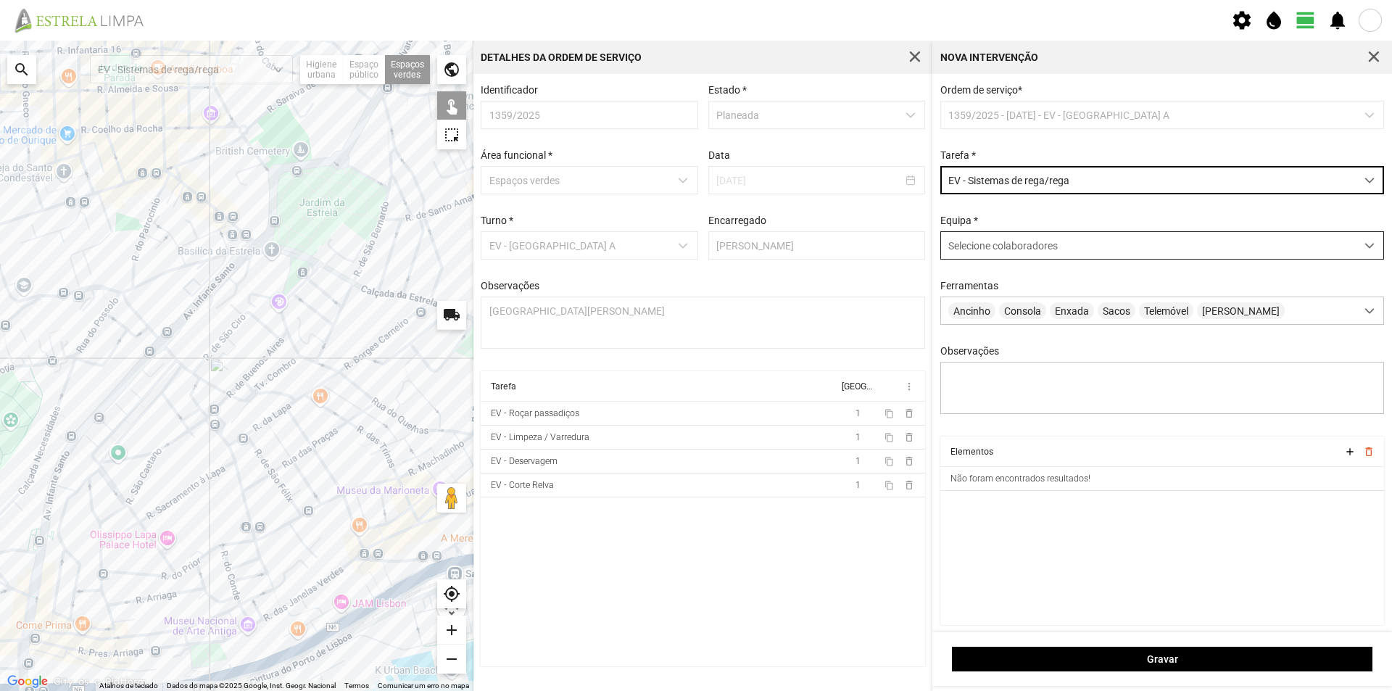
click at [995, 247] on span "Selecione colaboradores" at bounding box center [1002, 246] width 109 height 12
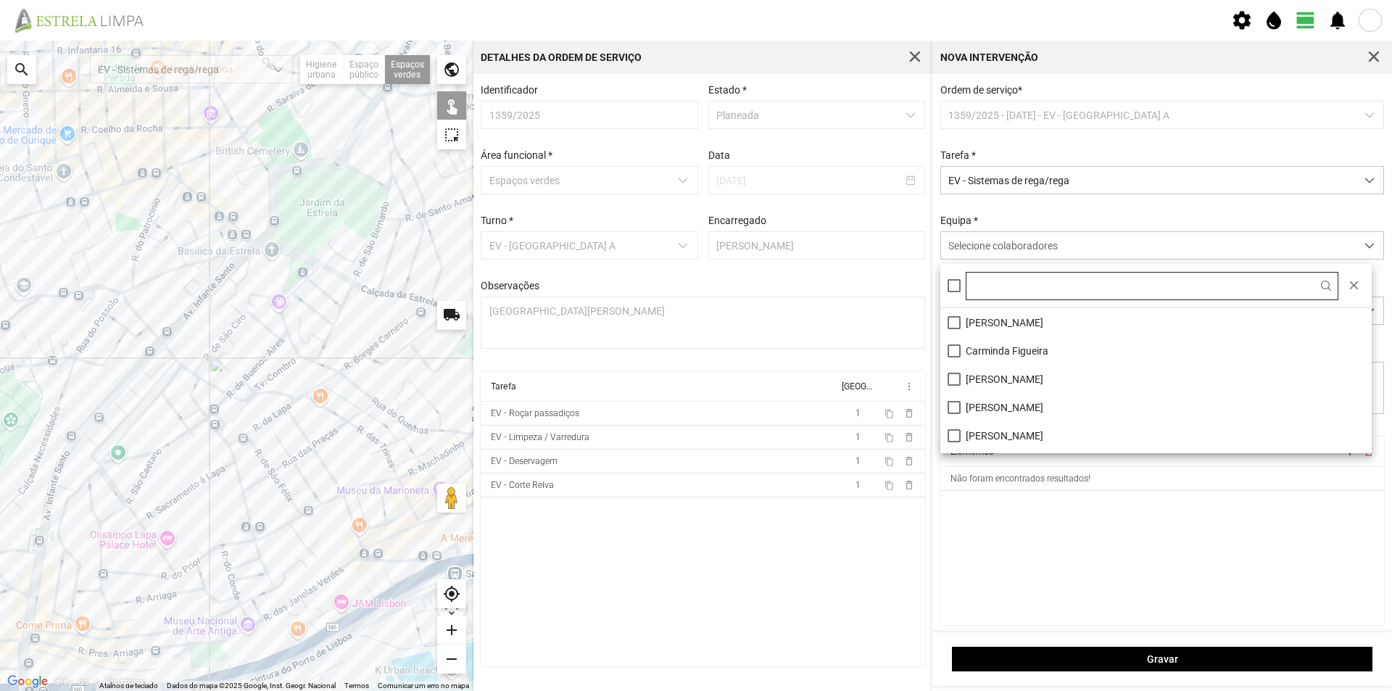
scroll to position [8, 65]
click at [990, 319] on li "[PERSON_NAME]" at bounding box center [1155, 322] width 431 height 28
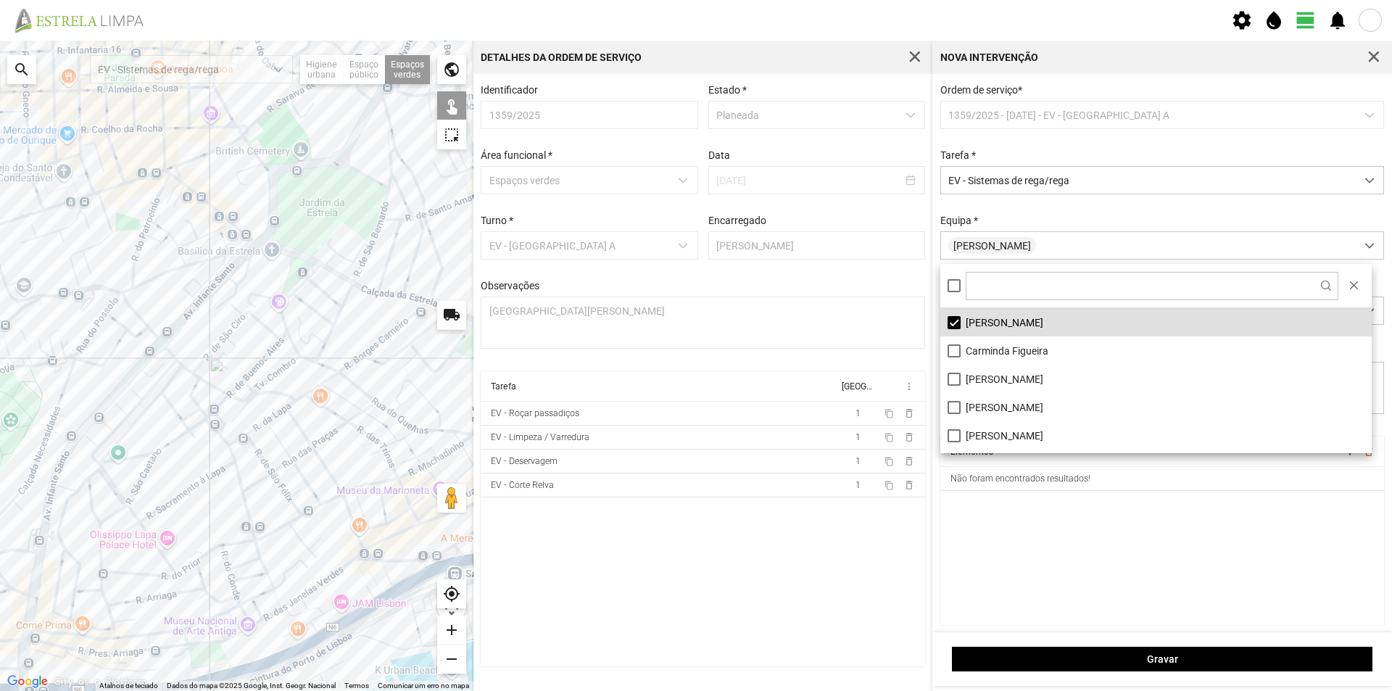
click at [1006, 525] on cdk-virtual-scroll-viewport "Elementos add delete_outline Não foram encontrados resultados!" at bounding box center [1162, 530] width 444 height 188
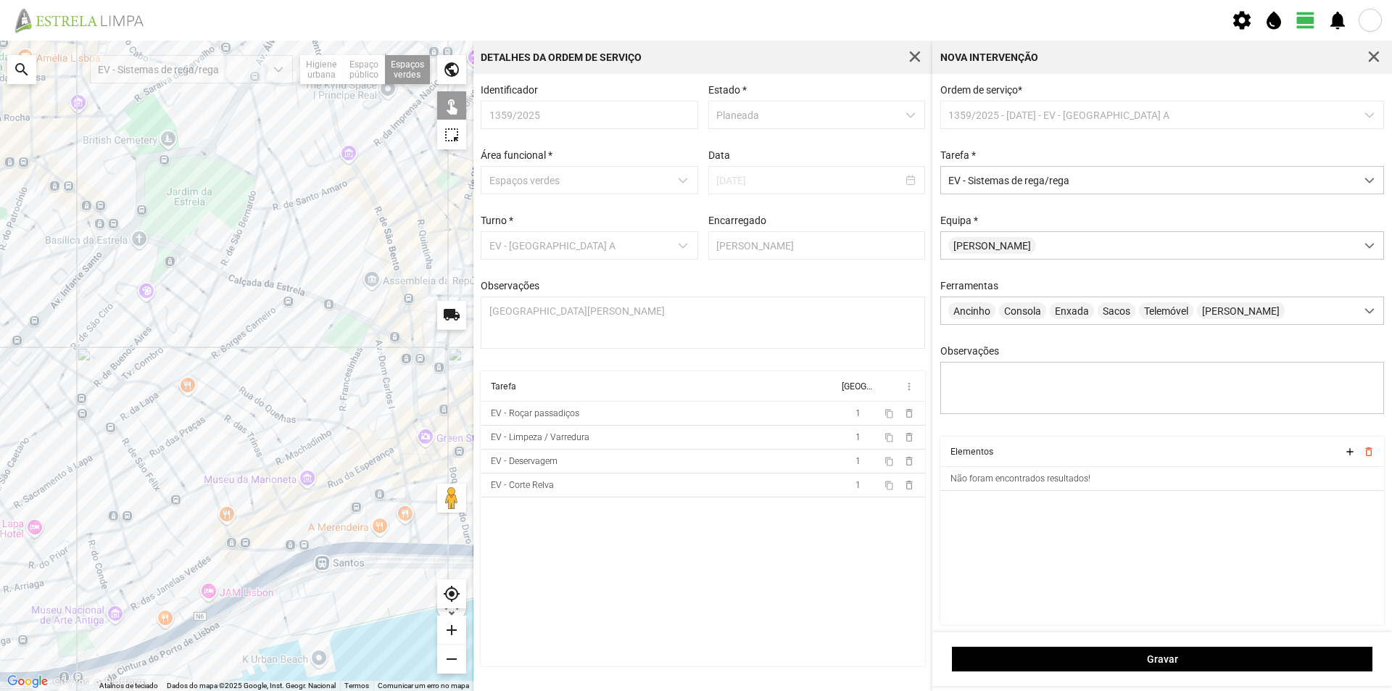
drag, startPoint x: 455, startPoint y: 433, endPoint x: 318, endPoint y: 422, distance: 138.2
click at [318, 422] on div at bounding box center [236, 366] width 473 height 650
click at [354, 525] on div at bounding box center [236, 366] width 473 height 650
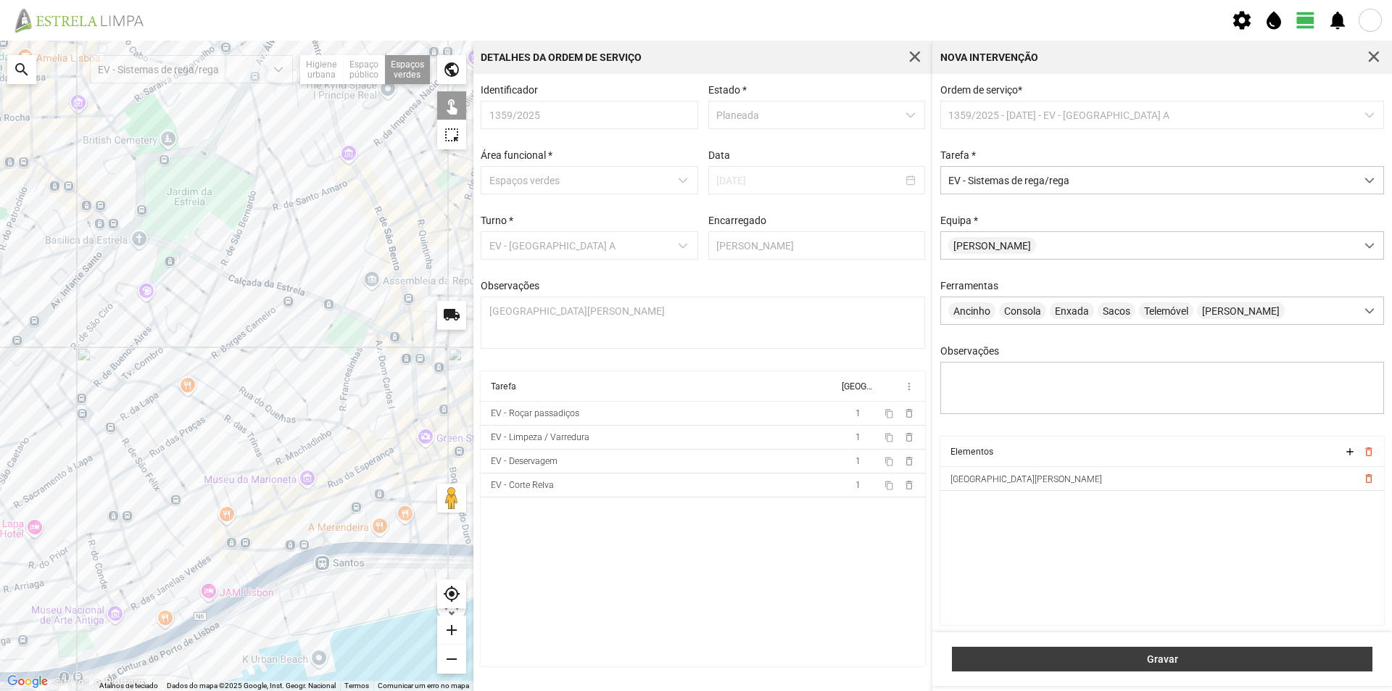
click at [1156, 660] on span "Gravar" at bounding box center [1162, 659] width 405 height 12
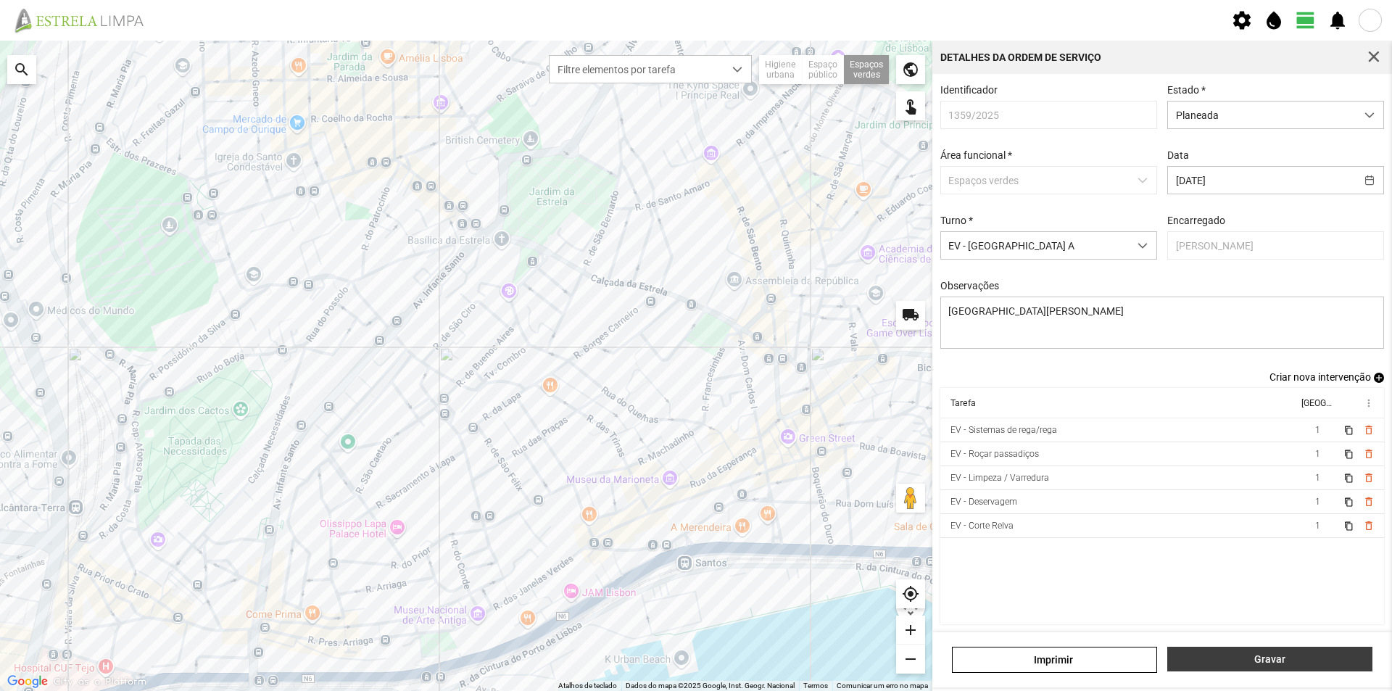
click at [1207, 660] on span "Gravar" at bounding box center [1270, 659] width 190 height 12
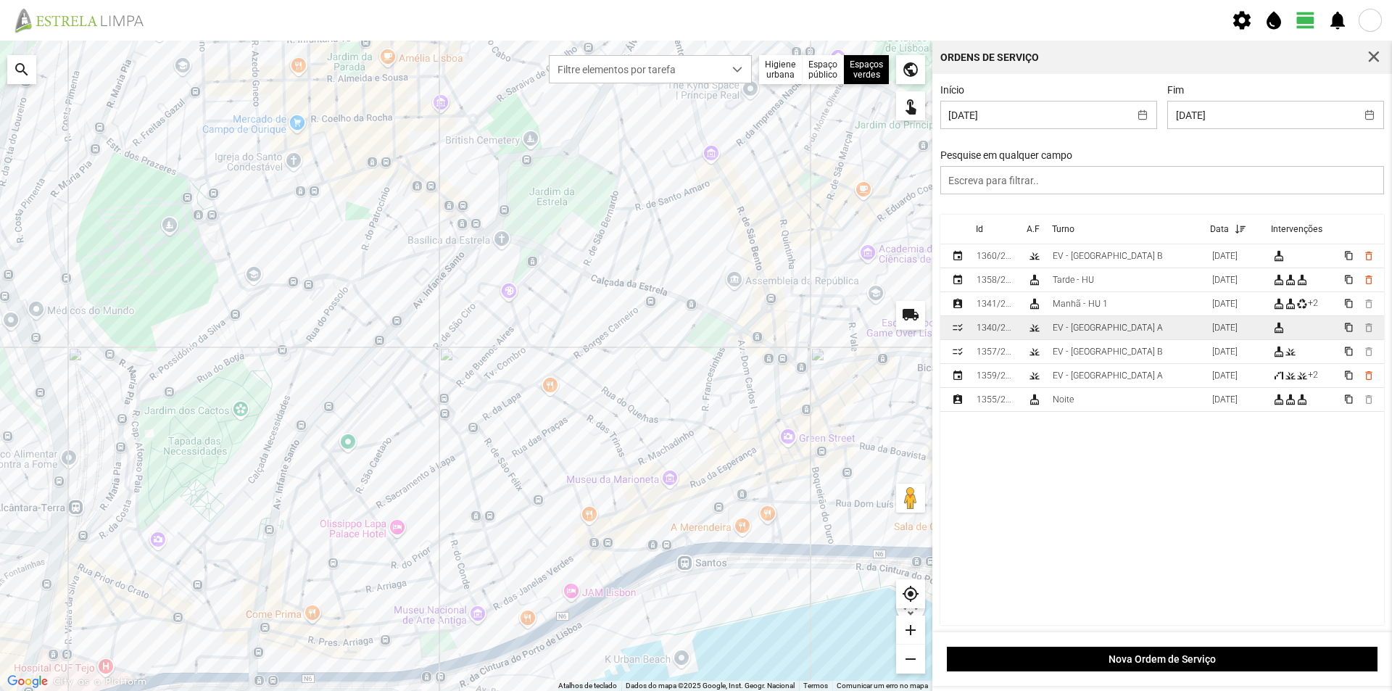
click at [1074, 331] on div "EV - [GEOGRAPHIC_DATA] A" at bounding box center [1108, 328] width 110 height 10
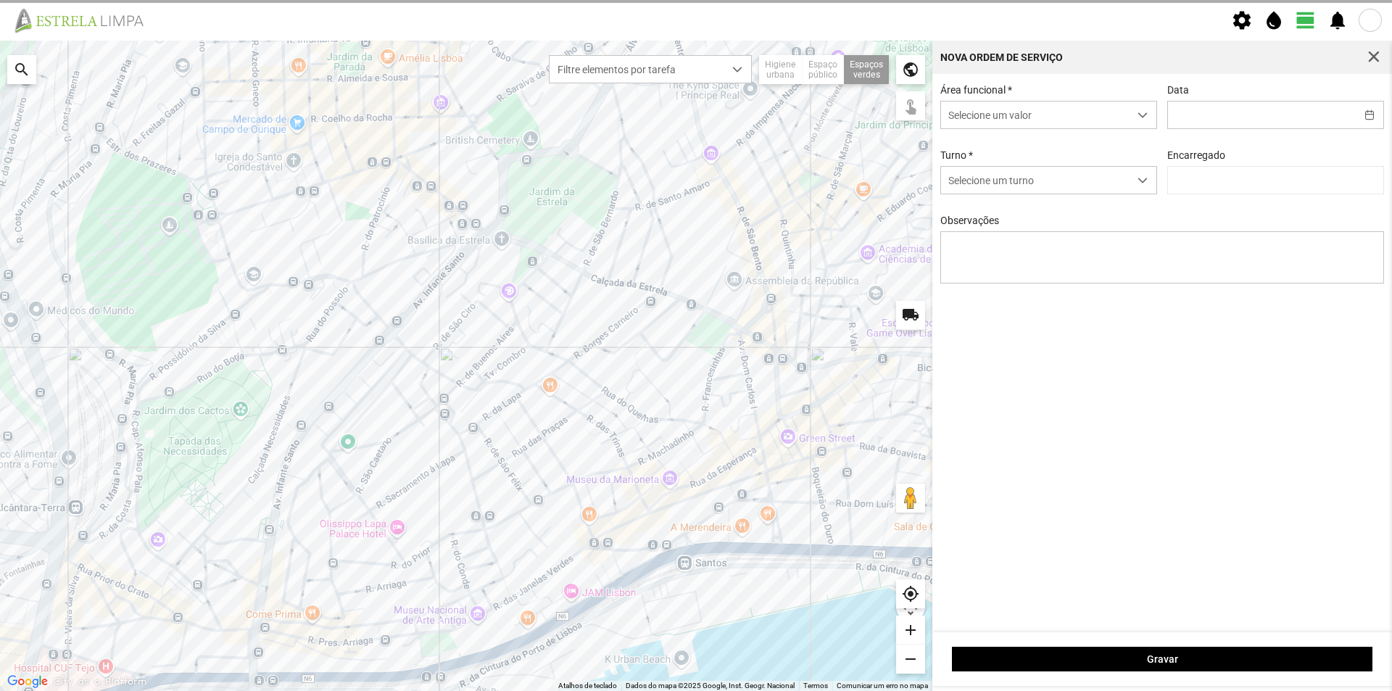
type input "[DATE]"
type input "[PERSON_NAME]"
type textarea "Recolha de papeleiras"
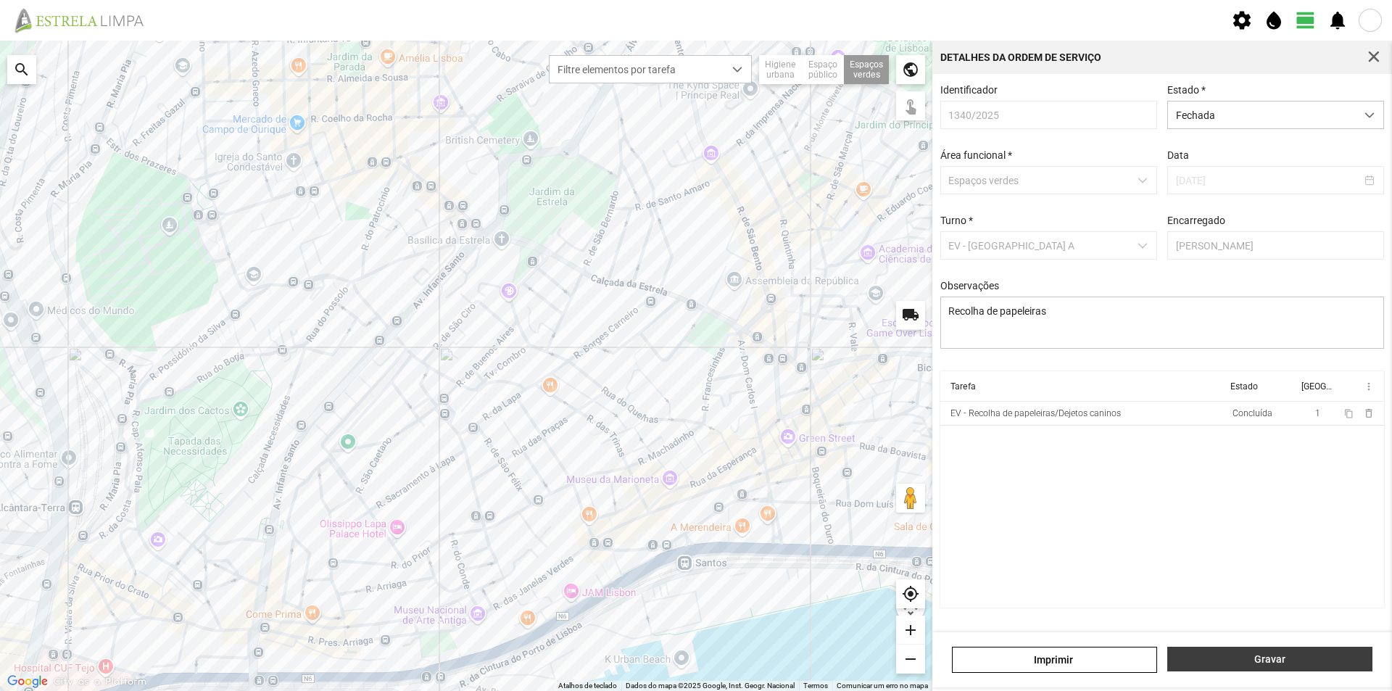
click at [1252, 655] on span "Gravar" at bounding box center [1270, 659] width 190 height 12
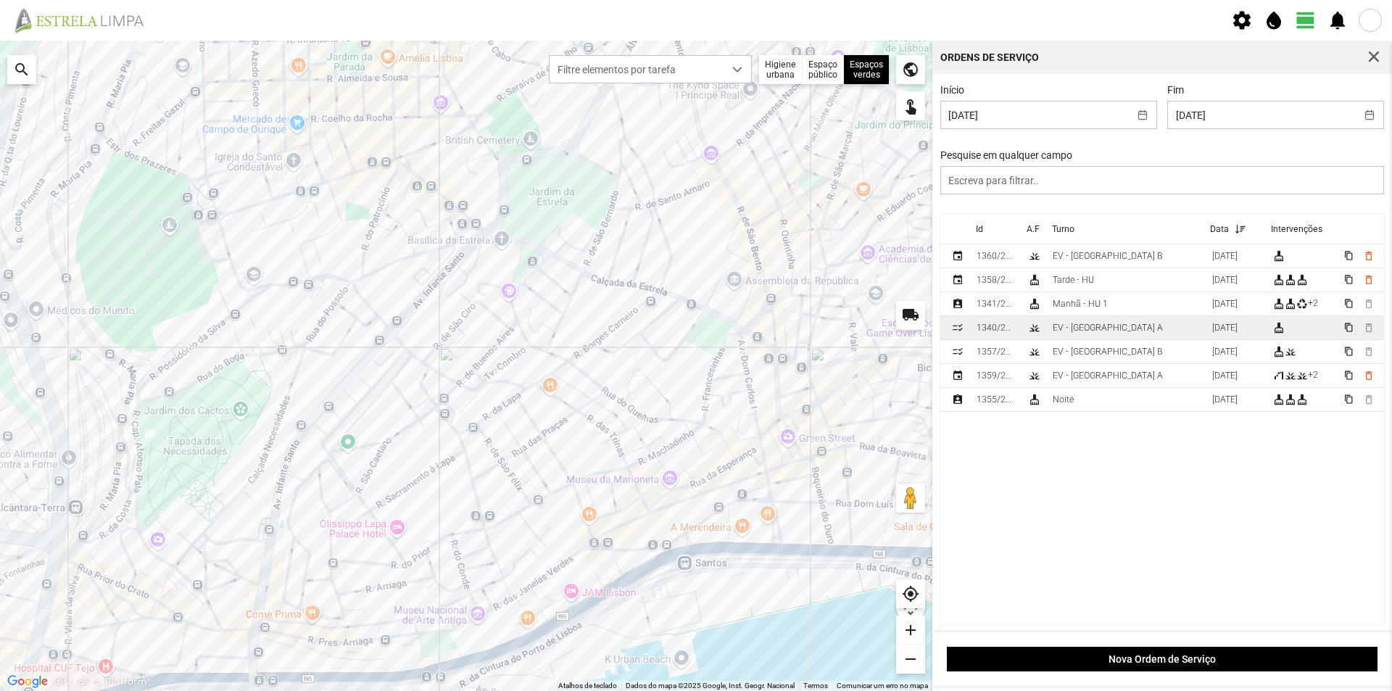
click at [1115, 331] on td "EV - [GEOGRAPHIC_DATA] A" at bounding box center [1126, 328] width 159 height 24
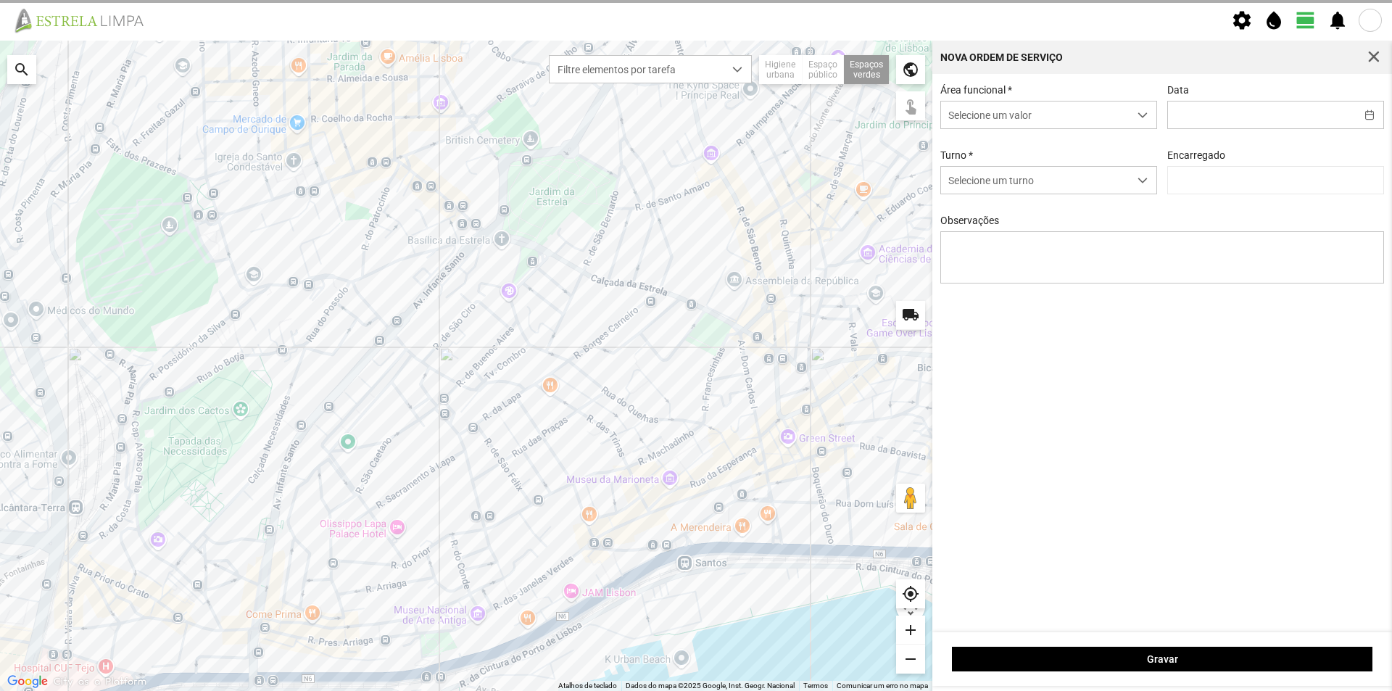
type input "[DATE]"
type input "[PERSON_NAME]"
type textarea "Recolha de papeleiras"
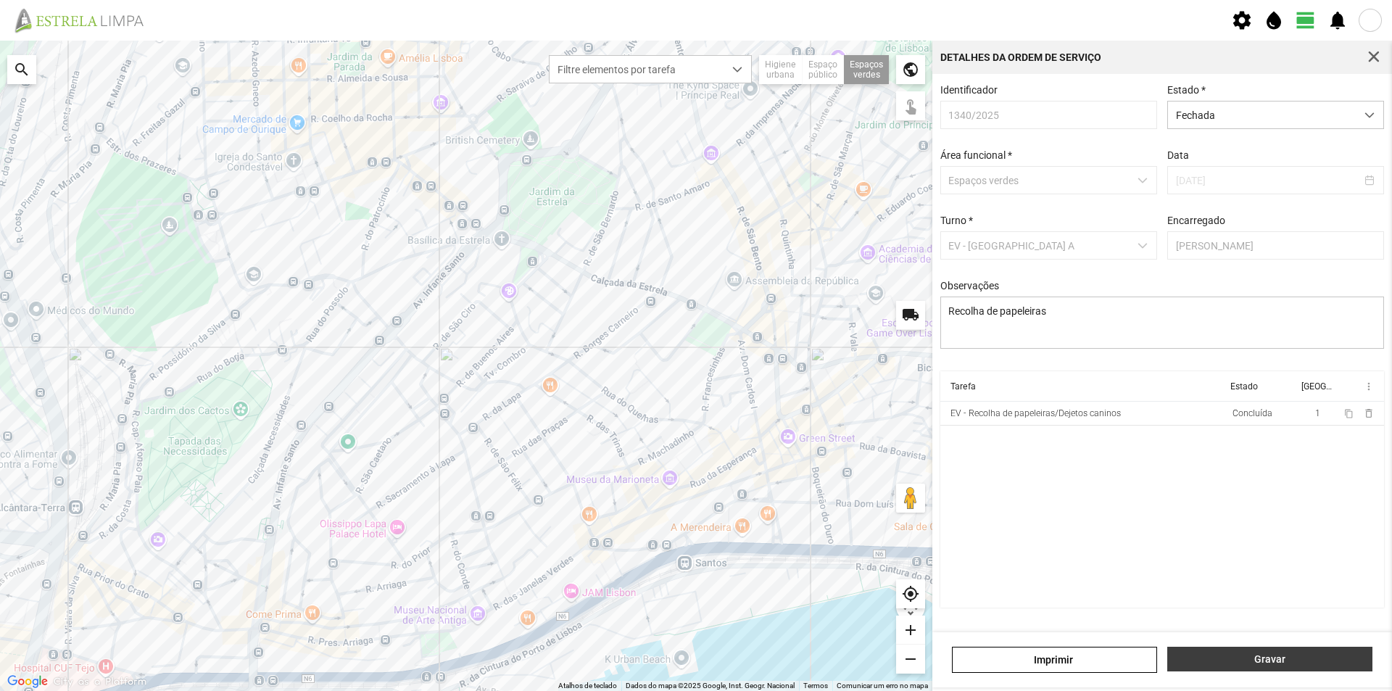
click at [1260, 658] on span "Gravar" at bounding box center [1270, 659] width 190 height 12
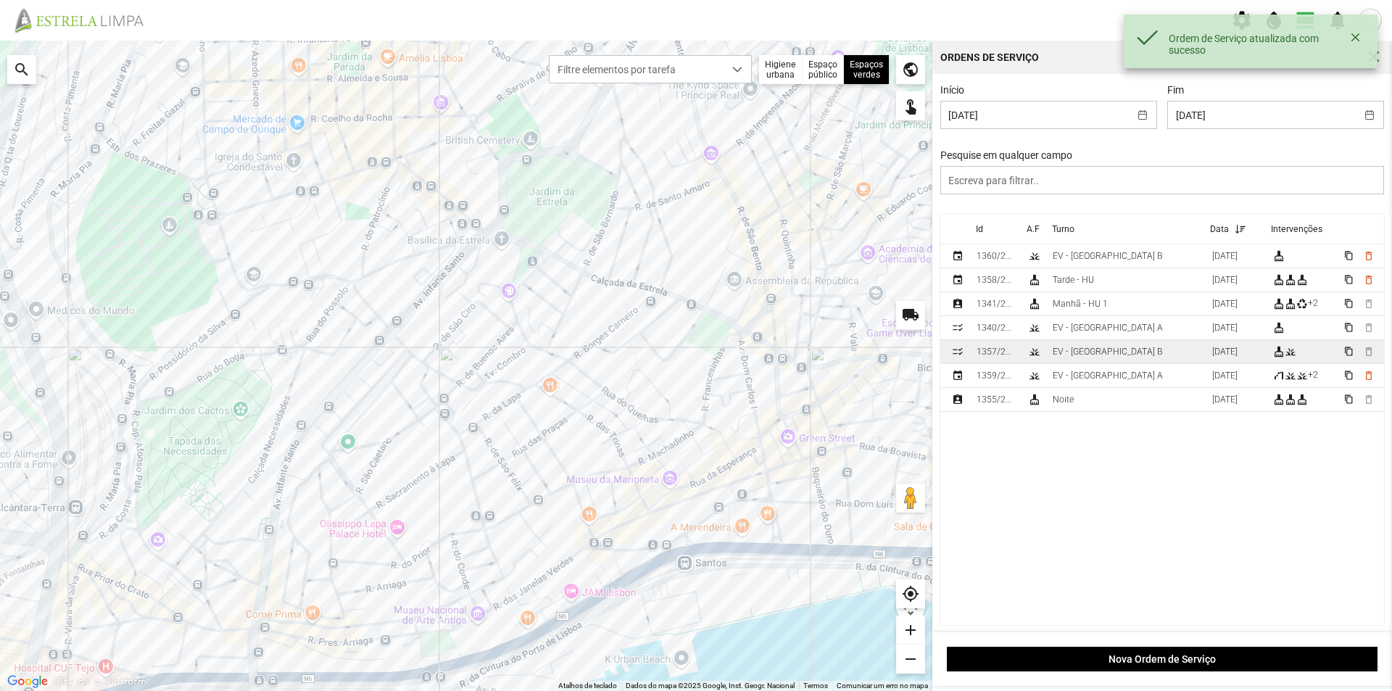
click at [1092, 357] on div "EV - [GEOGRAPHIC_DATA] B" at bounding box center [1108, 352] width 110 height 10
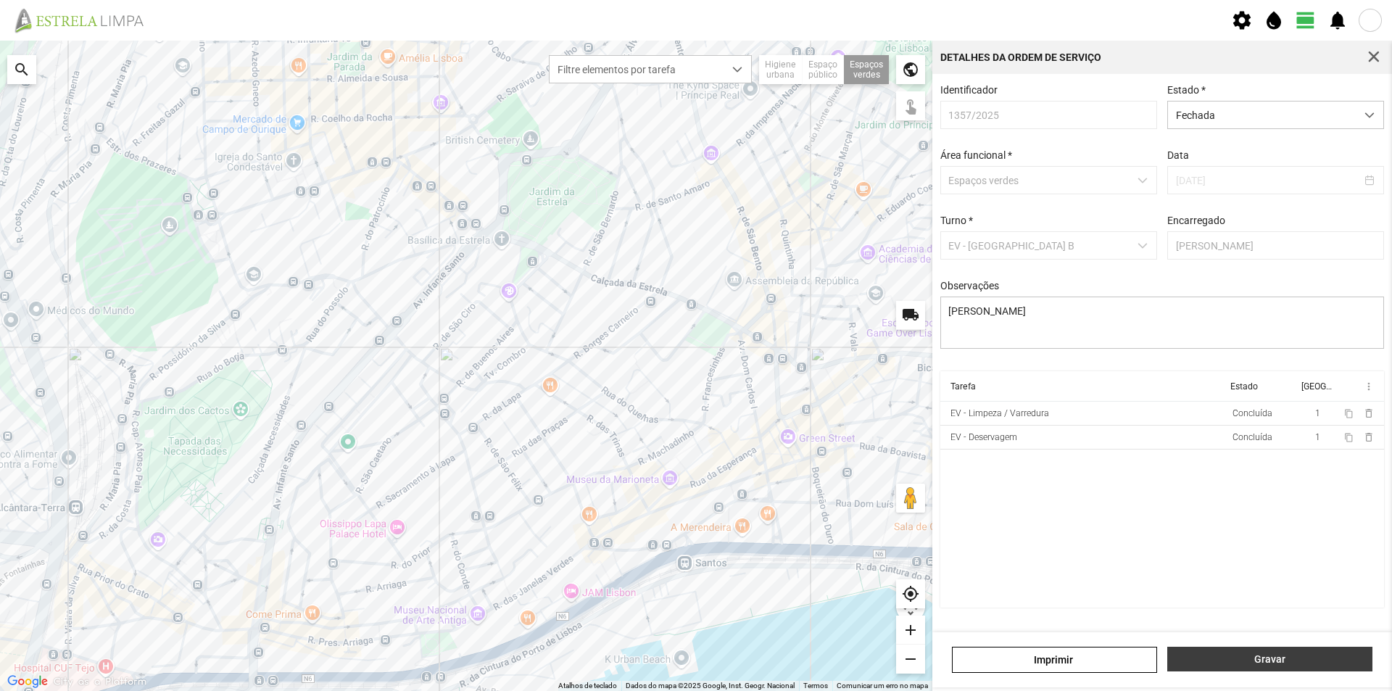
click at [1221, 657] on span "Gravar" at bounding box center [1270, 659] width 190 height 12
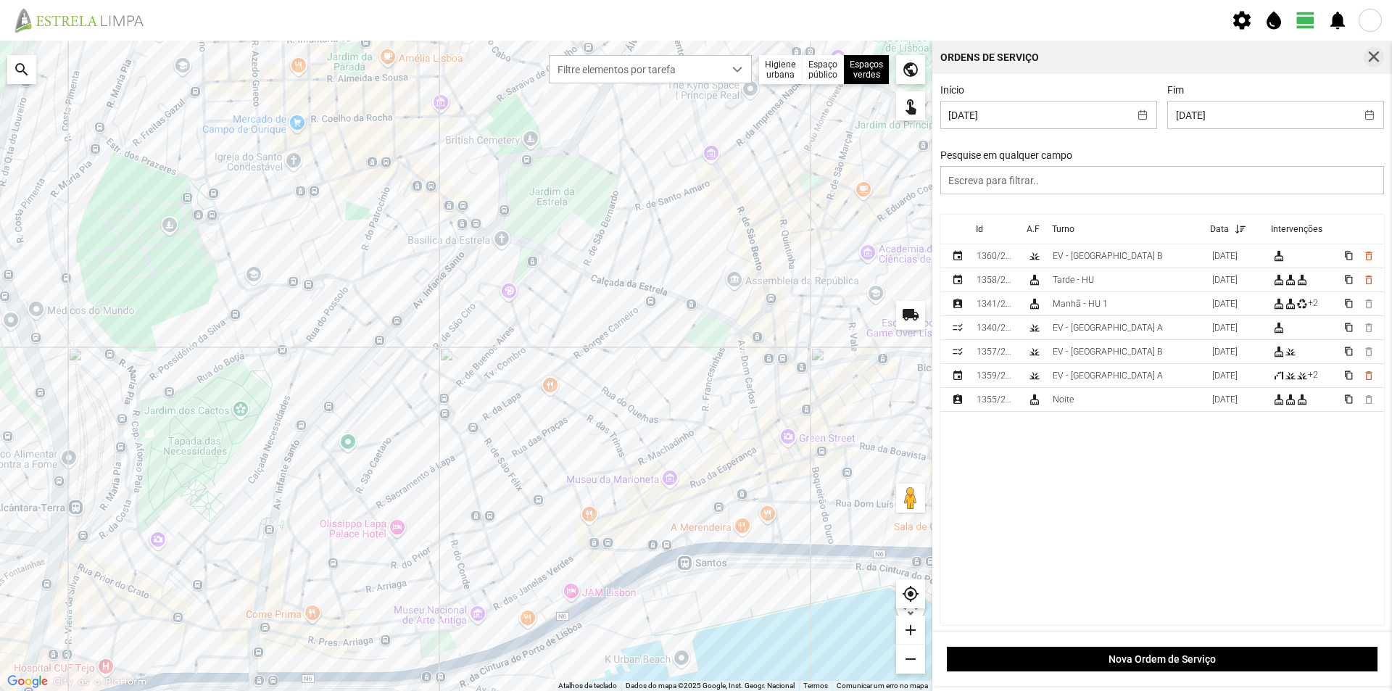
click at [1372, 59] on span "button" at bounding box center [1373, 57] width 13 height 13
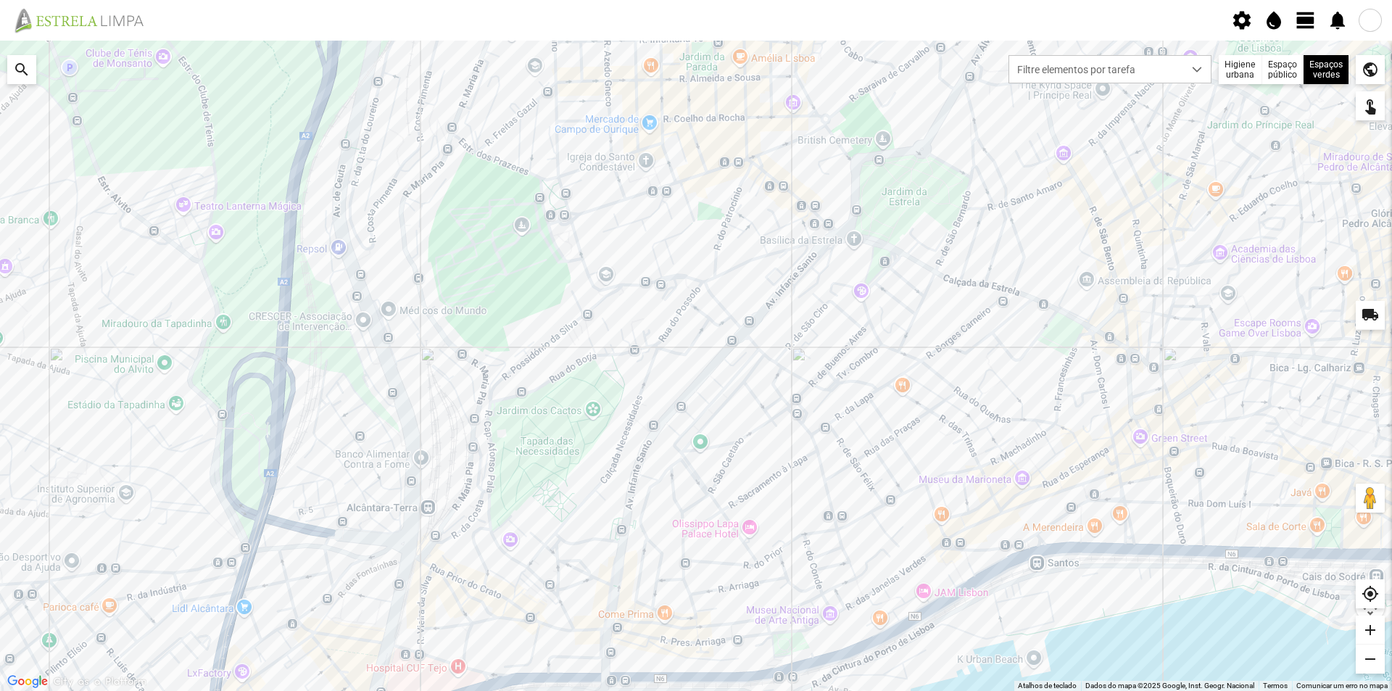
click at [1309, 25] on span "view_day" at bounding box center [1306, 20] width 22 height 22
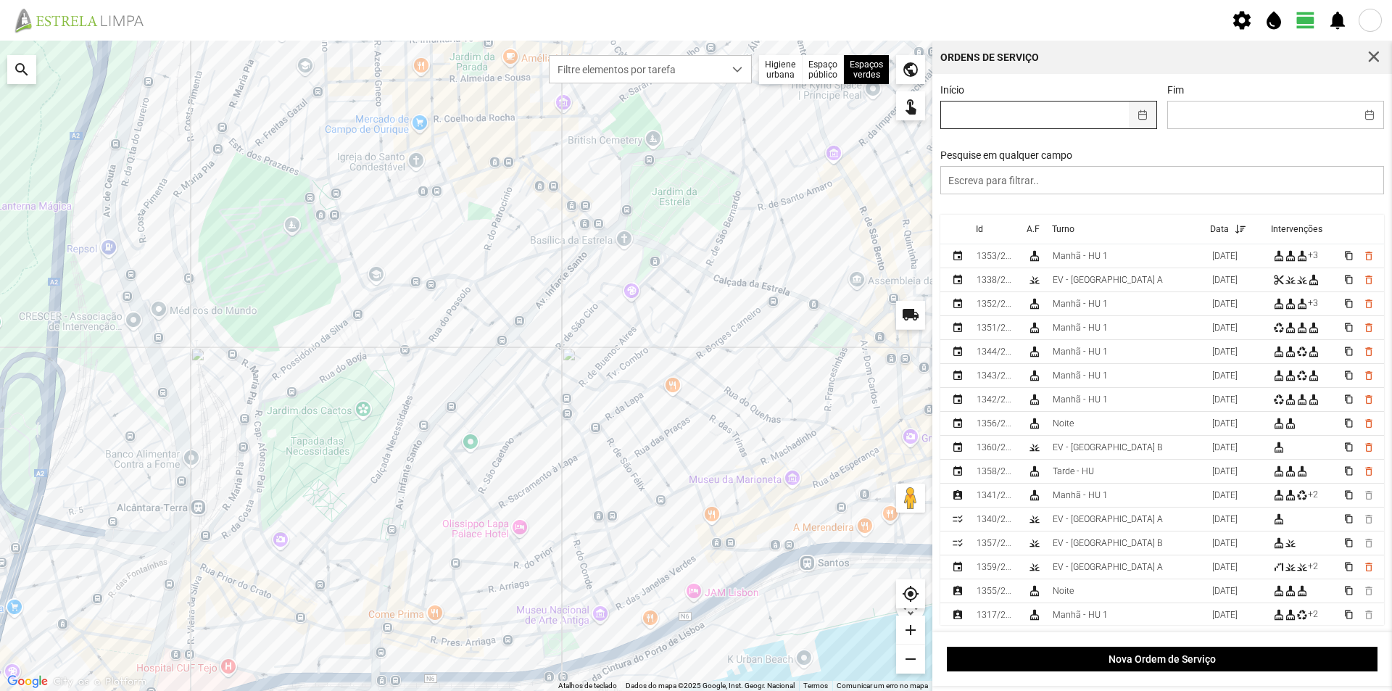
click at [1141, 109] on button "button" at bounding box center [1143, 114] width 28 height 27
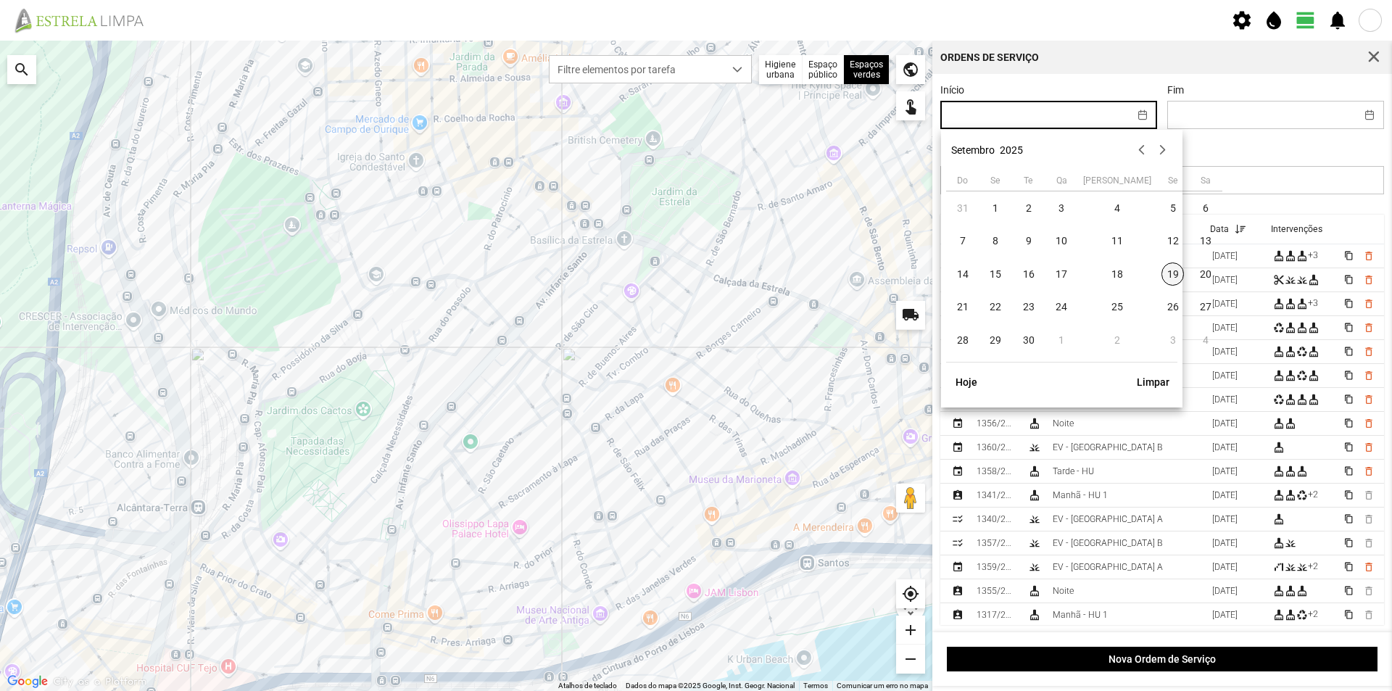
click at [1161, 269] on span "19" at bounding box center [1172, 273] width 23 height 23
type input "[DATE]"
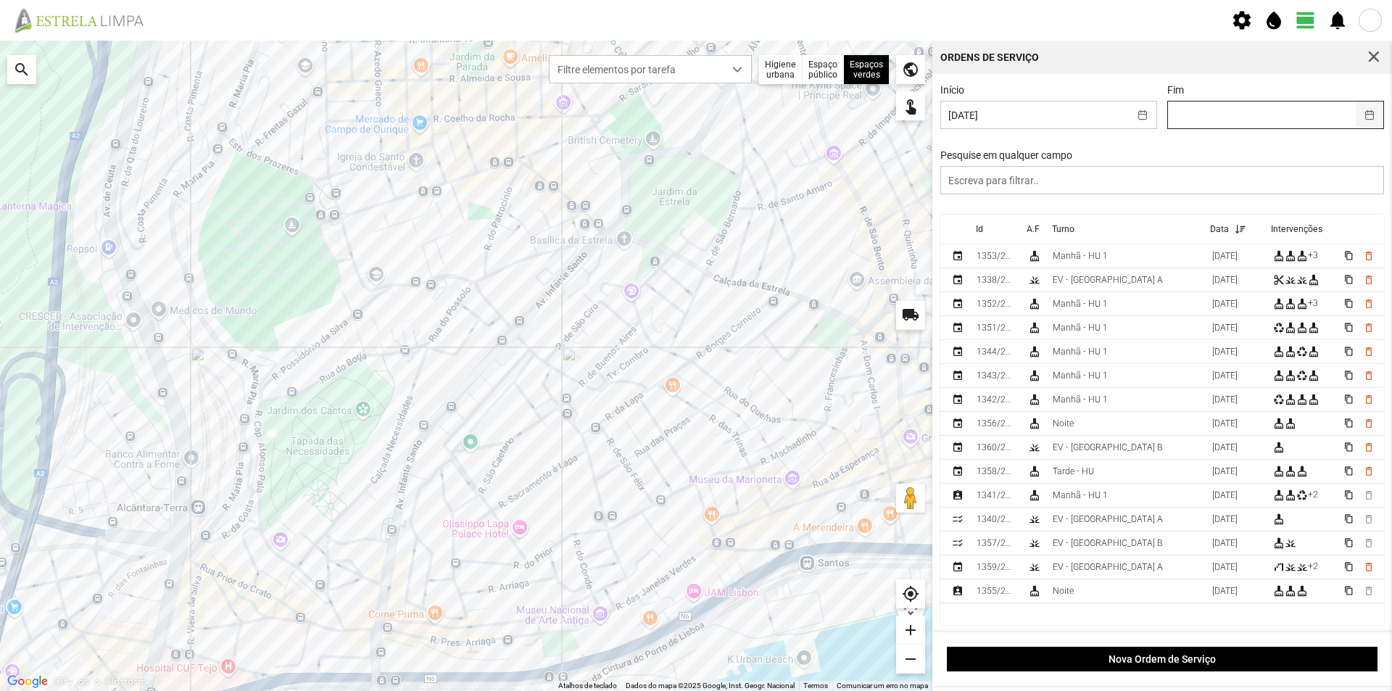
click at [1358, 116] on button "button" at bounding box center [1370, 114] width 28 height 27
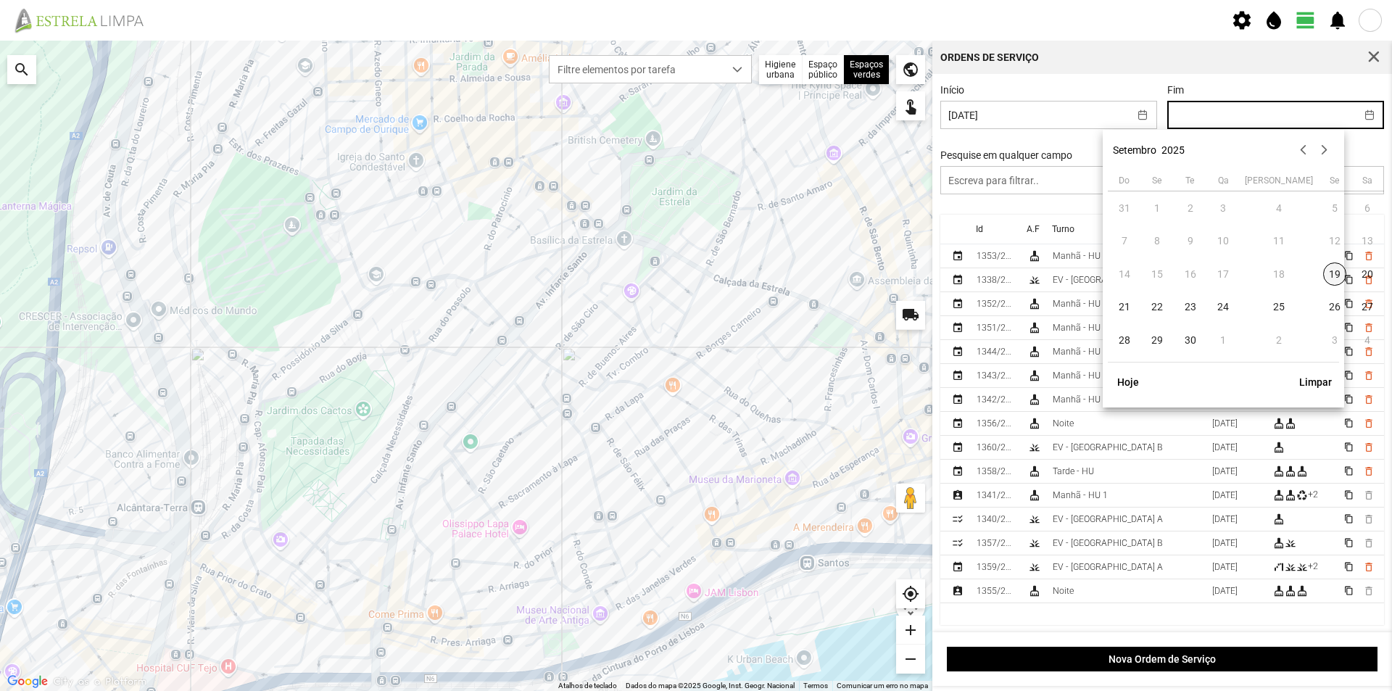
click at [1323, 271] on span "19" at bounding box center [1334, 273] width 23 height 23
type input "[DATE]"
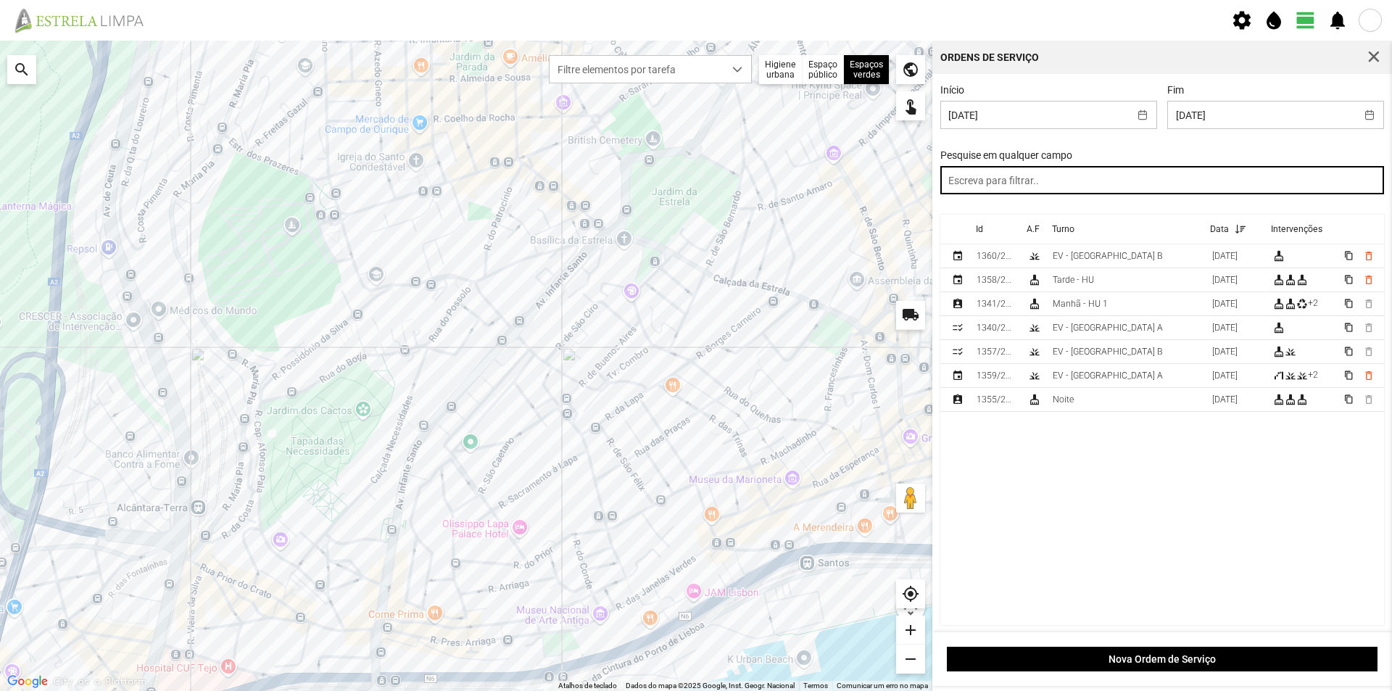
click at [1055, 182] on input "text" at bounding box center [1162, 180] width 444 height 28
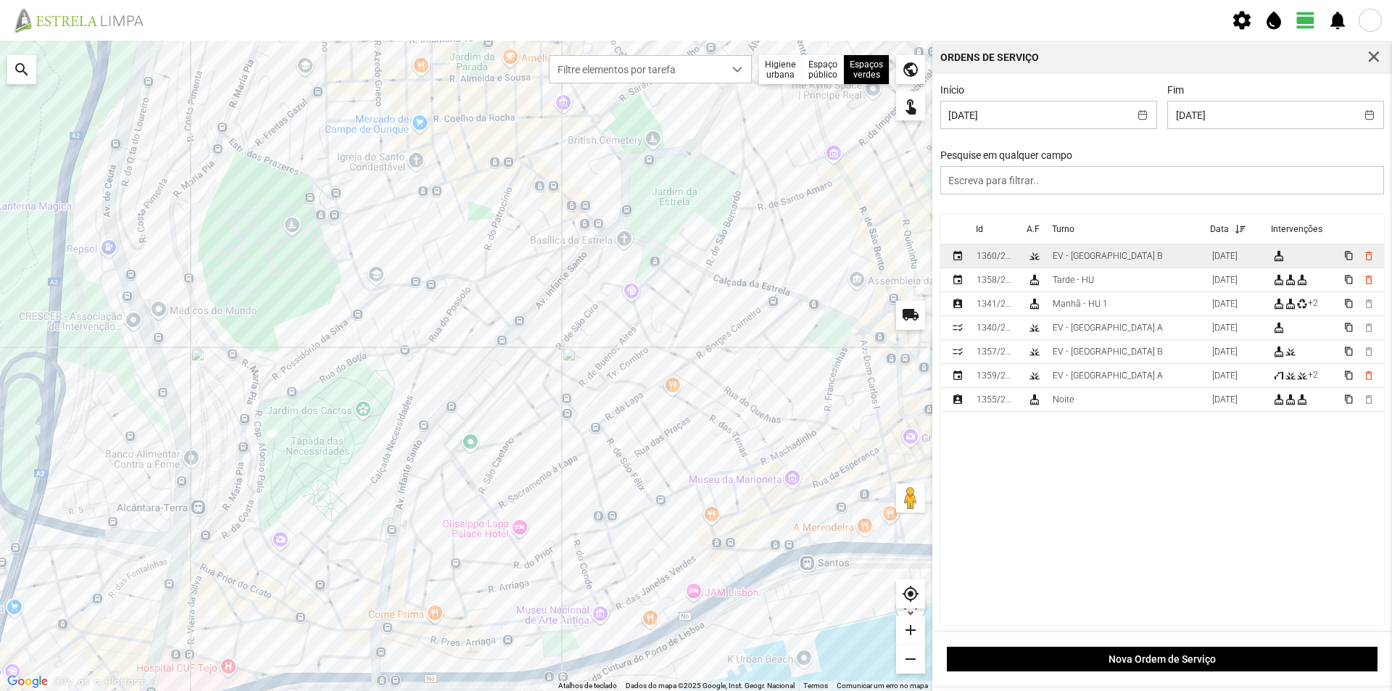
click at [1106, 262] on td "EV - [GEOGRAPHIC_DATA] B" at bounding box center [1126, 256] width 159 height 24
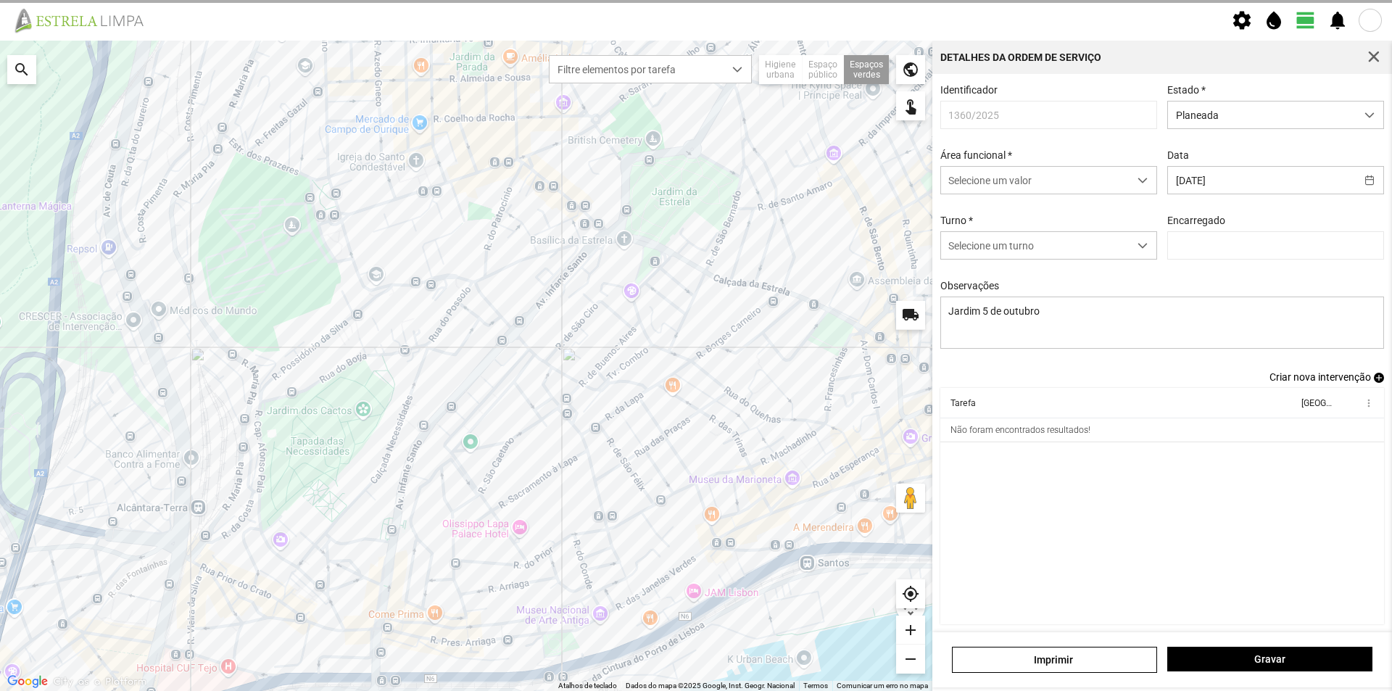
type input "[PERSON_NAME]"
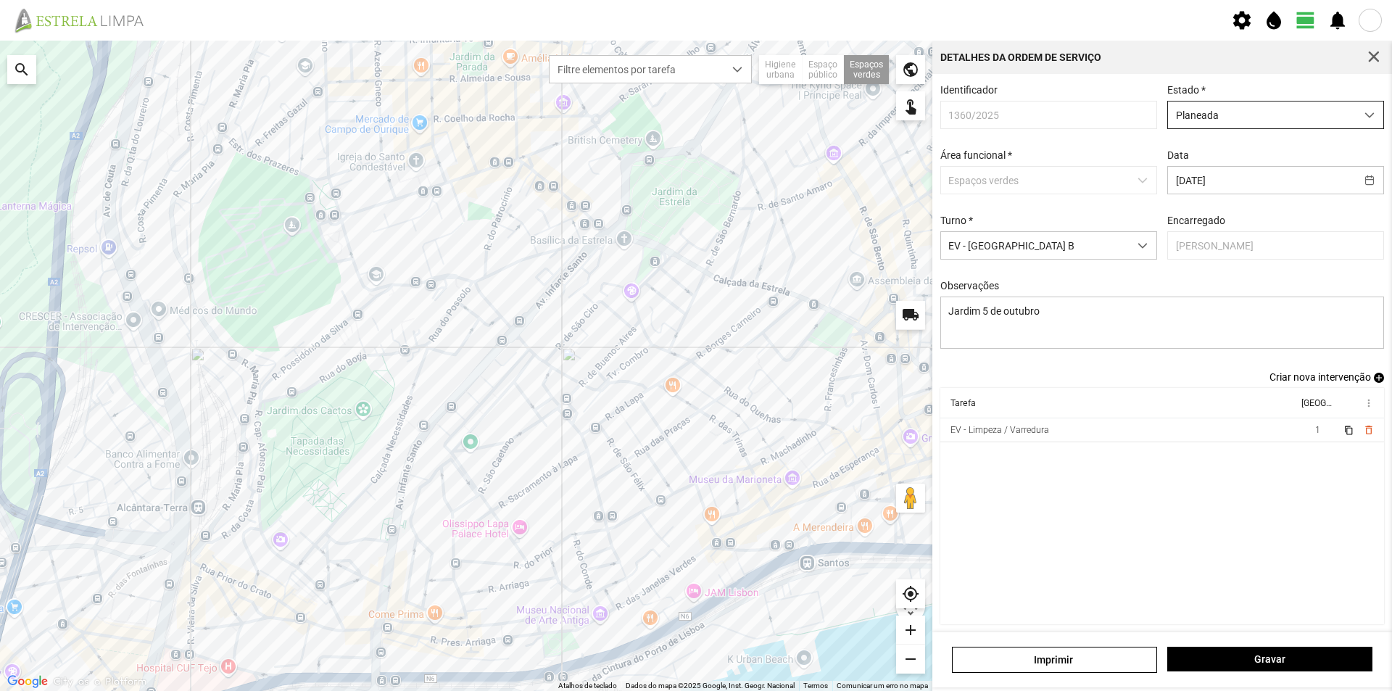
click at [1274, 119] on span "Planeada" at bounding box center [1262, 114] width 188 height 27
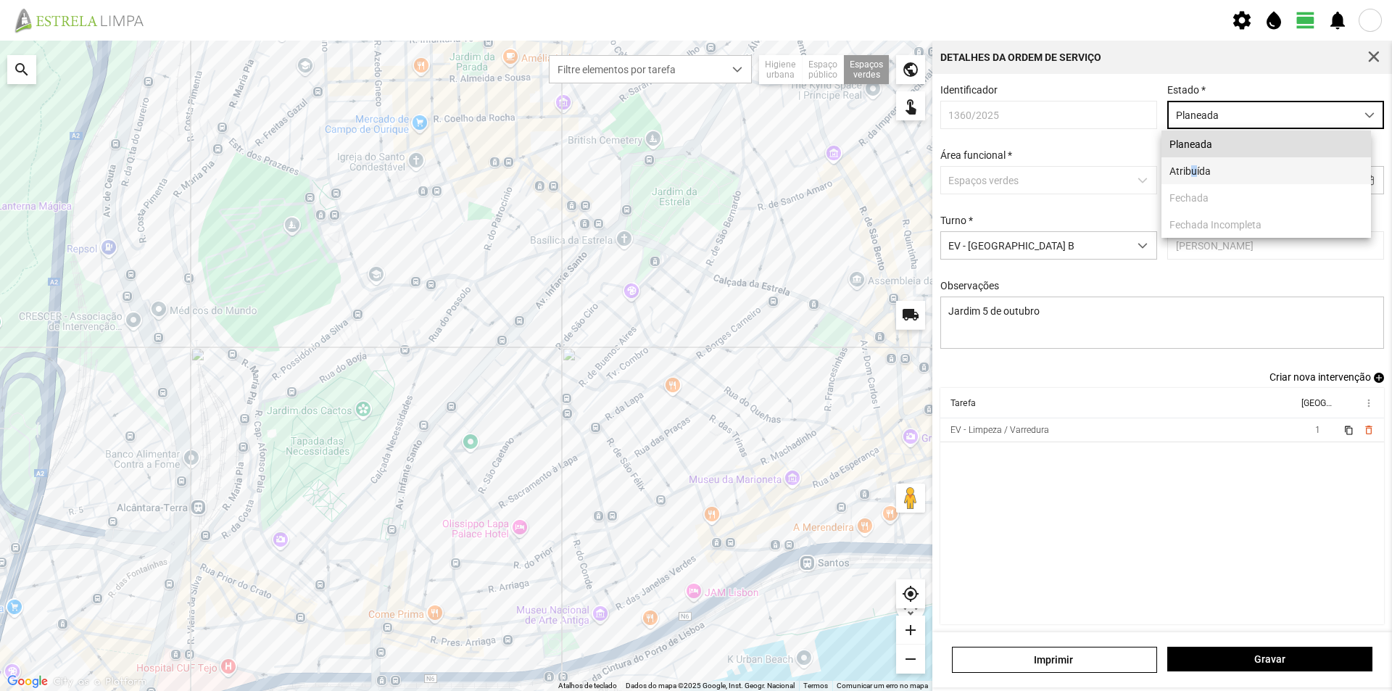
click at [1194, 175] on li "Atribuída" at bounding box center [1266, 170] width 210 height 27
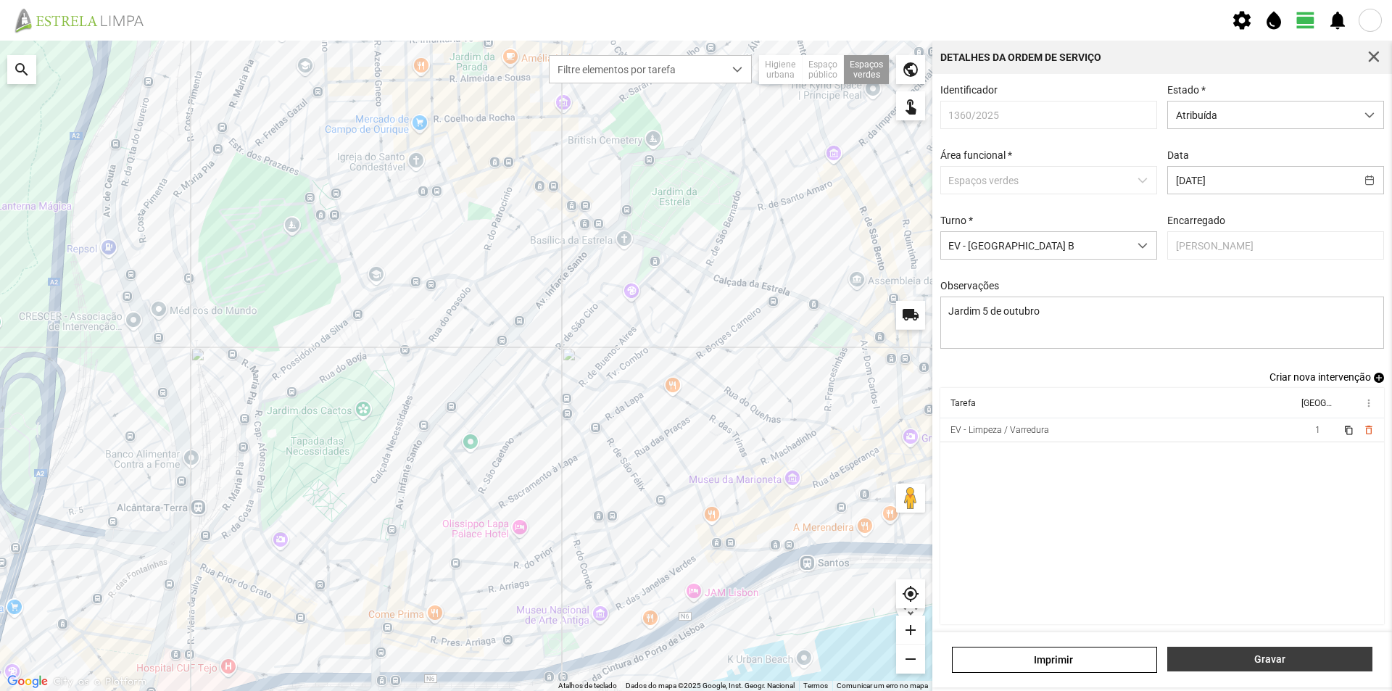
click at [1237, 663] on span "Gravar" at bounding box center [1270, 659] width 190 height 12
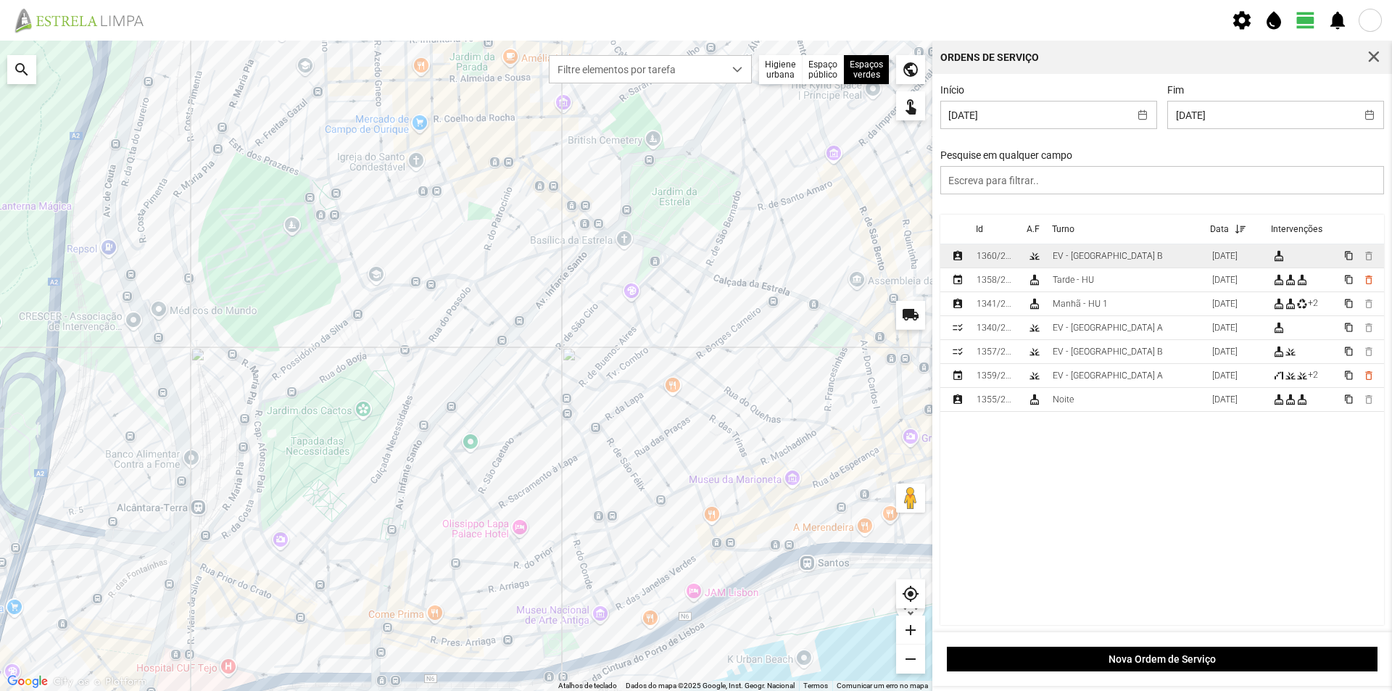
click at [1133, 254] on td "EV - [GEOGRAPHIC_DATA] B" at bounding box center [1126, 256] width 159 height 24
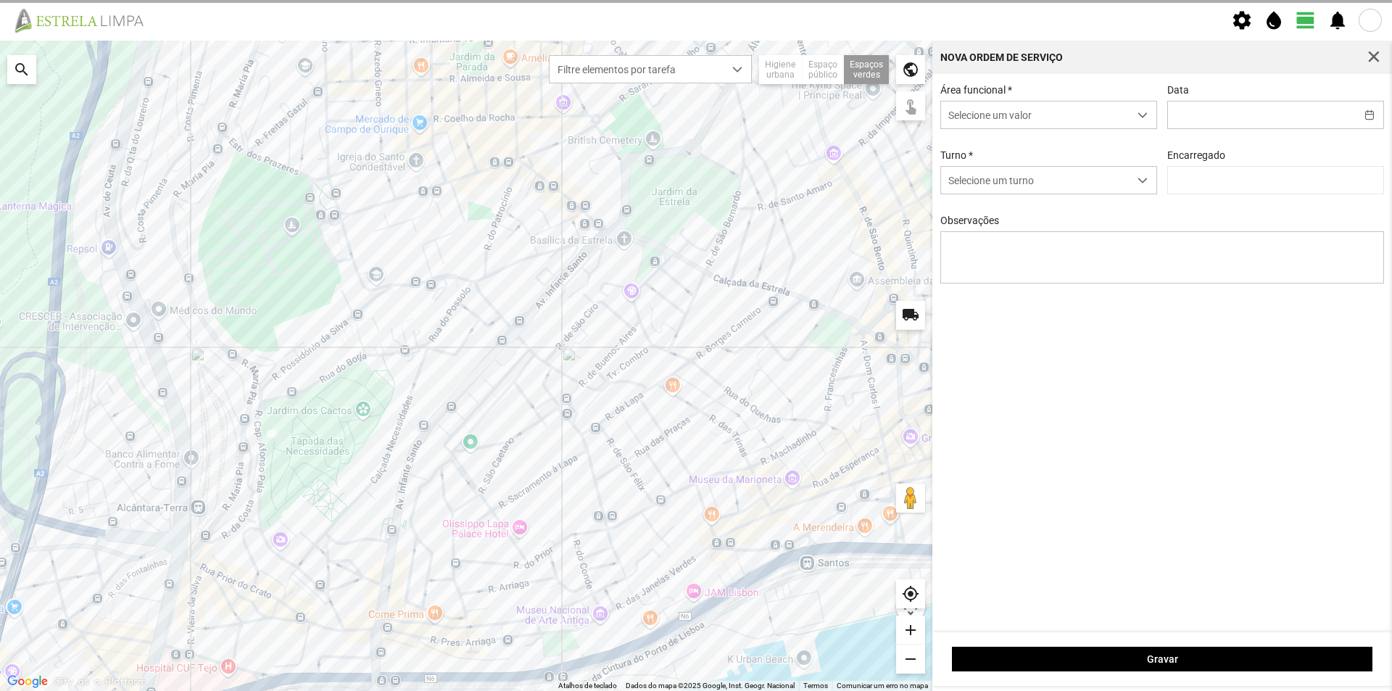
click at [1133, 254] on div "Área funcional * Selecione um valor Data Turno * Selecione um turno Encarregado…" at bounding box center [1162, 195] width 455 height 222
type input "[DATE]"
type textarea "Jardim 5 de outubro"
type input "[PERSON_NAME]"
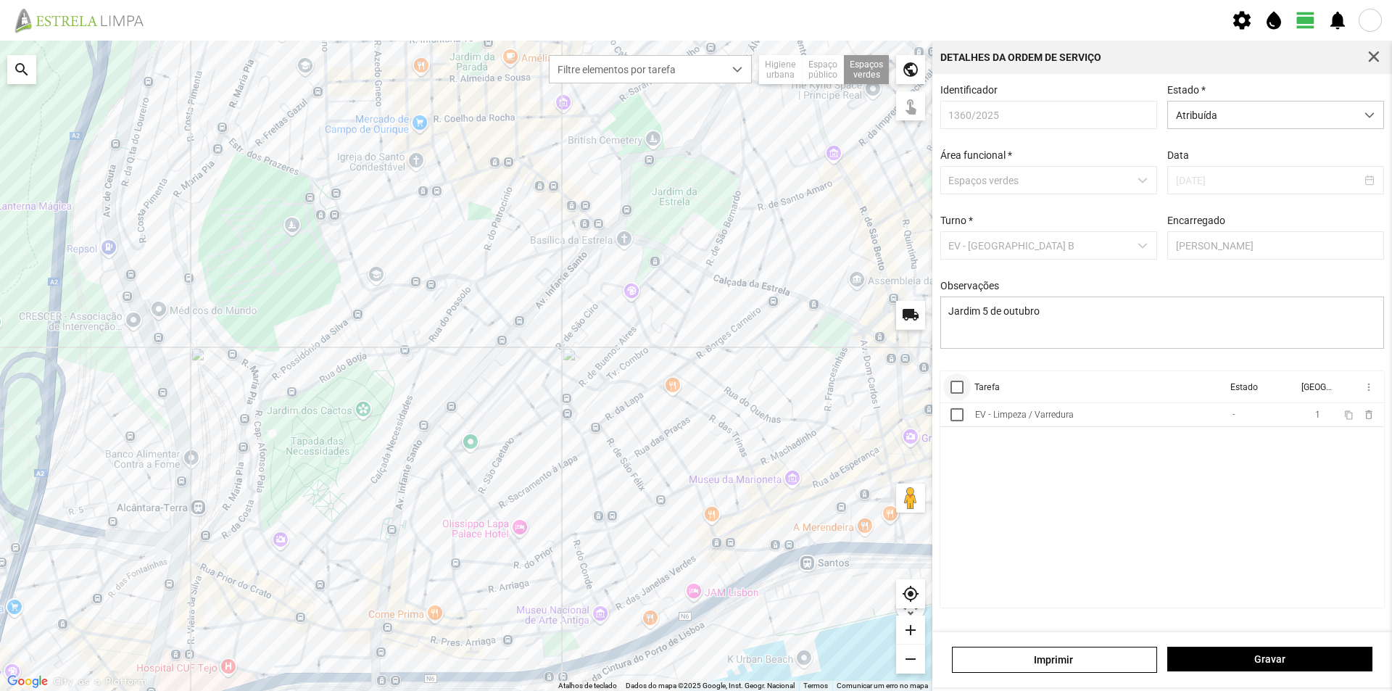
click at [961, 394] on div at bounding box center [956, 387] width 13 height 13
click at [1368, 390] on span "more_vert" at bounding box center [1368, 387] width 12 height 12
click at [1319, 418] on span "Marcar como Concluída" at bounding box center [1290, 416] width 107 height 10
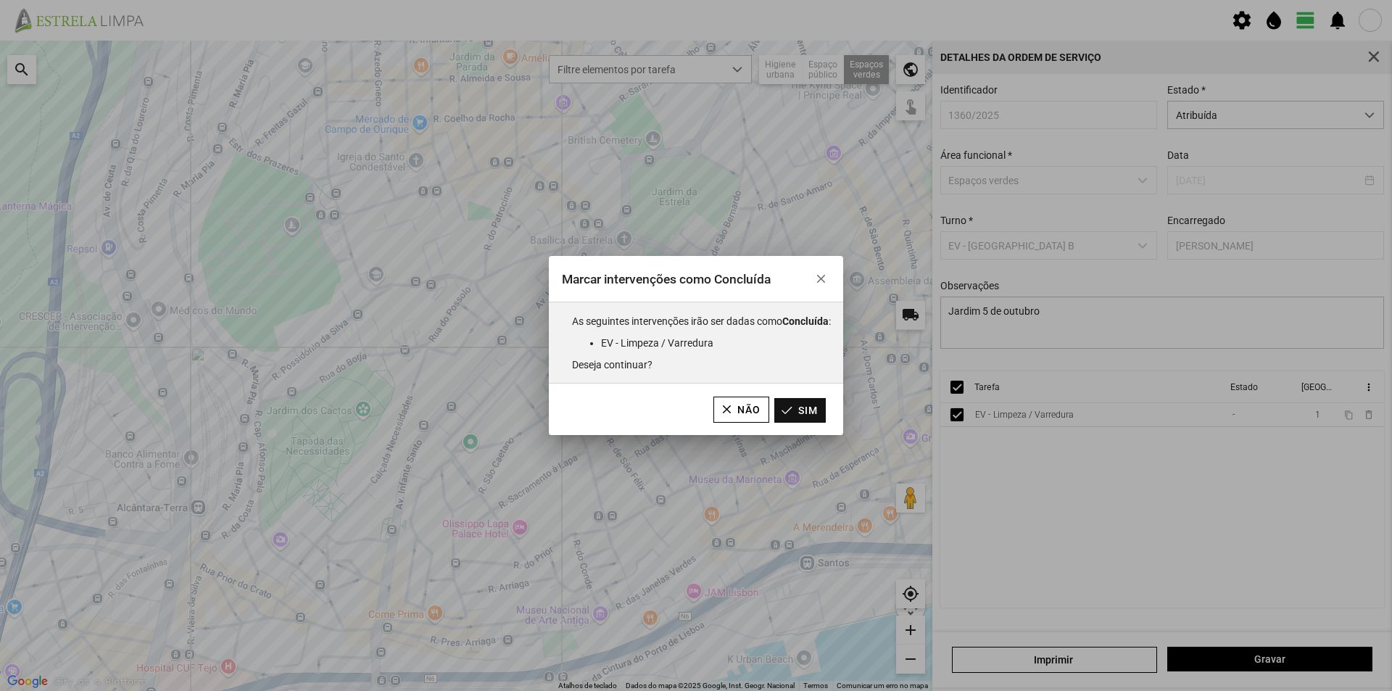
click at [809, 410] on button "Sim" at bounding box center [799, 410] width 51 height 25
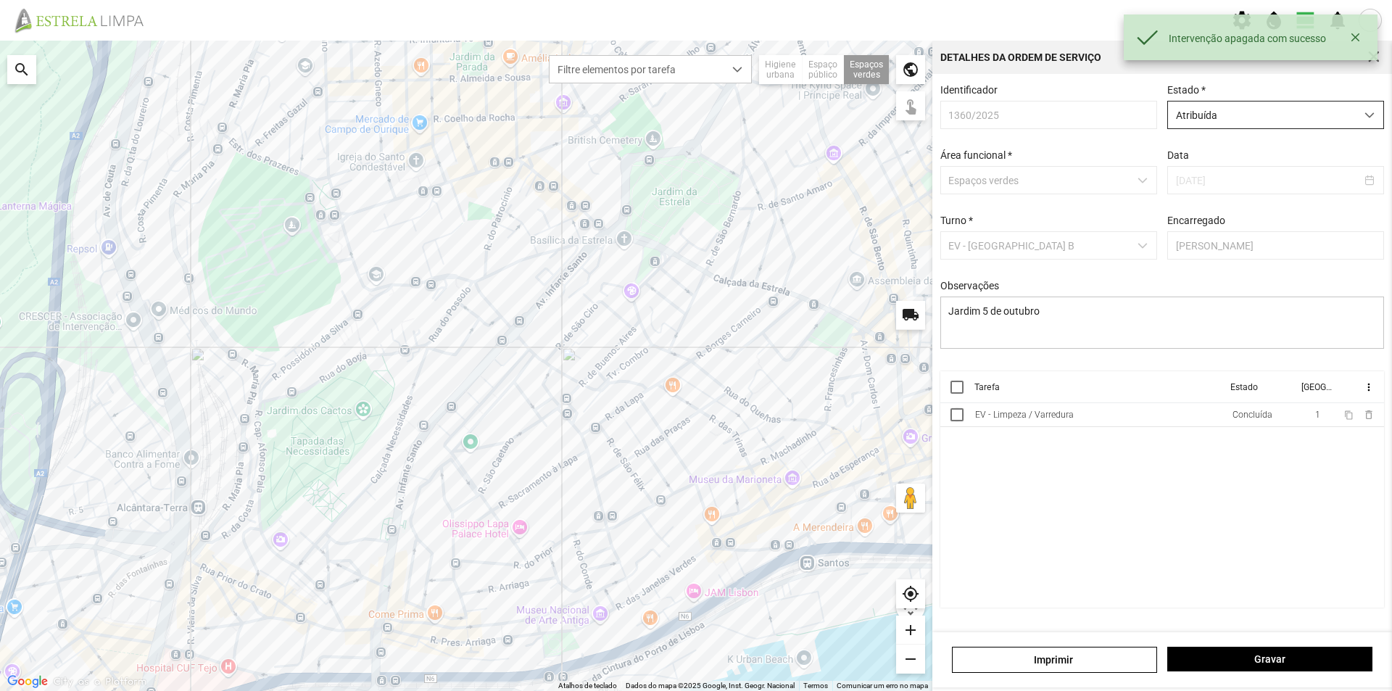
click at [1310, 125] on span "Atribuída" at bounding box center [1262, 114] width 188 height 27
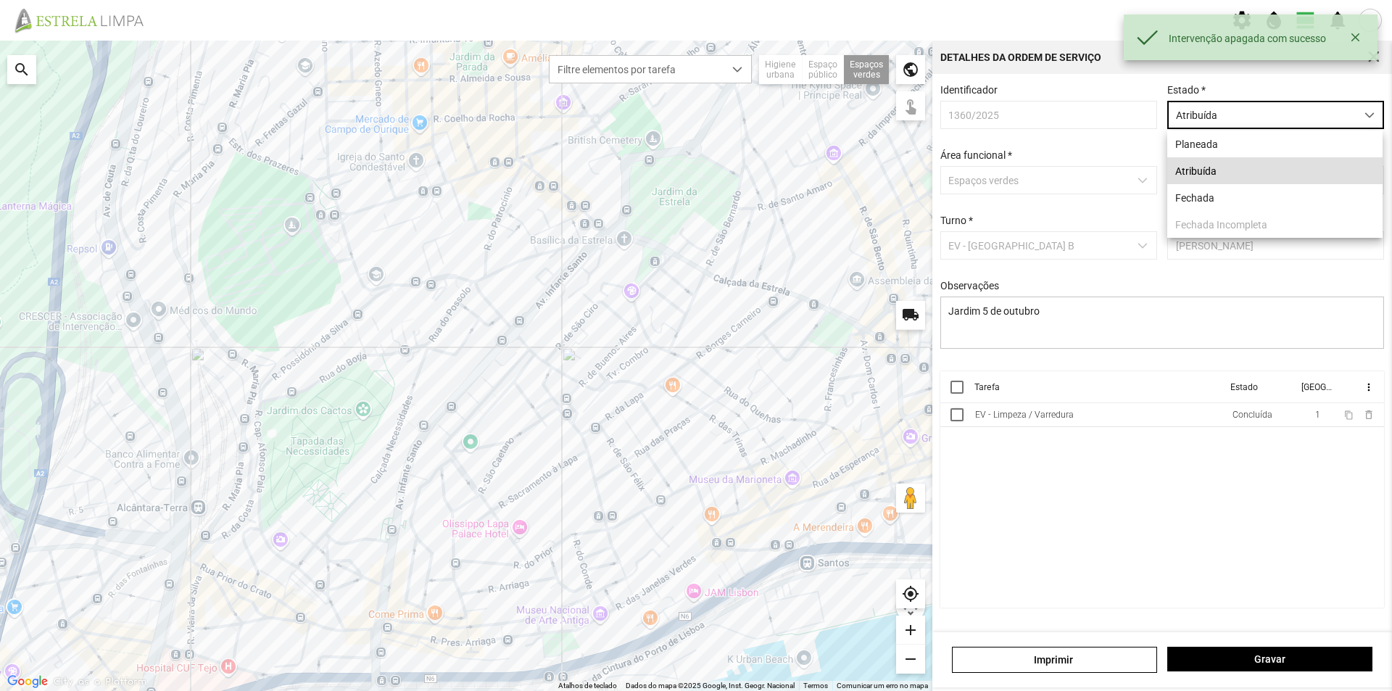
scroll to position [8, 65]
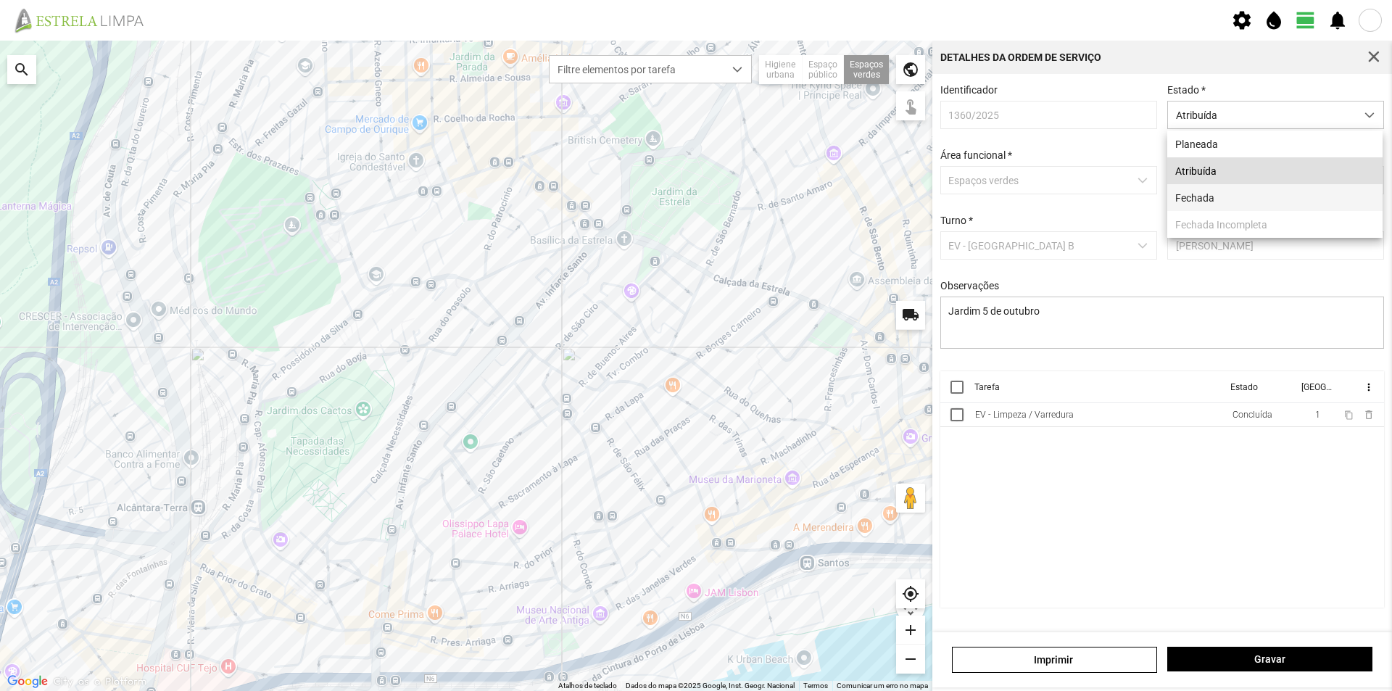
click at [1217, 207] on li "Fechada" at bounding box center [1274, 197] width 215 height 27
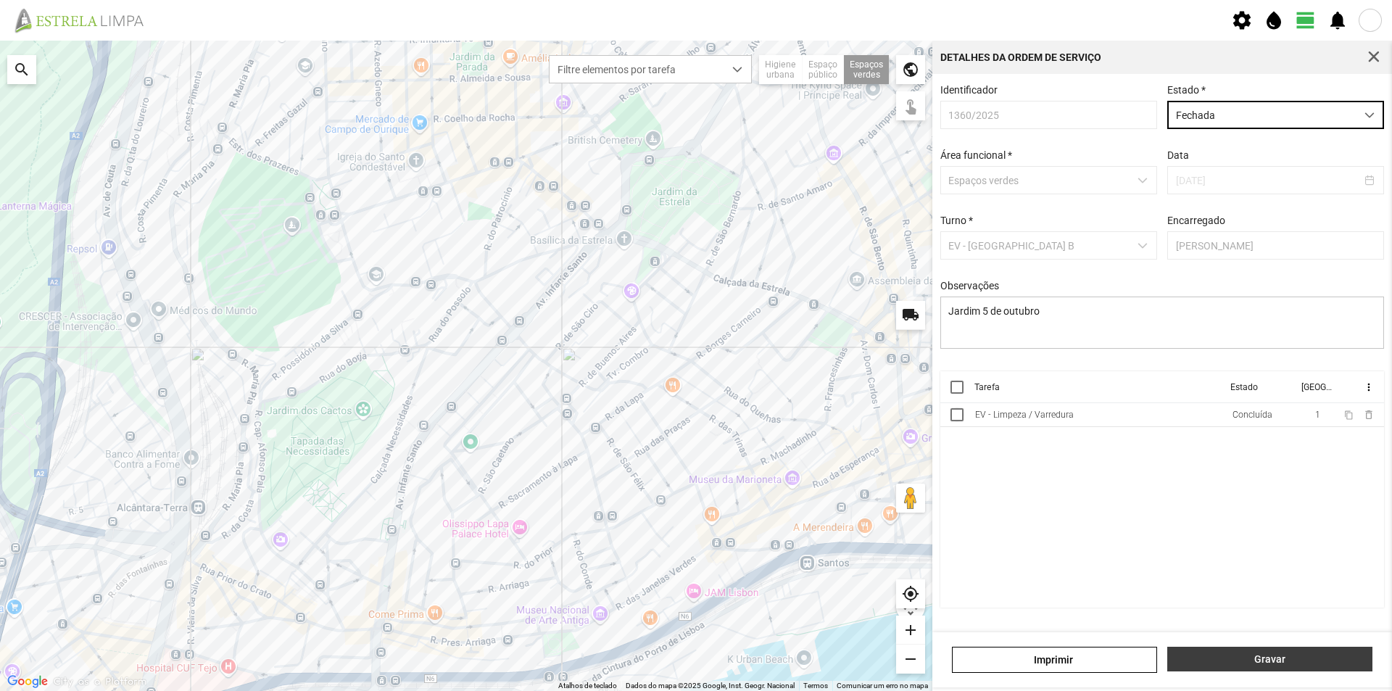
click at [1217, 664] on span "Gravar" at bounding box center [1270, 659] width 190 height 12
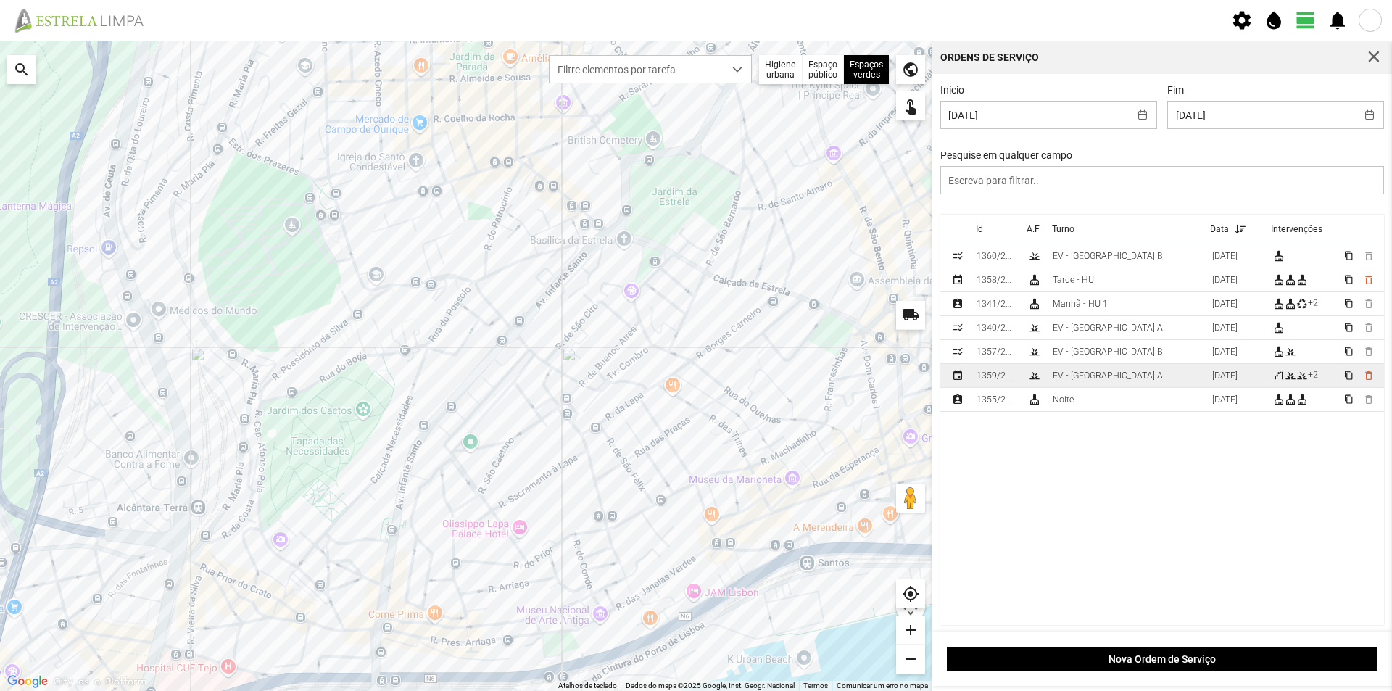
click at [1124, 376] on td "EV - [GEOGRAPHIC_DATA] A" at bounding box center [1126, 376] width 159 height 24
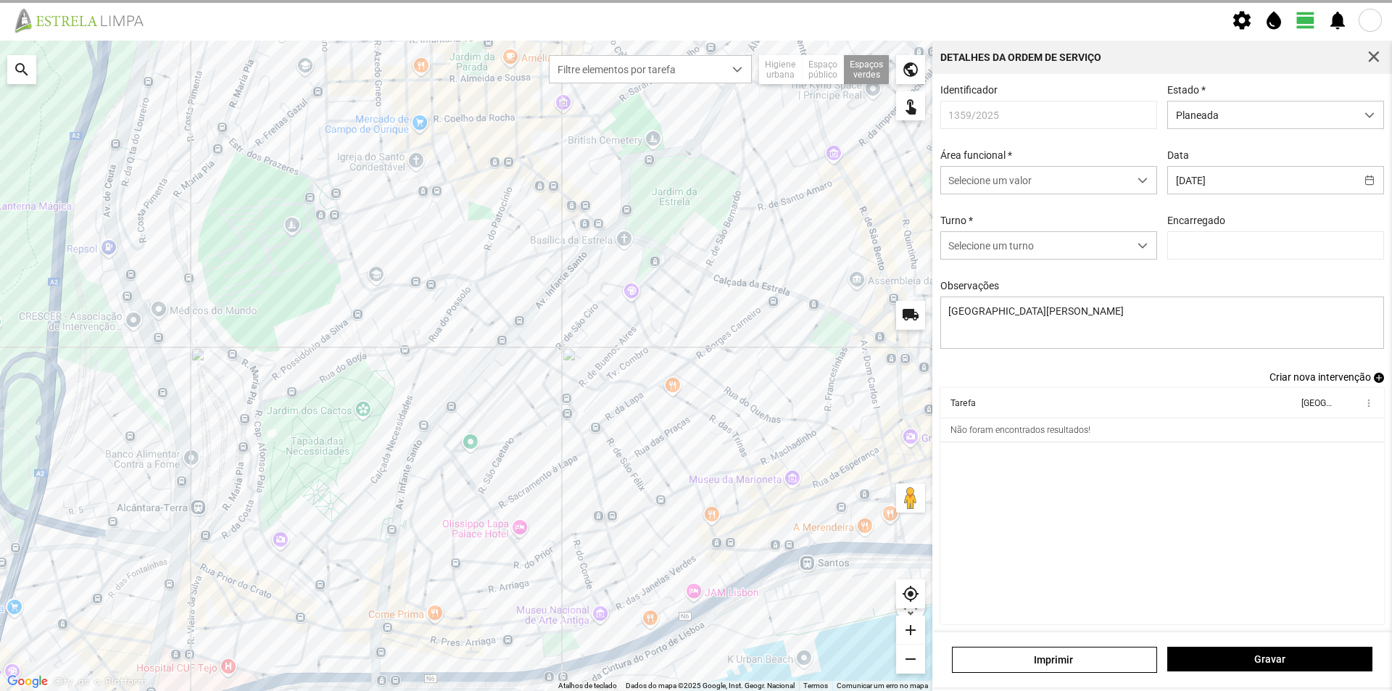
type input "[PERSON_NAME]"
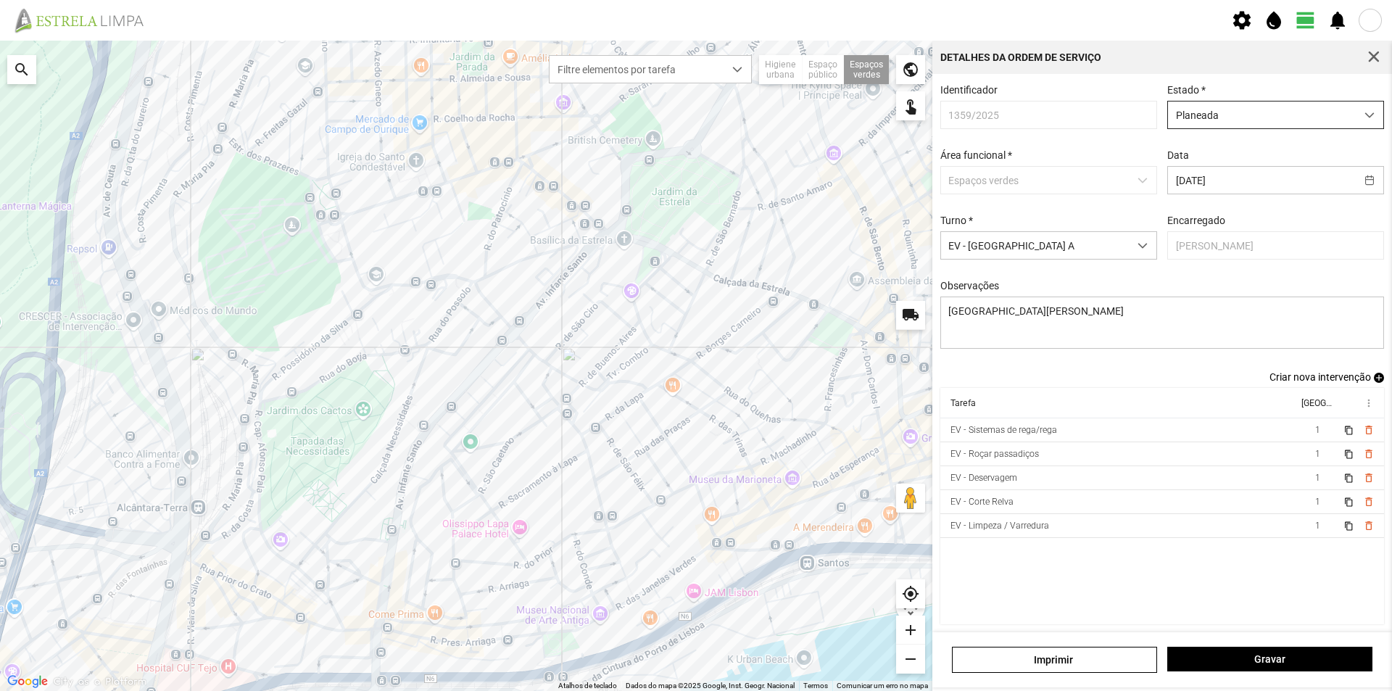
click at [1290, 117] on span "Planeada" at bounding box center [1262, 114] width 188 height 27
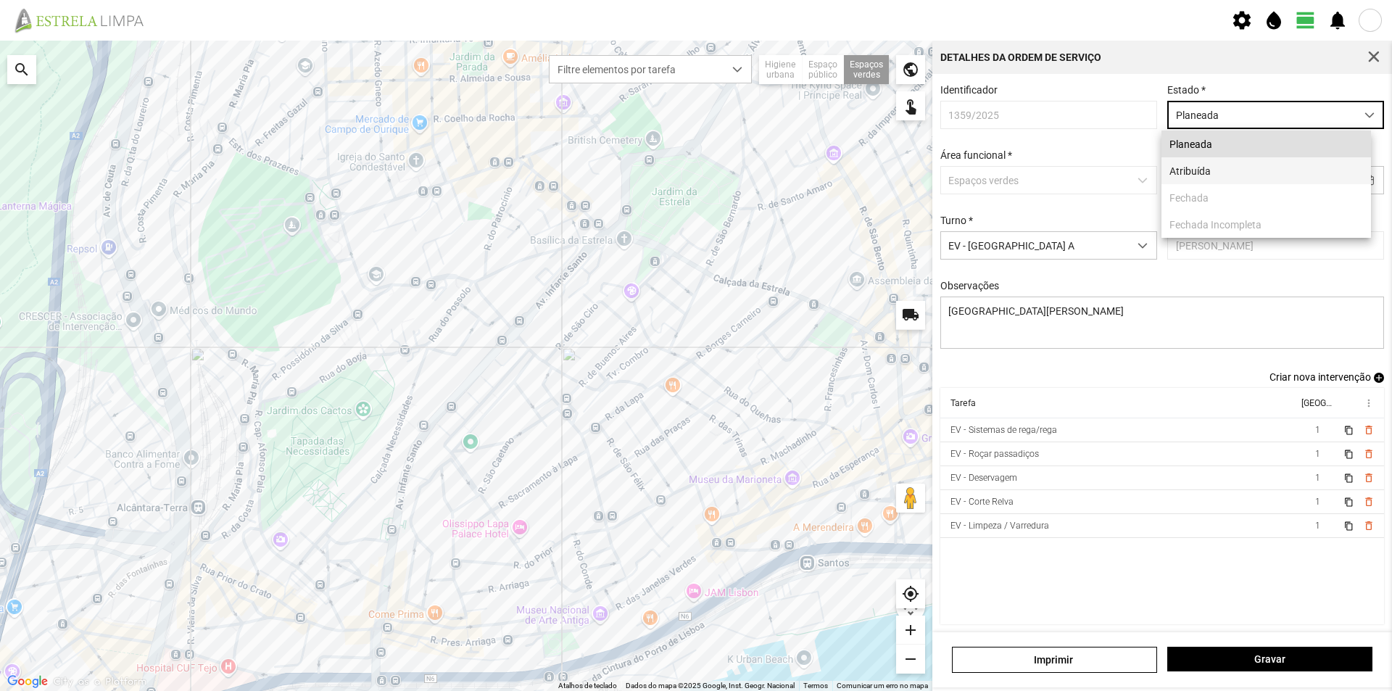
click at [1251, 178] on li "Atribuída" at bounding box center [1266, 170] width 210 height 27
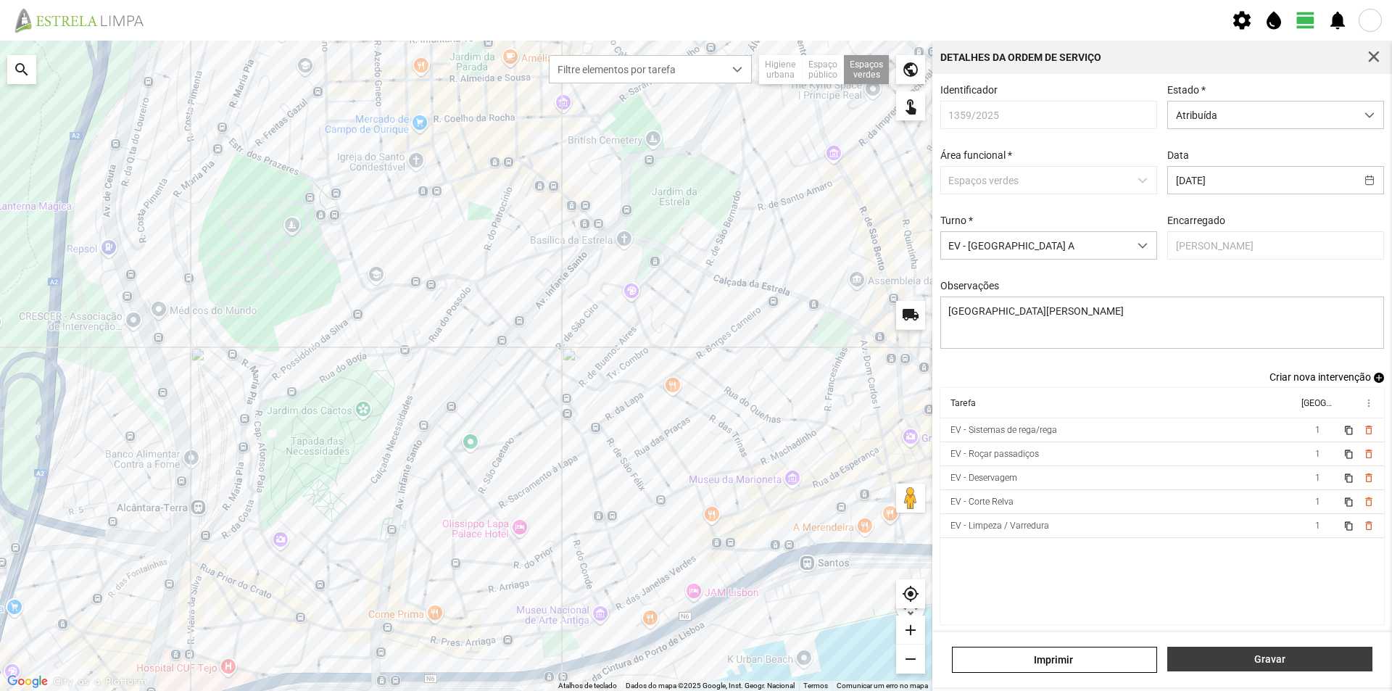
click at [1250, 655] on span "Gravar" at bounding box center [1270, 659] width 190 height 12
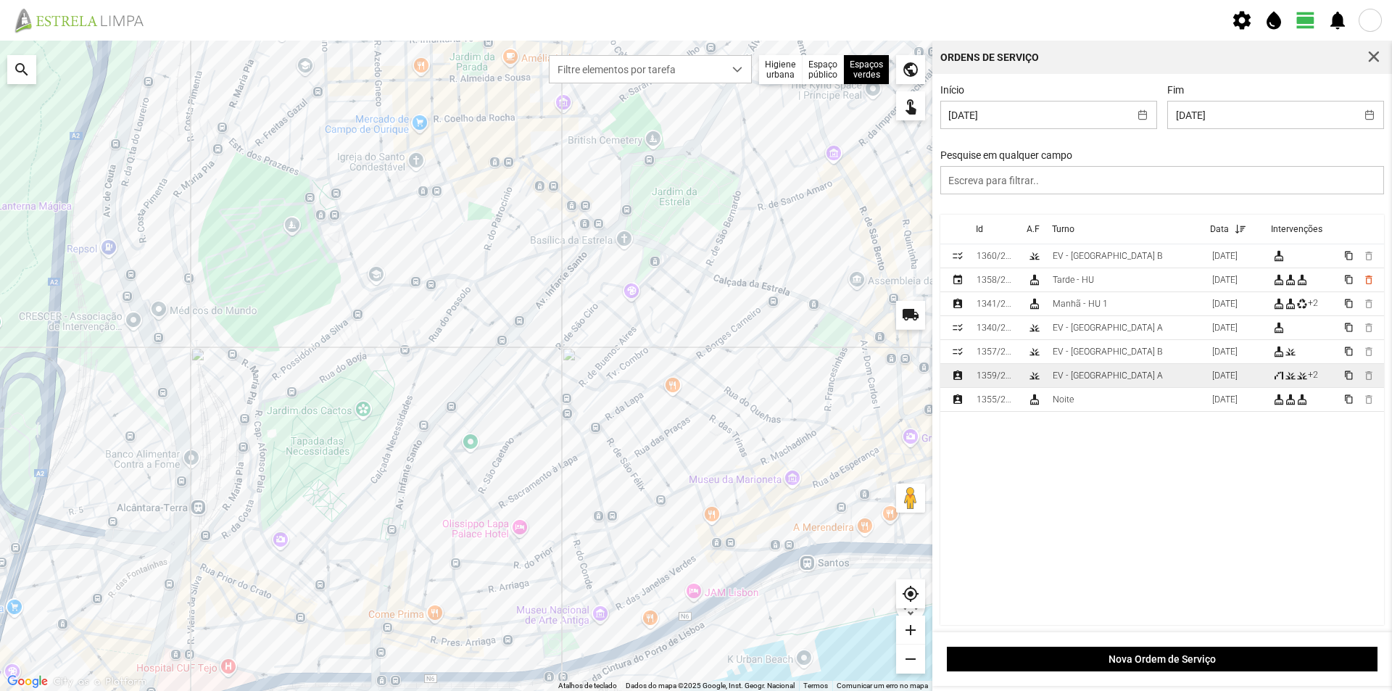
click at [1111, 378] on td "EV - [GEOGRAPHIC_DATA] A" at bounding box center [1126, 376] width 159 height 24
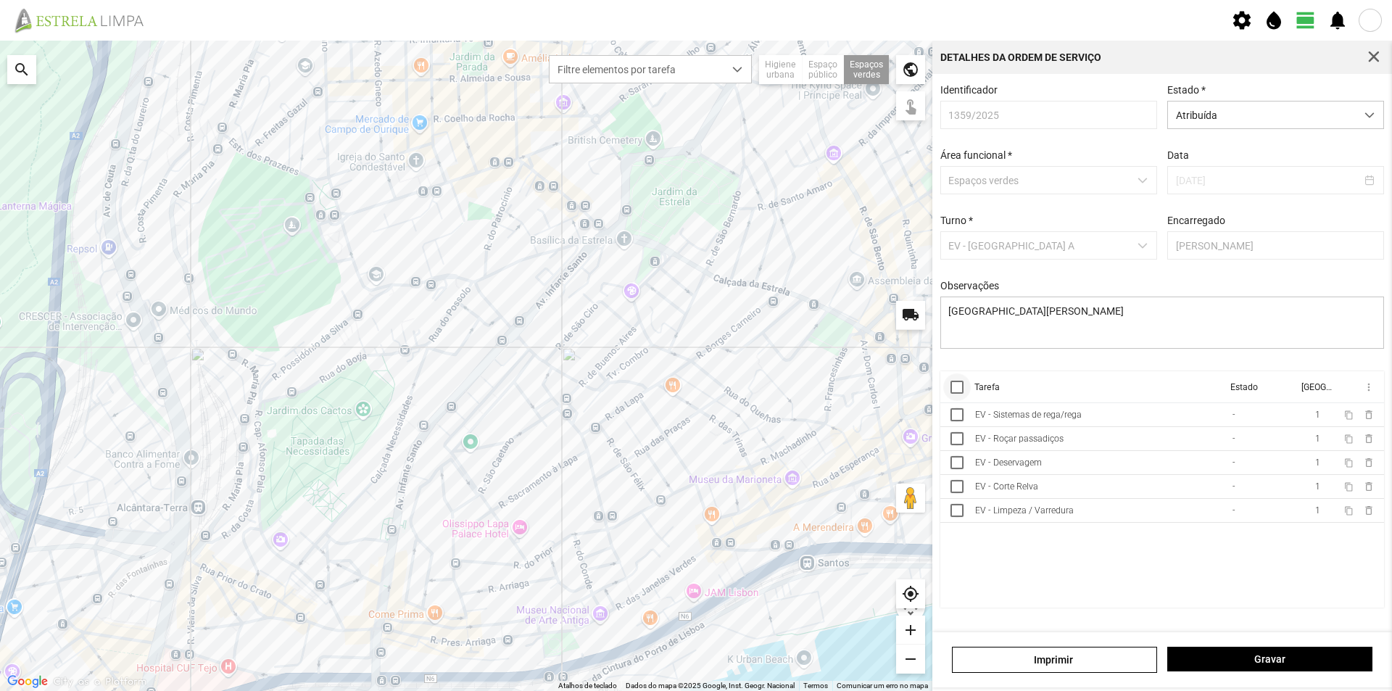
click at [955, 391] on div at bounding box center [956, 387] width 13 height 13
click at [1370, 390] on span "more_vert" at bounding box center [1368, 387] width 12 height 12
click at [1302, 415] on span "Marcar como Concluída" at bounding box center [1290, 416] width 107 height 10
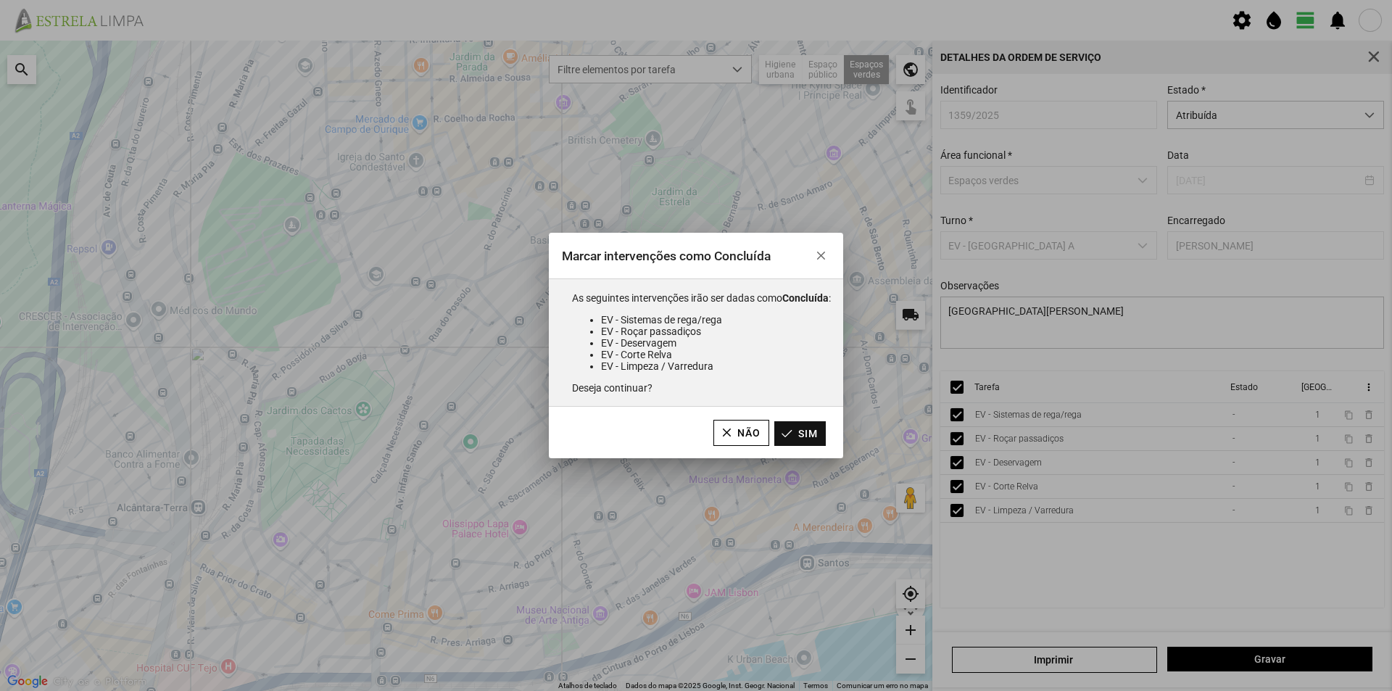
click at [808, 439] on button "Sim" at bounding box center [799, 433] width 51 height 25
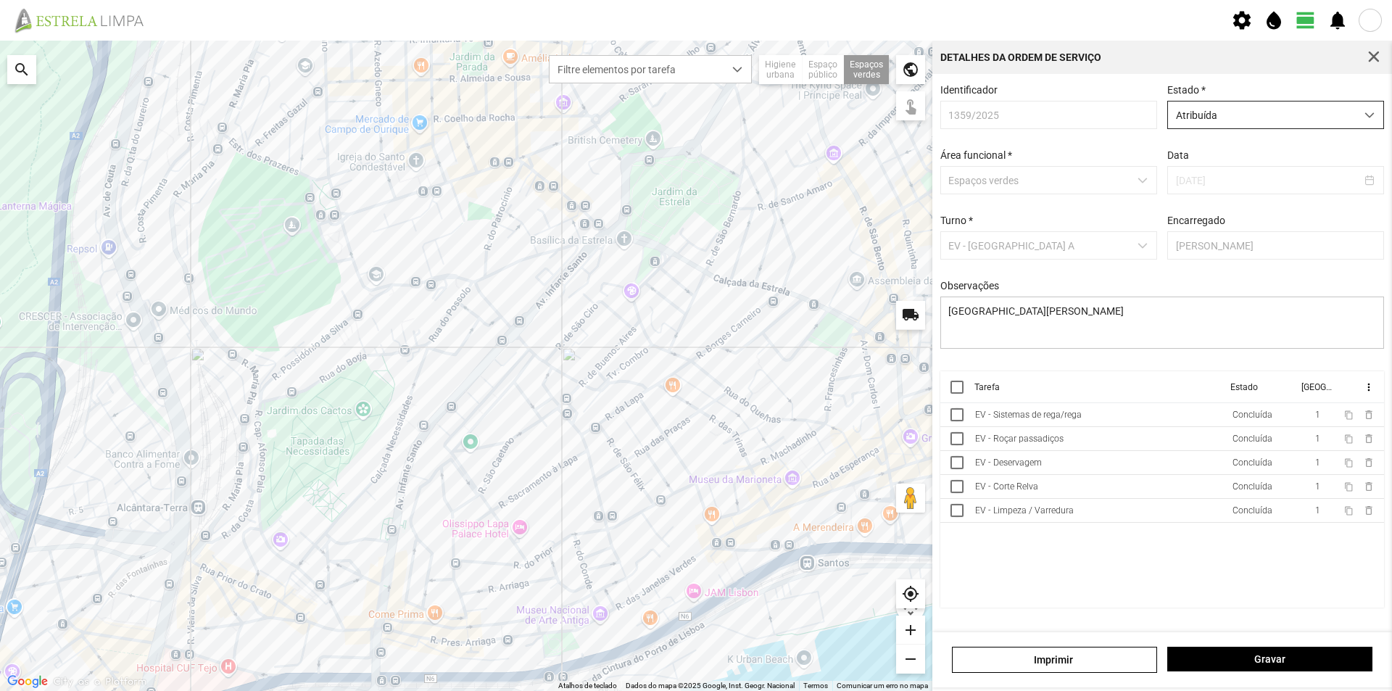
click at [1340, 117] on span "Atribuída" at bounding box center [1262, 114] width 188 height 27
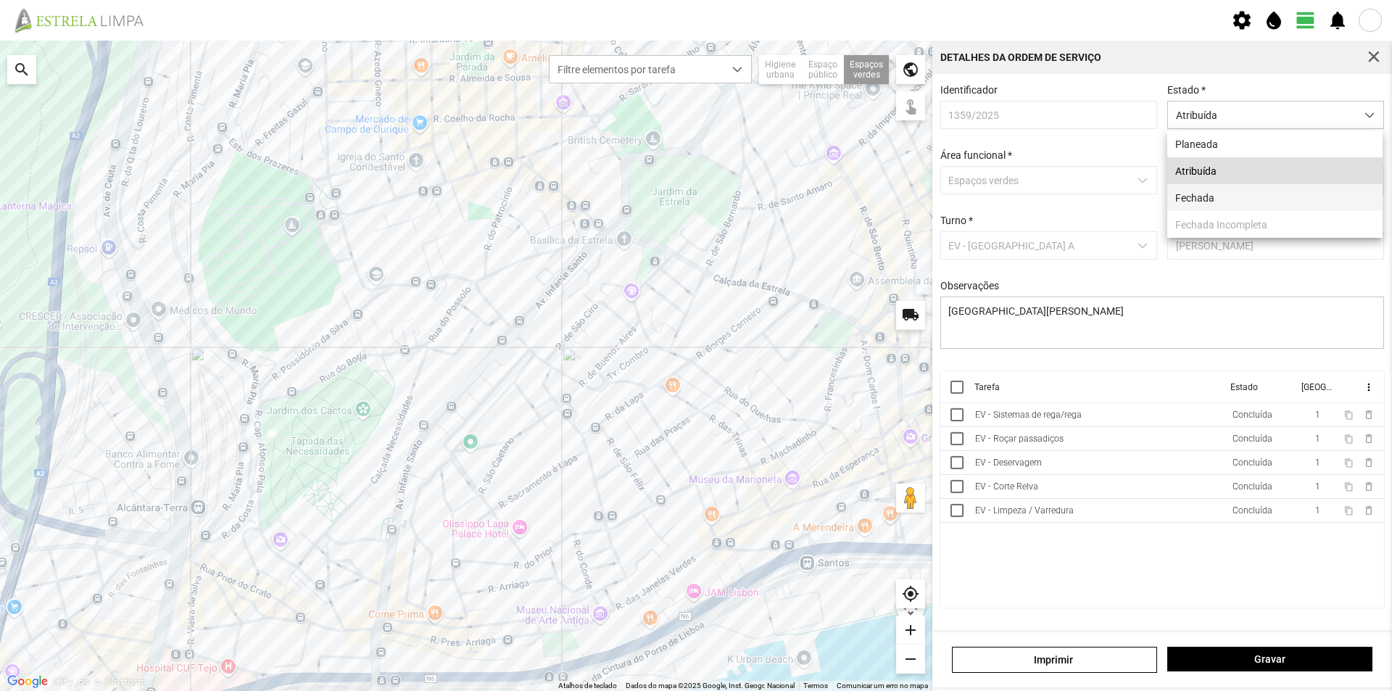
click at [1236, 199] on li "Fechada" at bounding box center [1274, 197] width 215 height 27
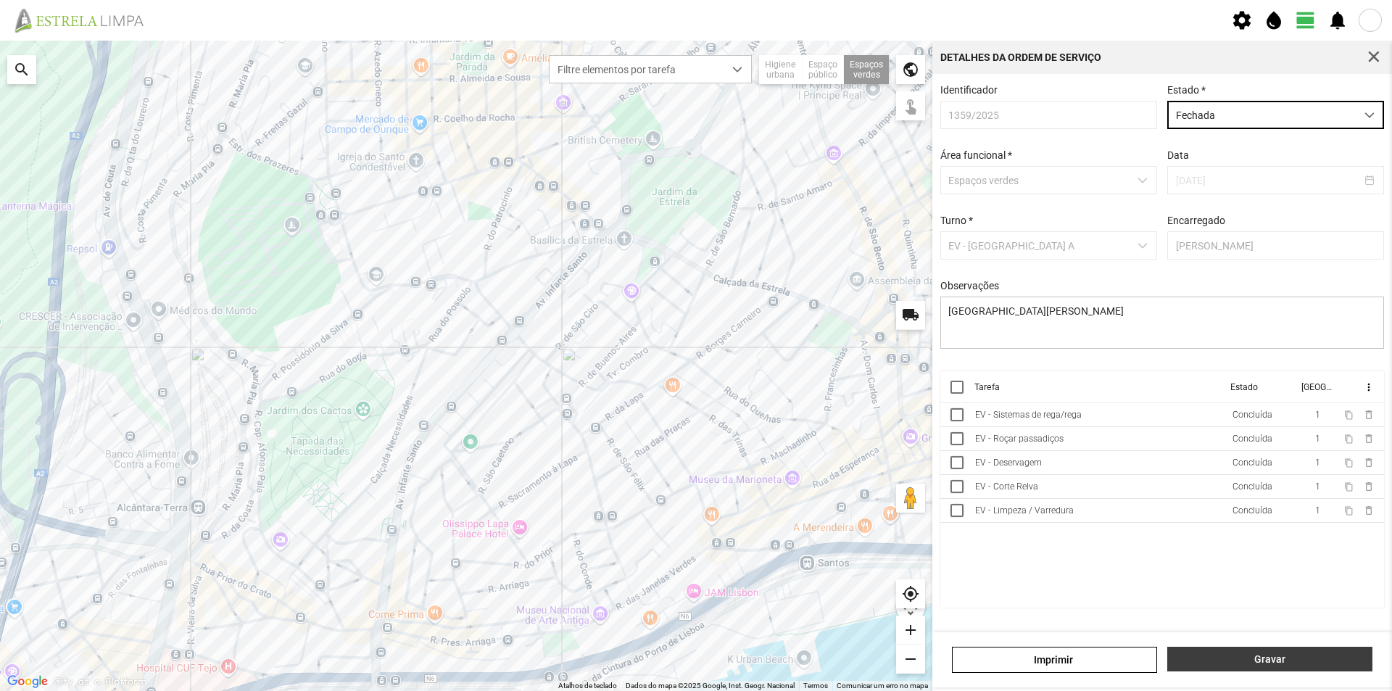
click at [1237, 657] on span "Gravar" at bounding box center [1270, 659] width 190 height 12
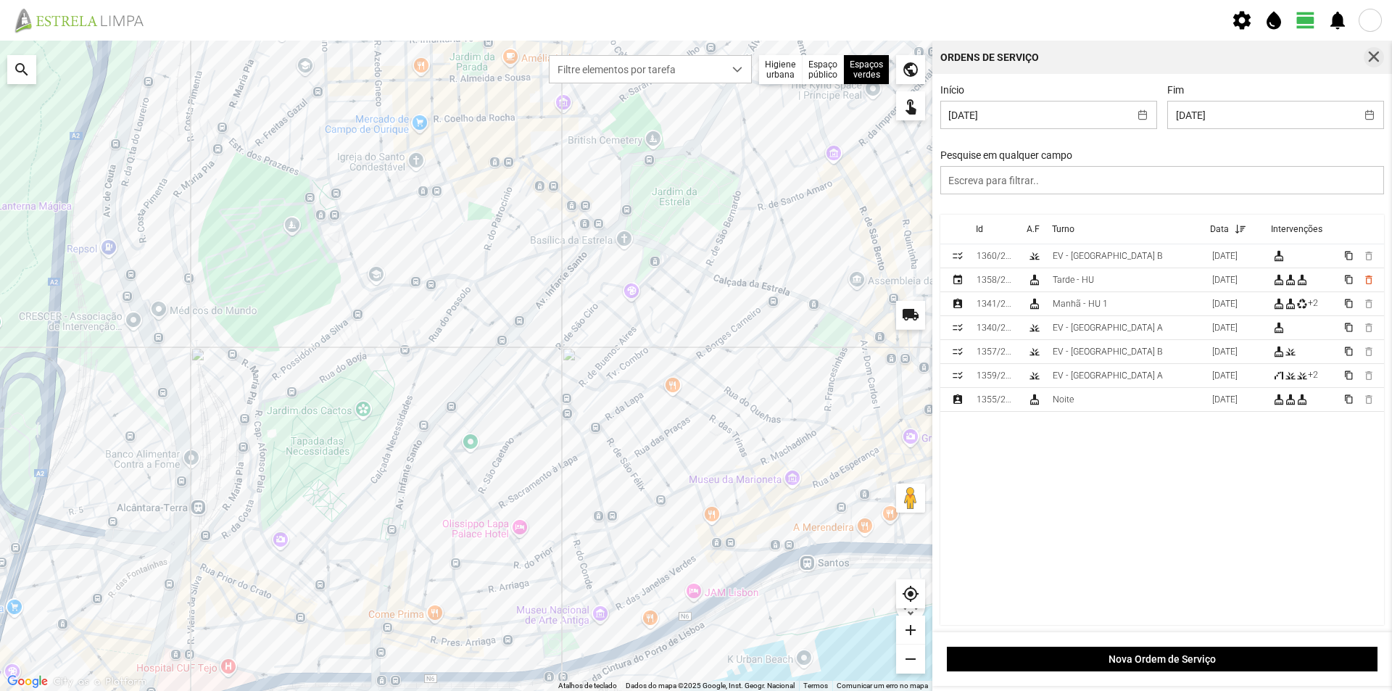
click at [1382, 59] on button "button" at bounding box center [1374, 57] width 20 height 20
